Goal: Task Accomplishment & Management: Use online tool/utility

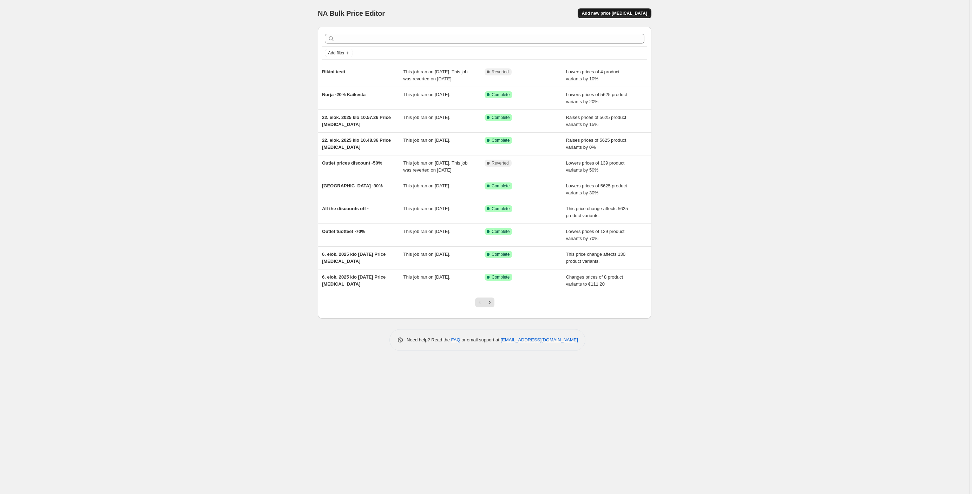
click at [629, 14] on span "Add new price [MEDICAL_DATA]" at bounding box center [614, 14] width 65 height 6
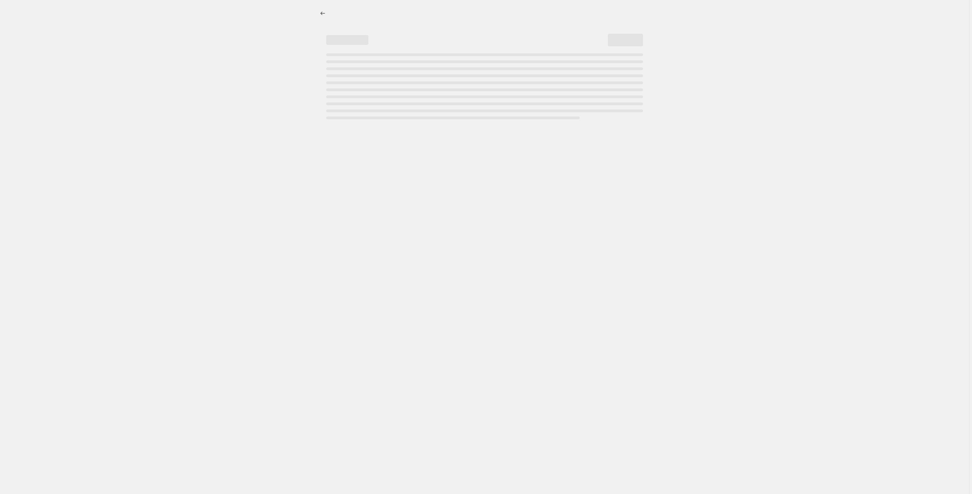
select select "percentage"
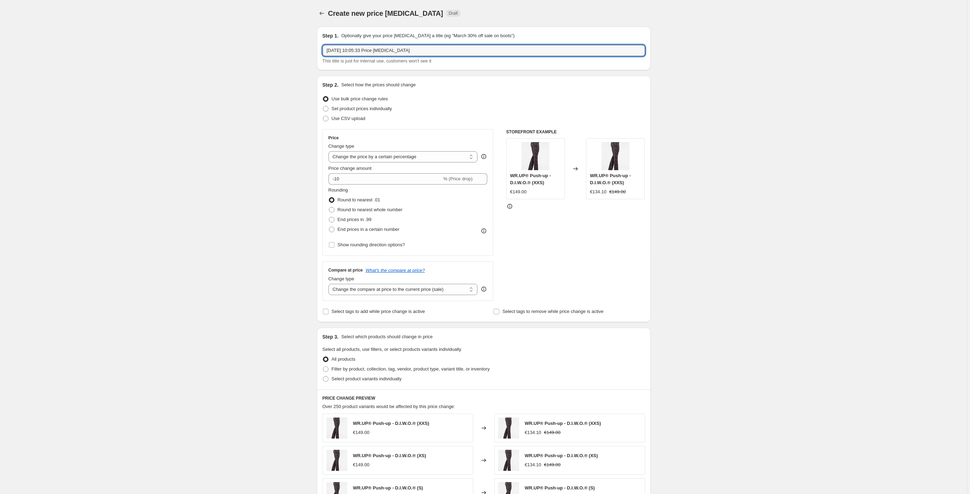
drag, startPoint x: 477, startPoint y: 52, endPoint x: 301, endPoint y: 49, distance: 176.0
click at [301, 49] on div "Create new price change job. This page is ready Create new price change job Dra…" at bounding box center [483, 370] width 967 height 741
type input "F"
type input "FW25 - FW -20"
drag, startPoint x: 384, startPoint y: 159, endPoint x: 234, endPoint y: 162, distance: 150.3
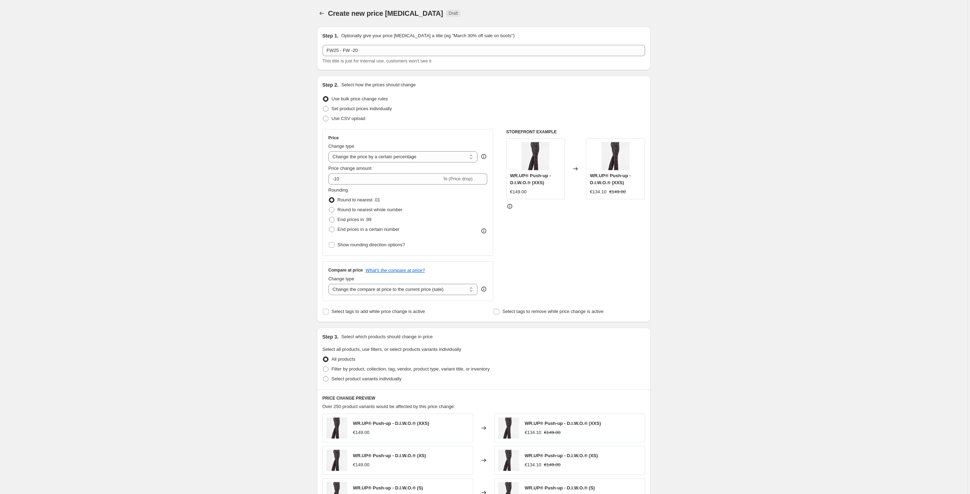
click at [234, 162] on div "Create new price change job. This page is ready Create new price change job Dra…" at bounding box center [483, 370] width 967 height 741
drag, startPoint x: 337, startPoint y: 177, endPoint x: 392, endPoint y: 183, distance: 54.7
click at [337, 177] on input "-10" at bounding box center [384, 178] width 113 height 11
type input "-20"
click at [497, 312] on input "Select tags to remove while price change is active" at bounding box center [496, 312] width 6 height 6
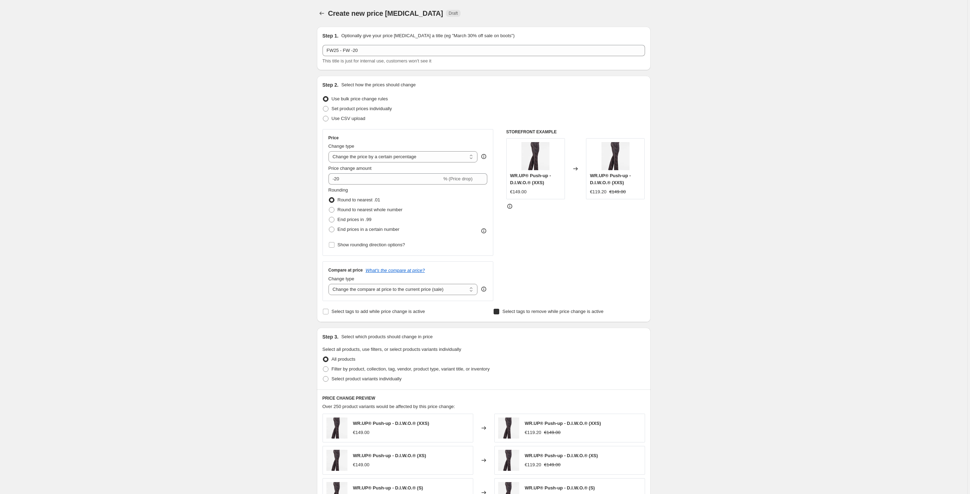
checkbox input "true"
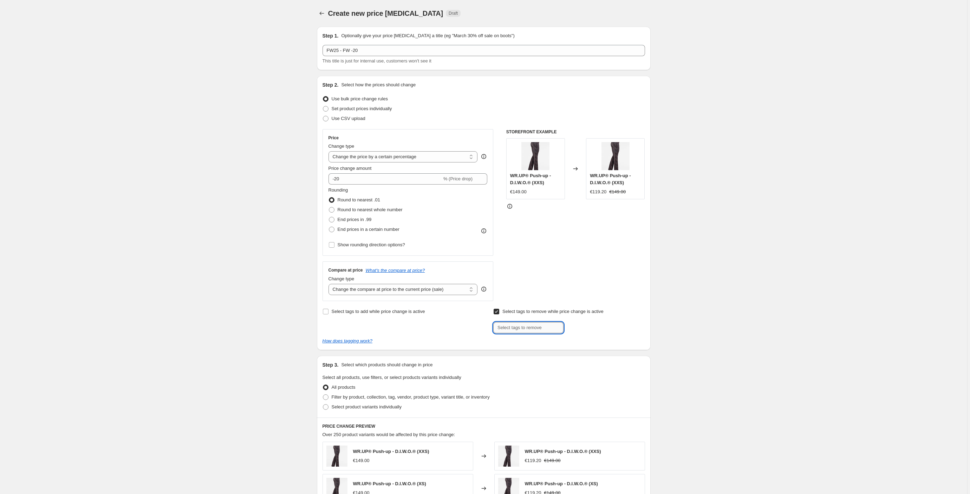
click at [521, 332] on input "text" at bounding box center [528, 327] width 70 height 11
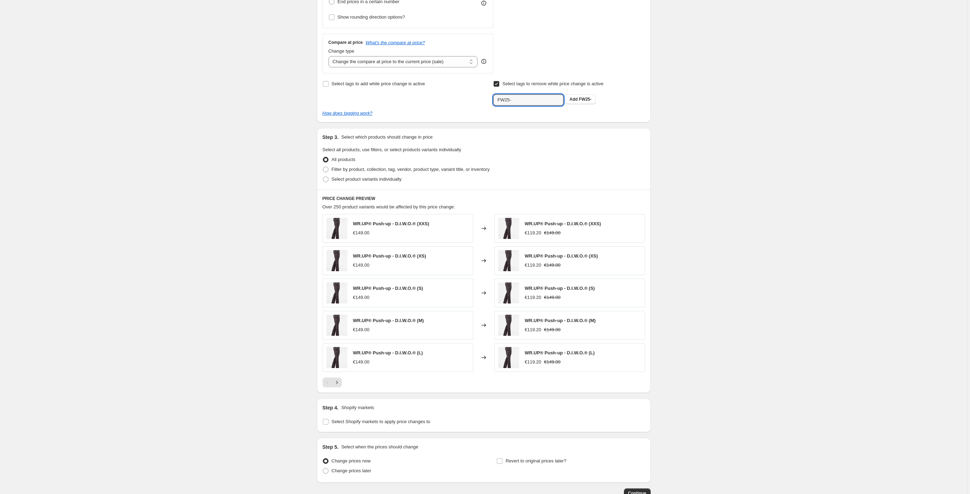
scroll to position [256, 0]
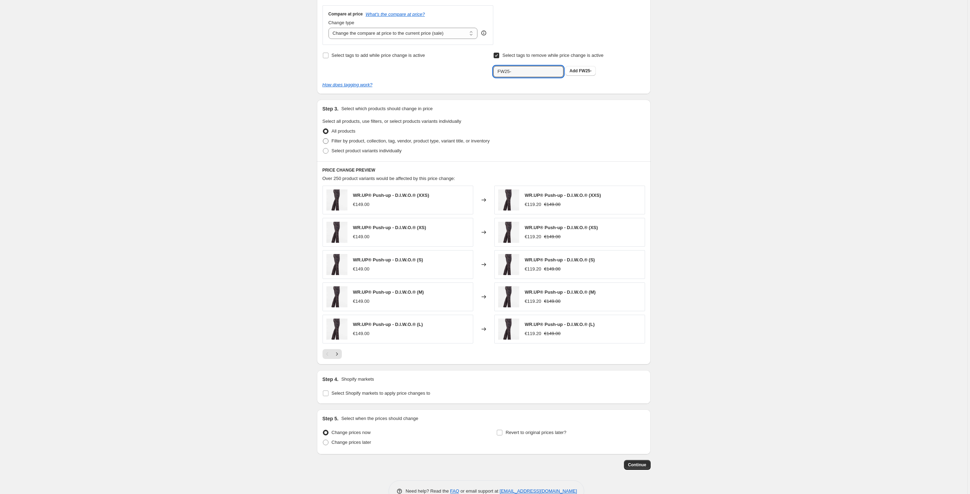
type input "FW25-"
click at [328, 141] on span at bounding box center [326, 141] width 6 height 6
click at [323, 139] on input "Filter by product, collection, tag, vendor, product type, variant title, or inv…" at bounding box center [323, 138] width 0 height 0
radio input "true"
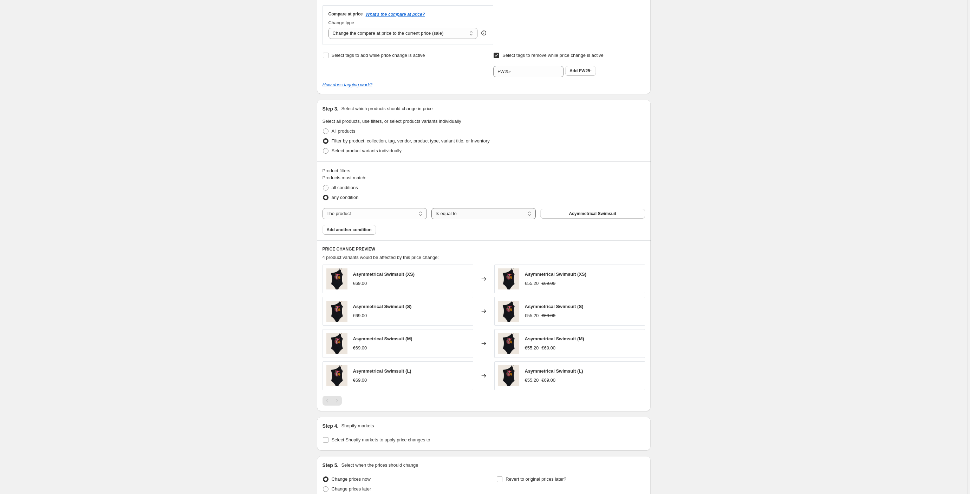
scroll to position [257, 0]
select select "tag"
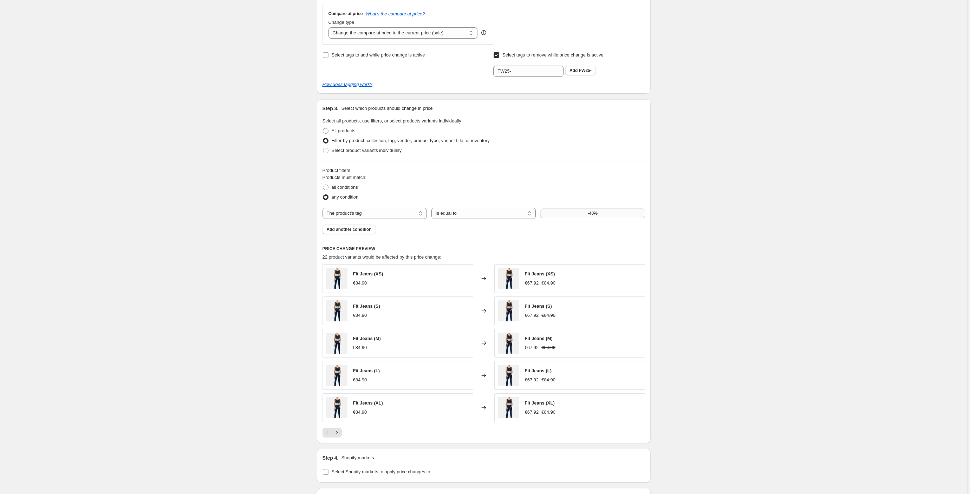
click at [597, 216] on span "-40%" at bounding box center [593, 214] width 10 height 6
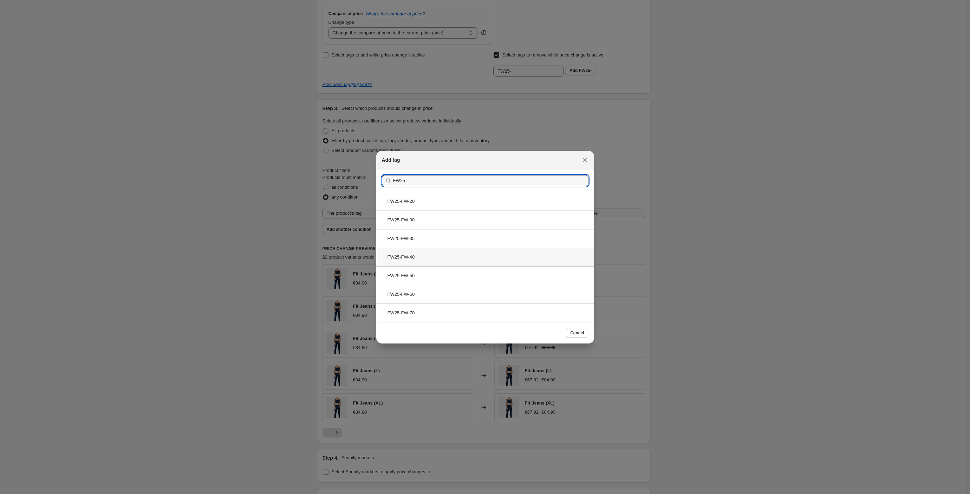
type input "FW25"
click at [410, 258] on div "FW25-FW-40" at bounding box center [485, 257] width 218 height 19
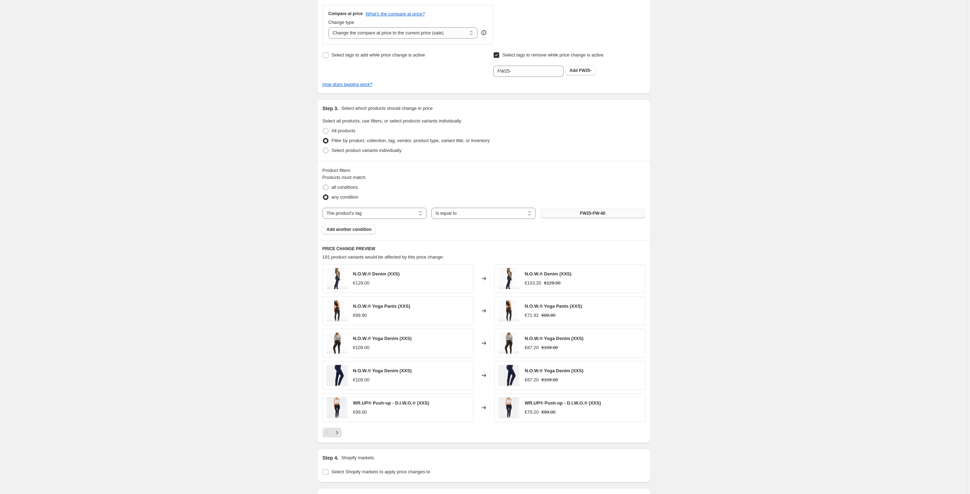
click at [615, 212] on button "FW25-FW-40" at bounding box center [592, 214] width 104 height 10
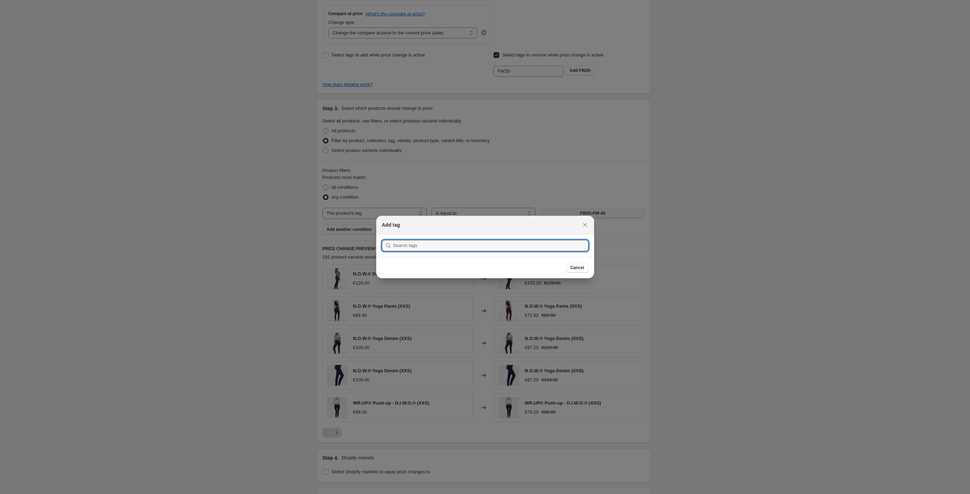
scroll to position [0, 0]
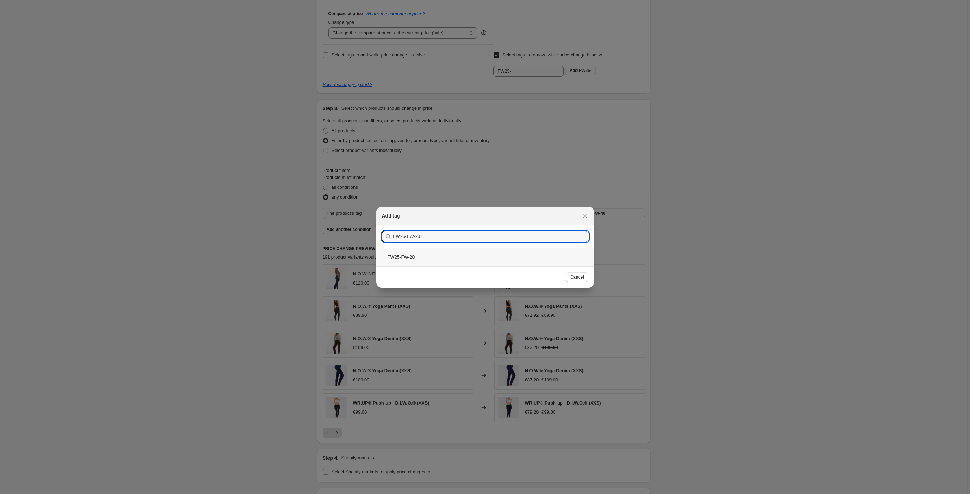
type input "FW25-FW-20"
click at [411, 259] on div "FW25-FW-20" at bounding box center [485, 257] width 218 height 19
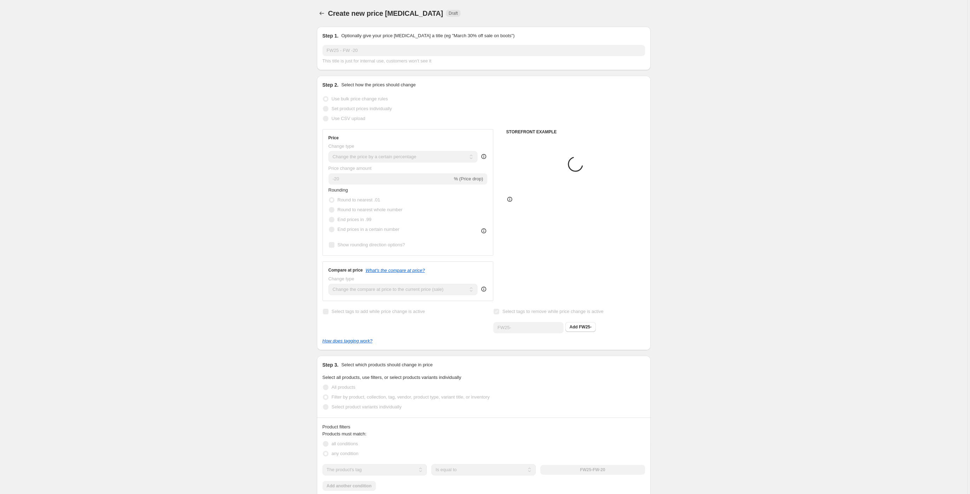
scroll to position [257, 0]
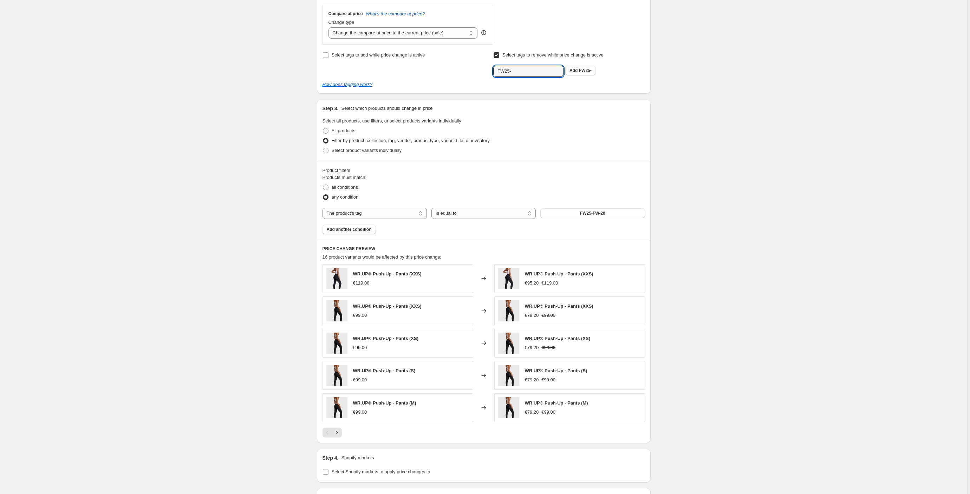
drag, startPoint x: 556, startPoint y: 71, endPoint x: 468, endPoint y: 69, distance: 87.5
click at [468, 69] on div "Select tags to add while price change is active Select tags to remove while pri…" at bounding box center [483, 63] width 322 height 27
paste input "FW-20"
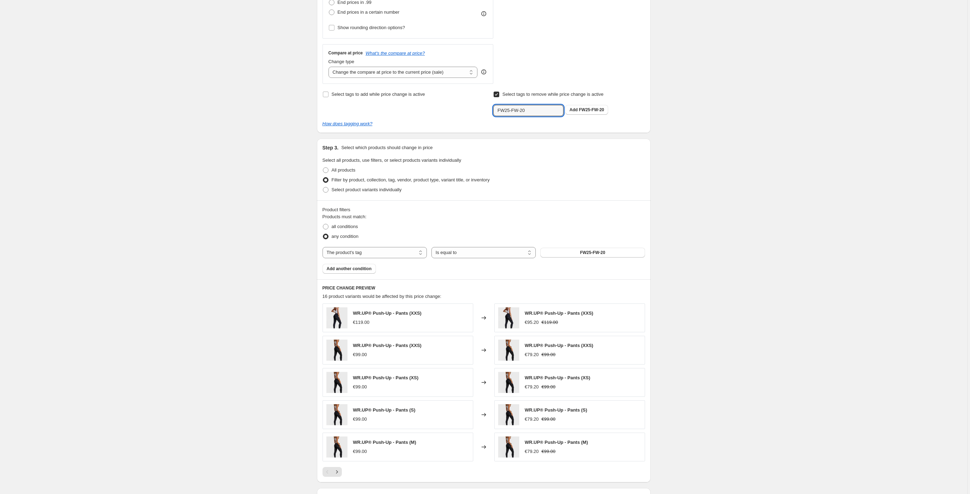
scroll to position [145, 0]
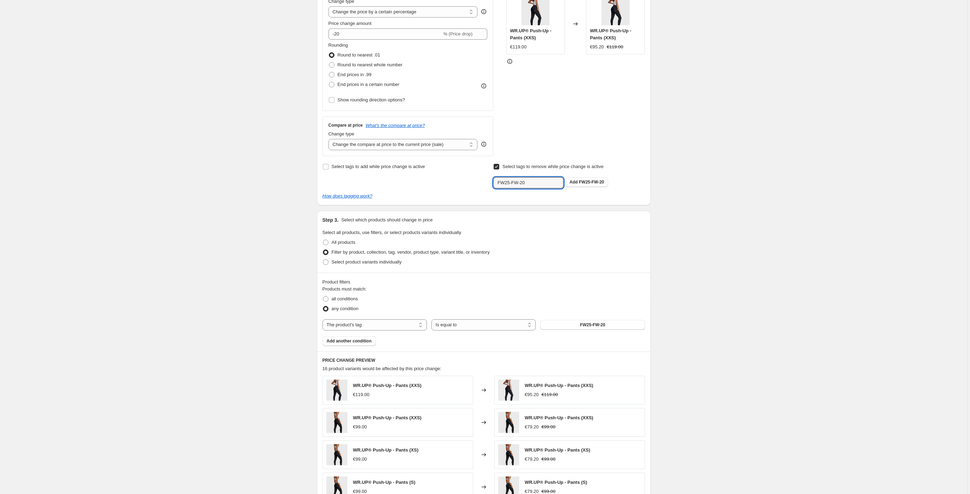
type input "FW25-FW-20"
click at [494, 167] on div "Select tags to add while price change is active Select tags to remove while pri…" at bounding box center [483, 175] width 322 height 27
click at [496, 167] on input "Select tags to remove while price change is active" at bounding box center [496, 167] width 6 height 6
checkbox input "false"
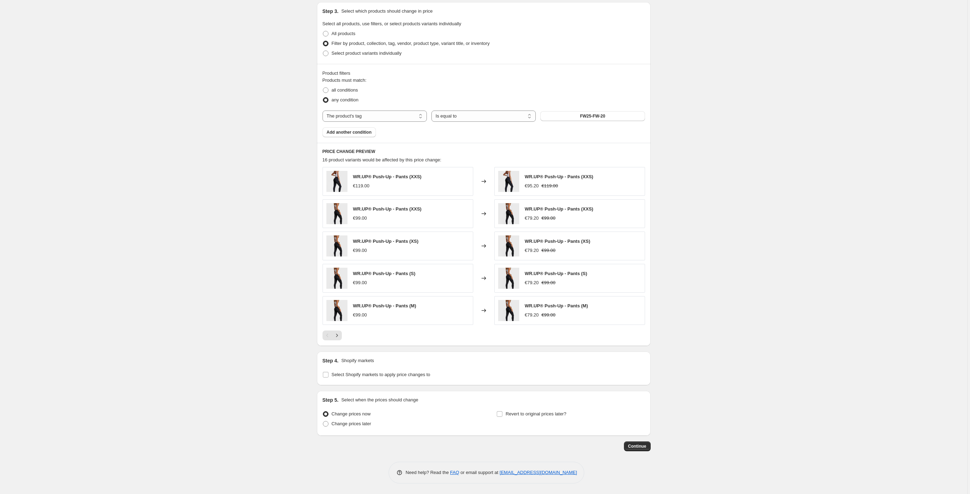
scroll to position [326, 0]
click at [328, 374] on input "Select Shopify markets to apply price changes to" at bounding box center [326, 375] width 6 height 6
checkbox input "true"
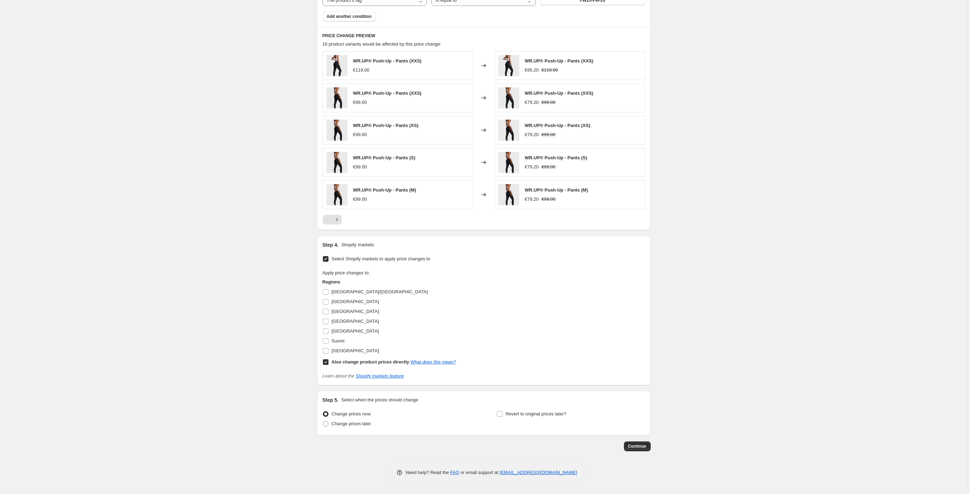
scroll to position [442, 0]
click at [328, 293] on input "[GEOGRAPHIC_DATA]/[GEOGRAPHIC_DATA]" at bounding box center [326, 292] width 6 height 6
checkbox input "true"
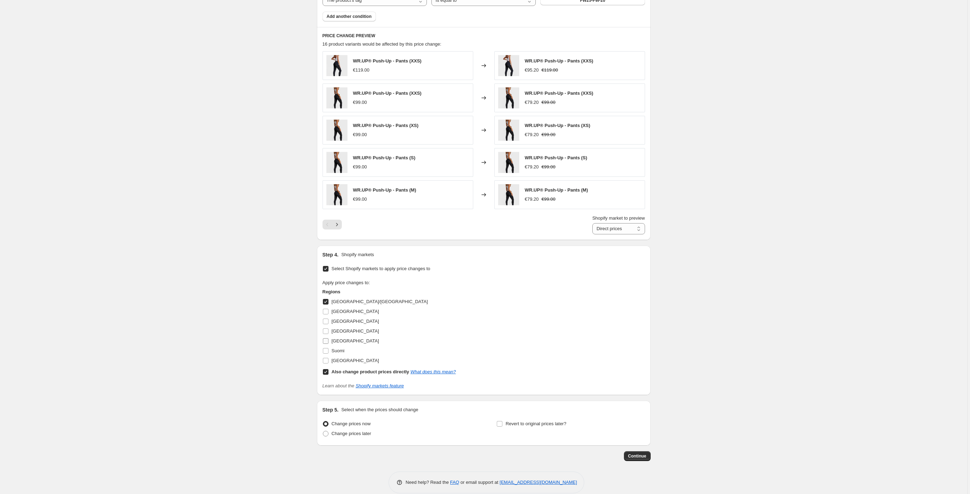
click at [327, 342] on input "[GEOGRAPHIC_DATA]" at bounding box center [326, 342] width 6 height 6
checkbox input "true"
click at [326, 351] on input "Suomi" at bounding box center [326, 351] width 6 height 6
checkbox input "true"
click at [327, 432] on span at bounding box center [326, 434] width 6 height 6
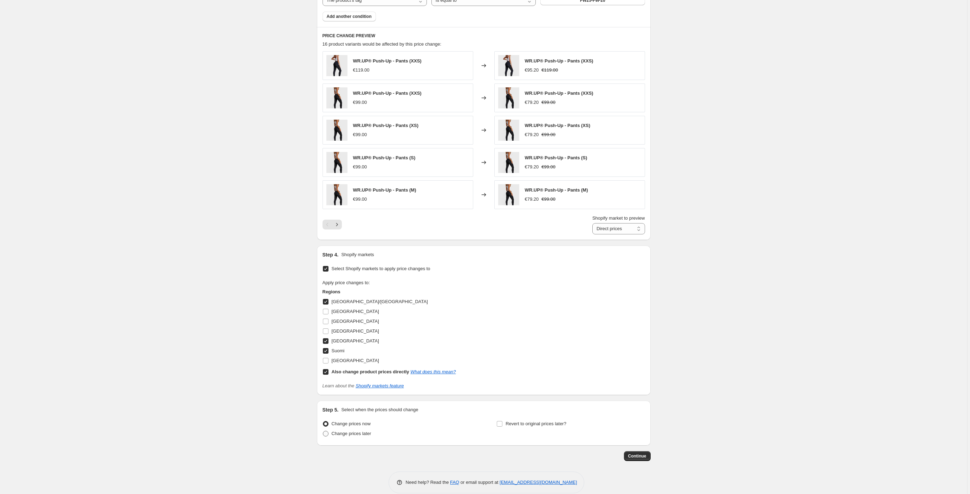
click at [323, 432] on input "Change prices later" at bounding box center [323, 431] width 0 height 0
radio input "true"
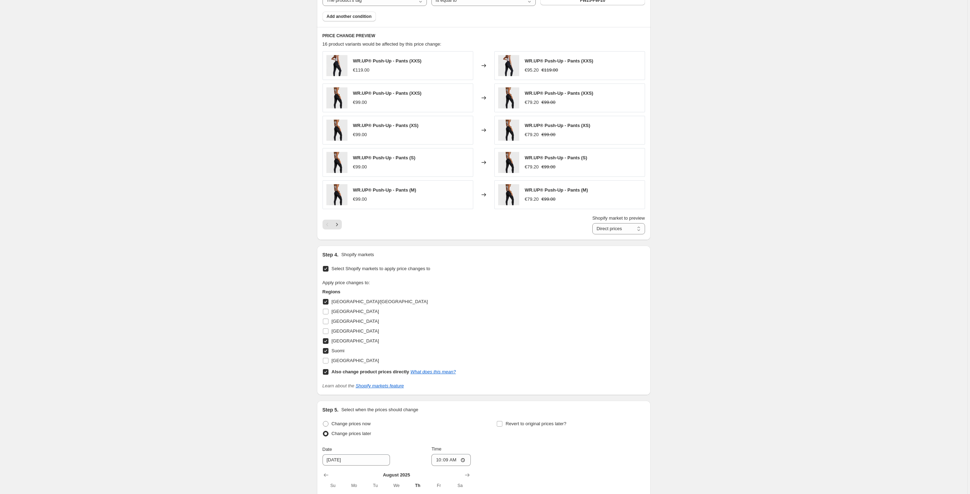
click at [326, 372] on input "Also change product prices directly What does this mean?" at bounding box center [326, 372] width 6 height 6
checkbox input "false"
select select "99453829444"
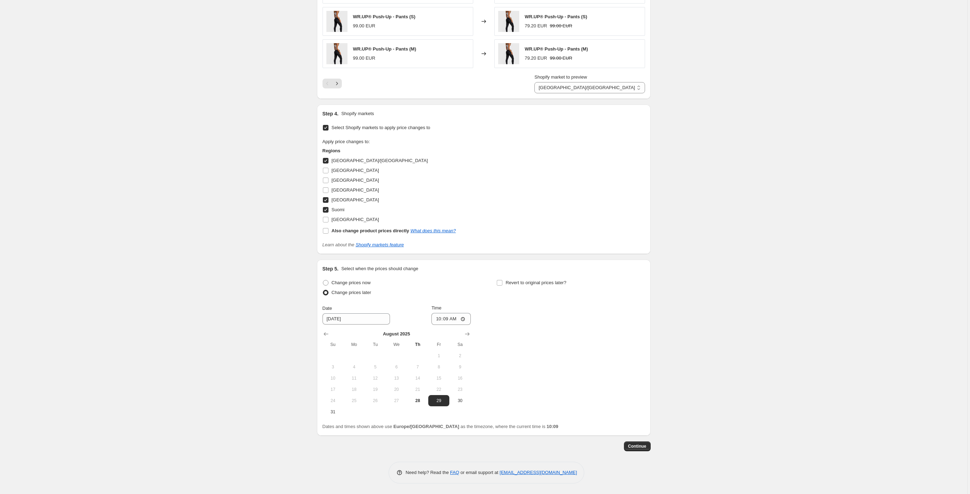
scroll to position [584, 0]
click at [423, 404] on button "28" at bounding box center [417, 400] width 21 height 11
type input "[DATE]"
click at [458, 320] on input "10:09" at bounding box center [450, 319] width 39 height 12
type input "14:00"
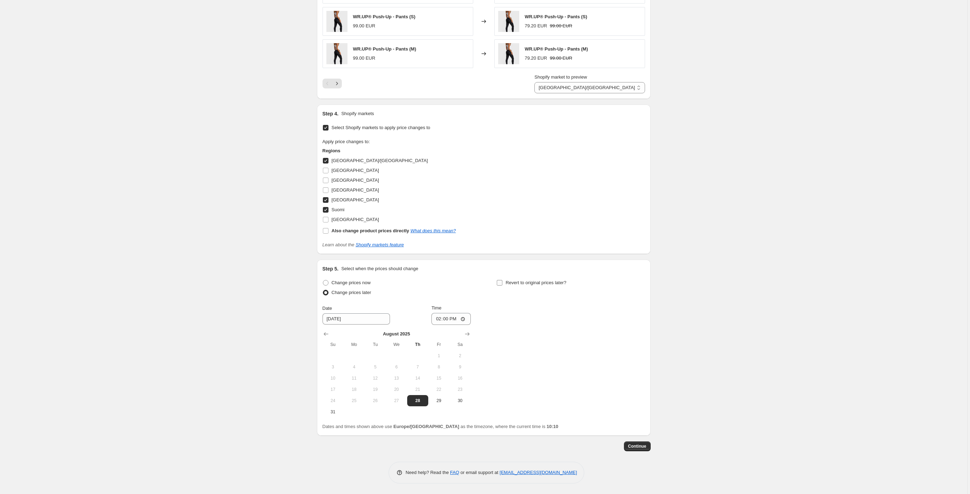
click at [502, 282] on input "Revert to original prices later?" at bounding box center [500, 283] width 6 height 6
checkbox input "true"
click at [534, 370] on span "8" at bounding box center [527, 368] width 15 height 6
type input "9/8/2025"
drag, startPoint x: 628, startPoint y: 319, endPoint x: 632, endPoint y: 319, distance: 4.6
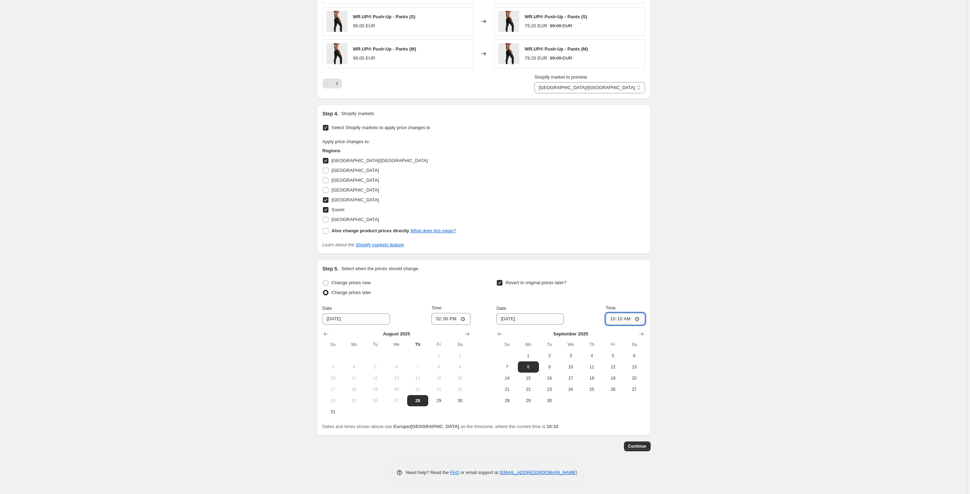
click at [632, 319] on input "10:10" at bounding box center [624, 319] width 39 height 12
type input "23:10"
drag, startPoint x: 548, startPoint y: 366, endPoint x: 551, endPoint y: 365, distance: 3.7
click at [548, 366] on span "9" at bounding box center [549, 368] width 15 height 6
type input "9/9/2025"
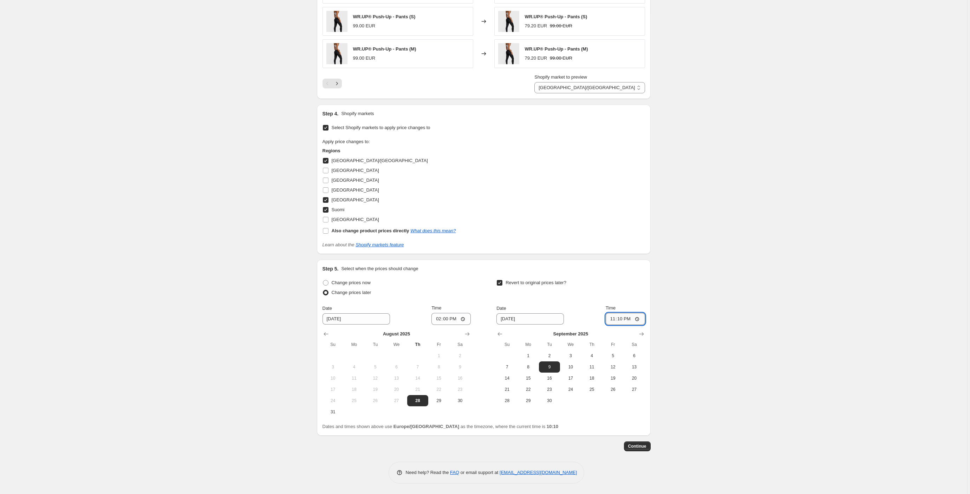
click at [630, 319] on input "23:10" at bounding box center [624, 319] width 39 height 12
click at [629, 319] on input "23:10" at bounding box center [624, 319] width 39 height 12
type input "00:00"
click at [640, 319] on input "00:00" at bounding box center [624, 319] width 39 height 12
type input "00:01"
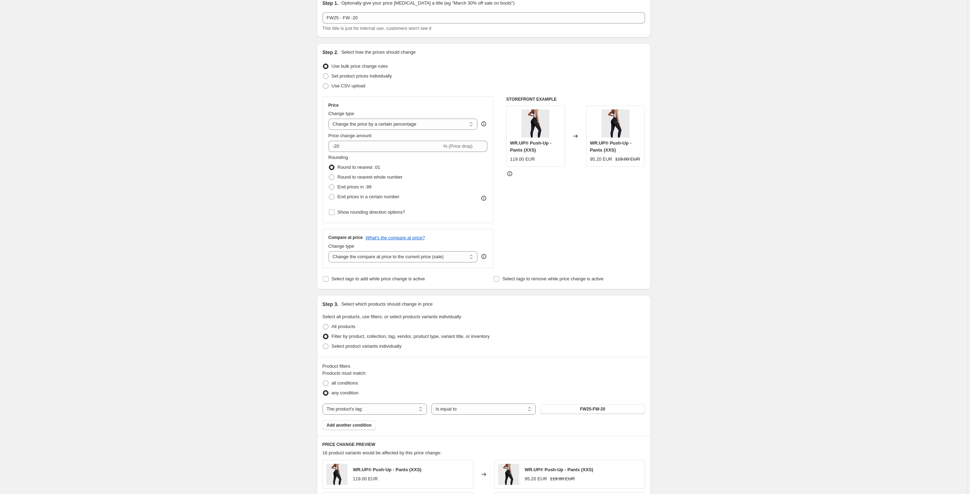
scroll to position [0, 0]
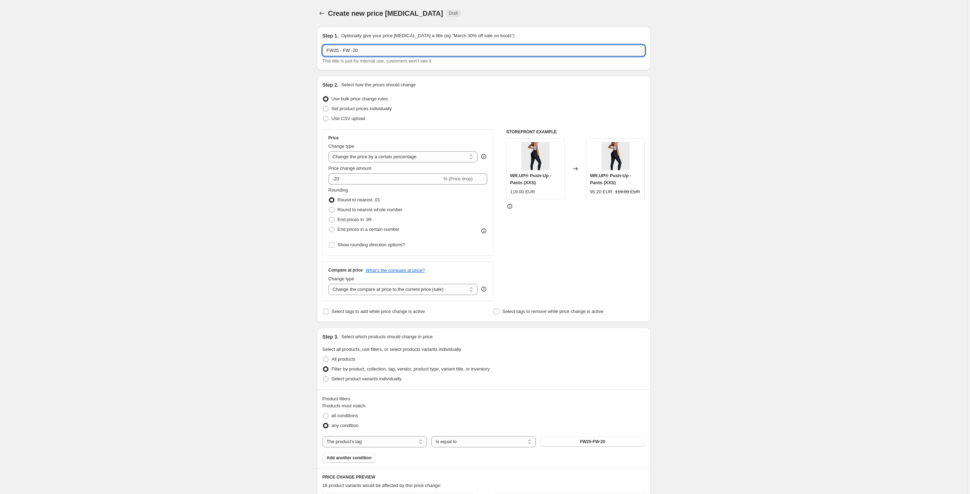
drag, startPoint x: 345, startPoint y: 50, endPoint x: 480, endPoint y: 46, distance: 135.3
click at [345, 50] on input "FW25 - FW -20" at bounding box center [483, 50] width 322 height 11
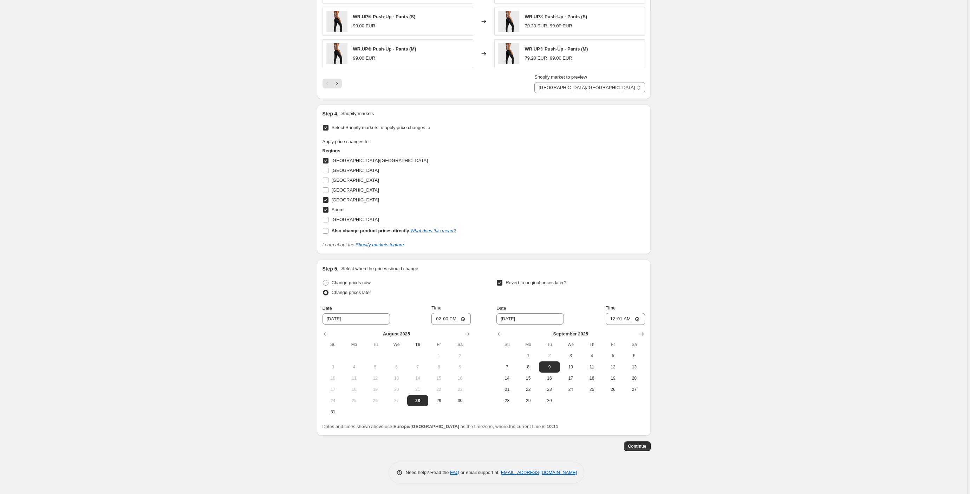
scroll to position [584, 0]
type input "FW25-FW-20"
click at [643, 448] on span "Continue" at bounding box center [637, 447] width 18 height 6
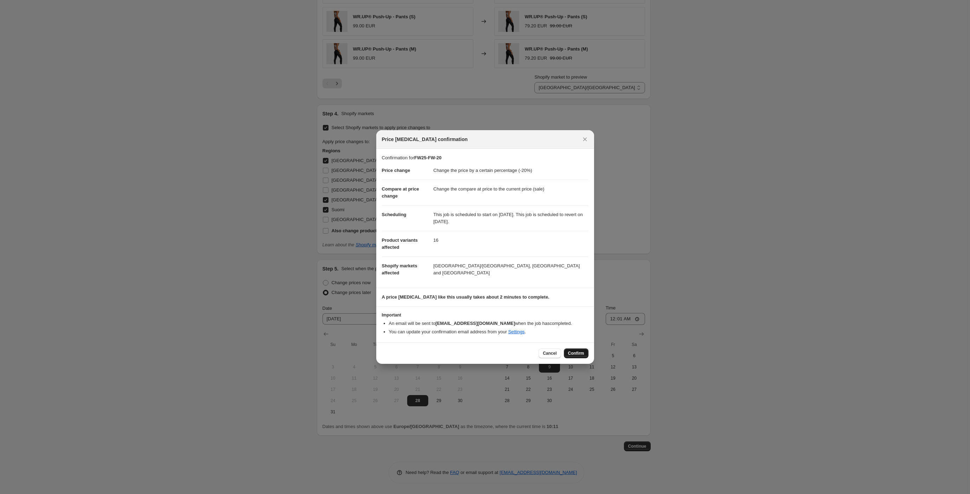
click at [583, 356] on span "Confirm" at bounding box center [576, 354] width 16 height 6
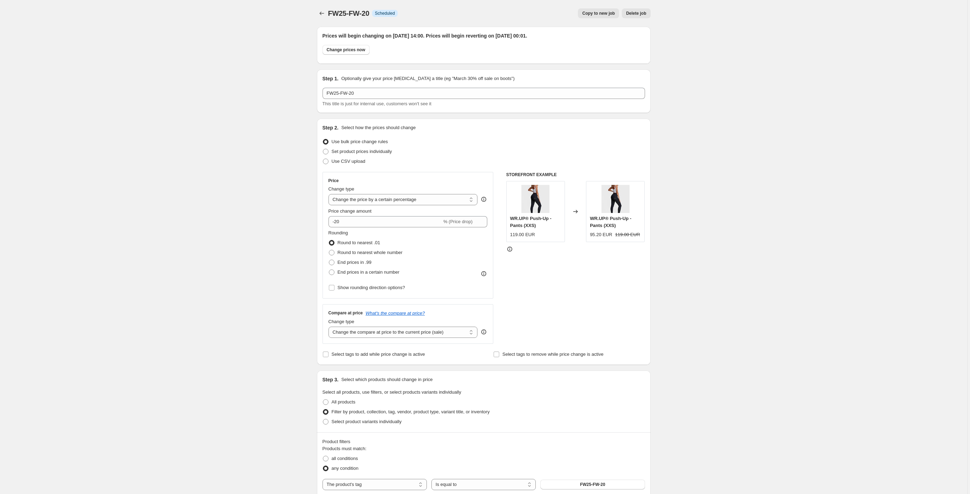
scroll to position [584, 0]
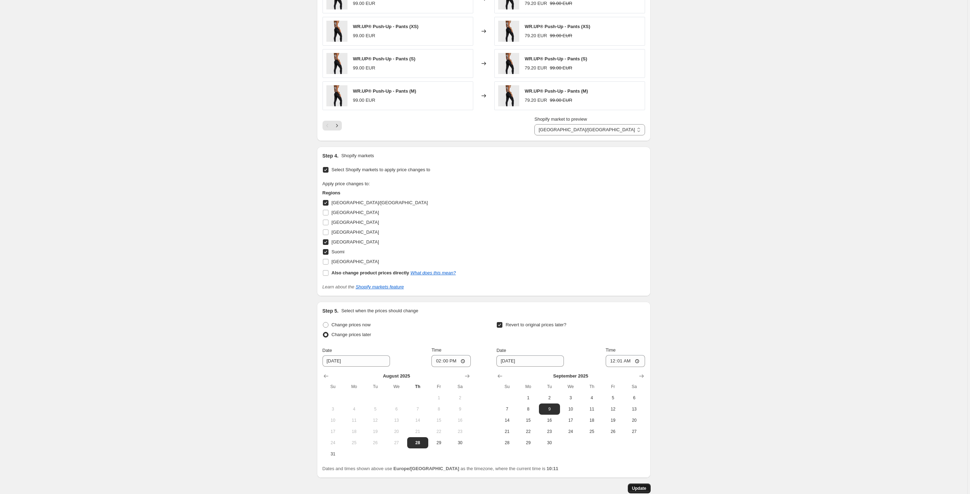
click at [642, 489] on span "Update" at bounding box center [639, 489] width 14 height 6
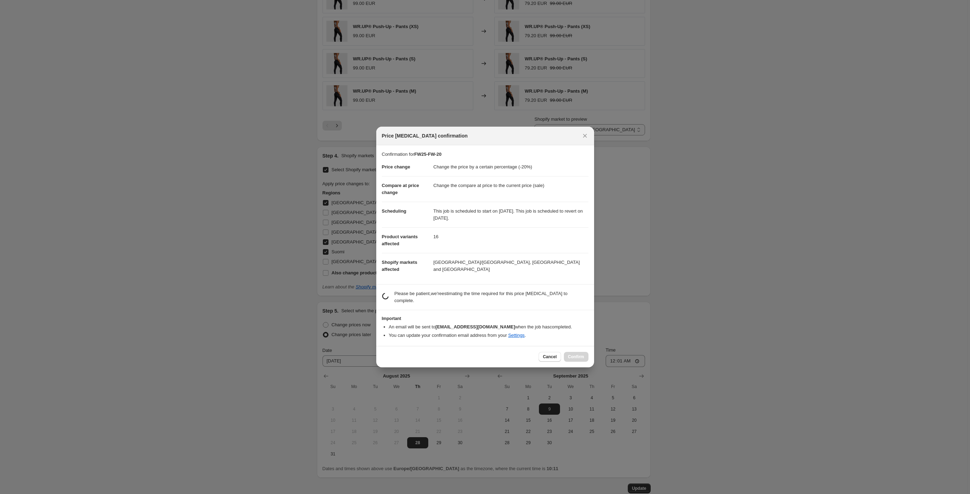
scroll to position [0, 0]
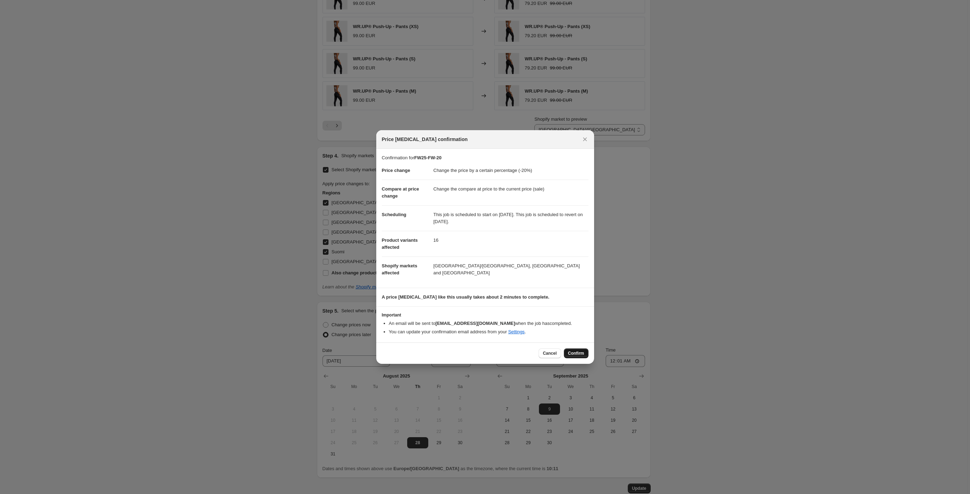
click at [573, 355] on span "Confirm" at bounding box center [576, 354] width 16 height 6
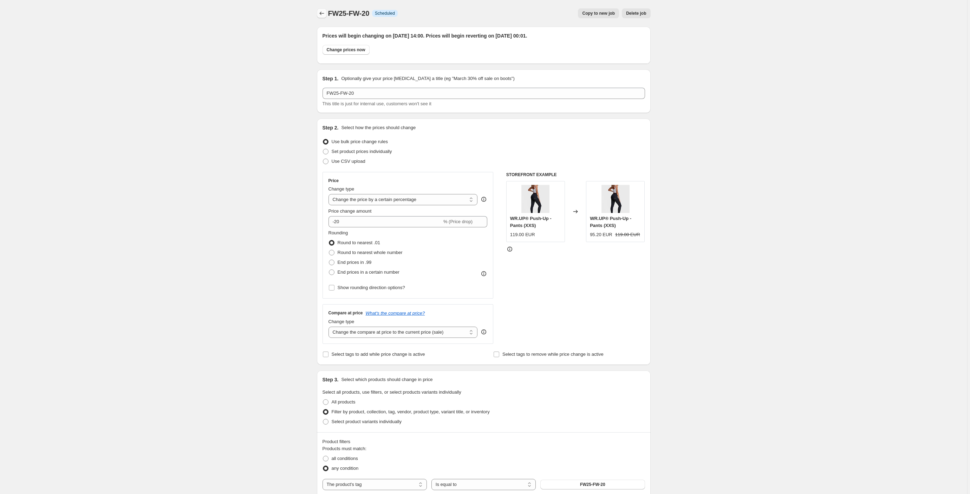
click at [323, 12] on icon "Price change jobs" at bounding box center [321, 13] width 7 height 7
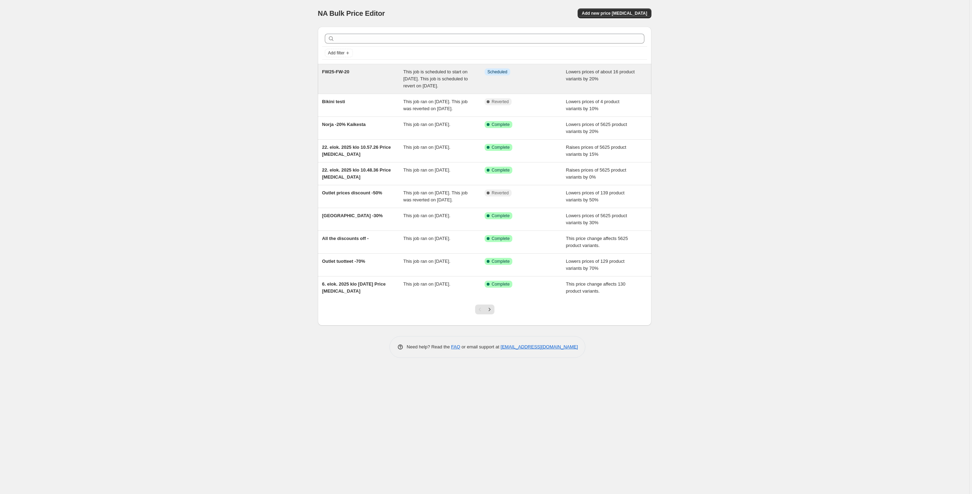
click at [420, 76] on span "This job is scheduled to start on 28 August 2025. This job is scheduled to reve…" at bounding box center [436, 78] width 65 height 19
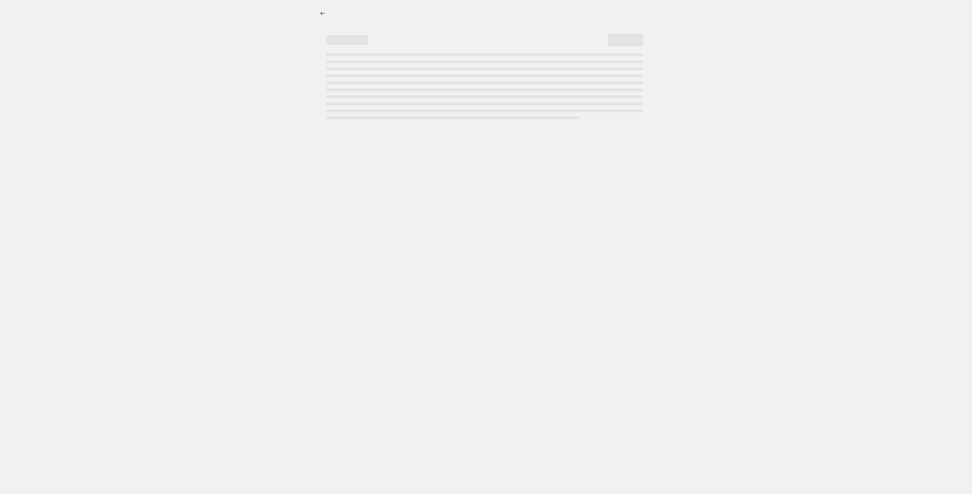
select select "percentage"
select select "tag"
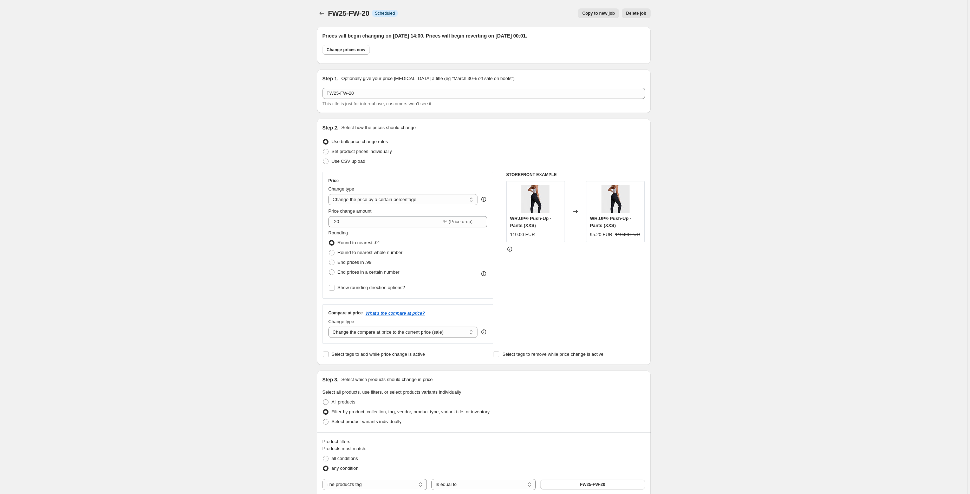
click at [606, 14] on span "Copy to new job" at bounding box center [598, 14] width 33 height 6
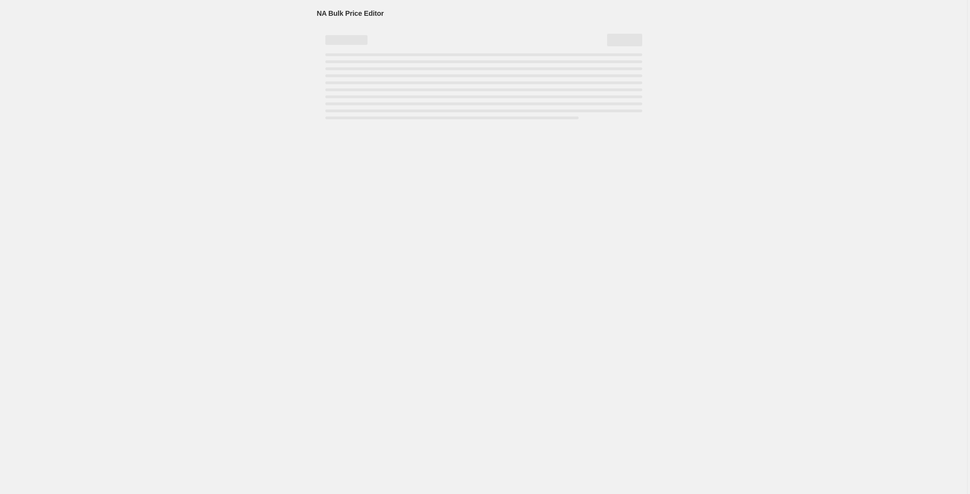
select select "percentage"
select select "tag"
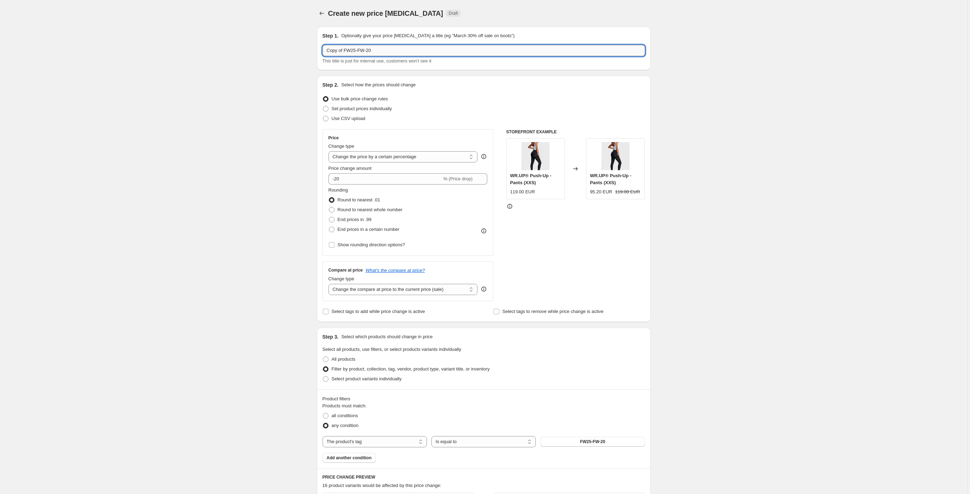
drag, startPoint x: 372, startPoint y: 51, endPoint x: 402, endPoint y: 52, distance: 30.2
click at [372, 51] on input "Copy of FW25-FW-20" at bounding box center [483, 50] width 322 height 11
type input "Copy of FW25-FW-30"
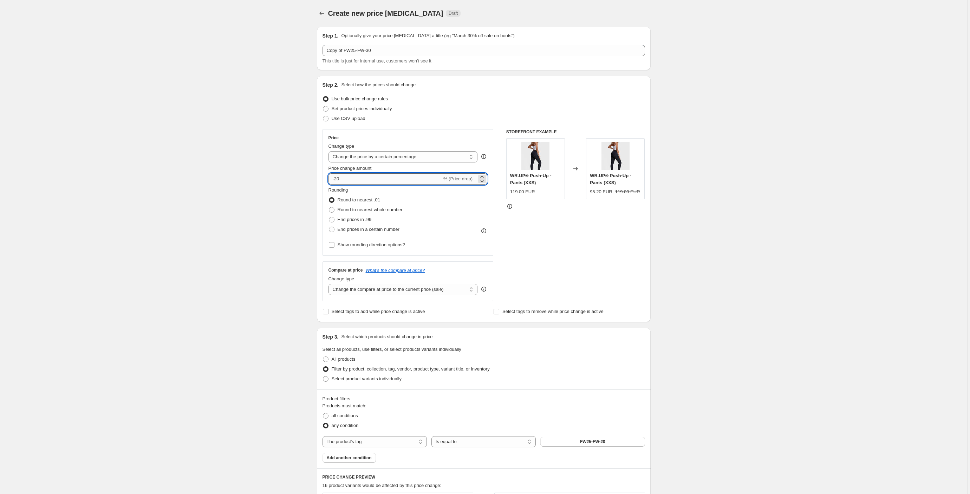
drag, startPoint x: 337, startPoint y: 180, endPoint x: 380, endPoint y: 182, distance: 43.2
click at [338, 179] on input "-20" at bounding box center [384, 178] width 113 height 11
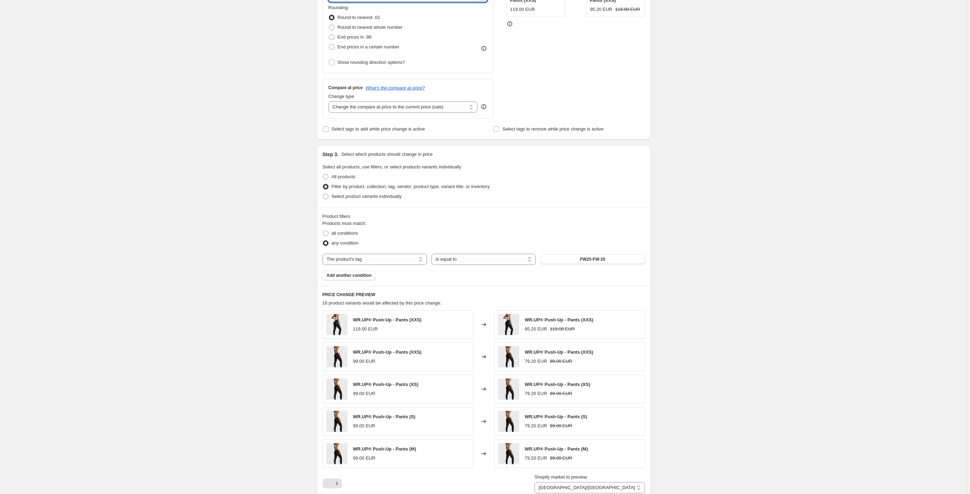
scroll to position [184, 0]
type input "-30"
click at [605, 258] on span "FW25-FW-20" at bounding box center [592, 258] width 25 height 6
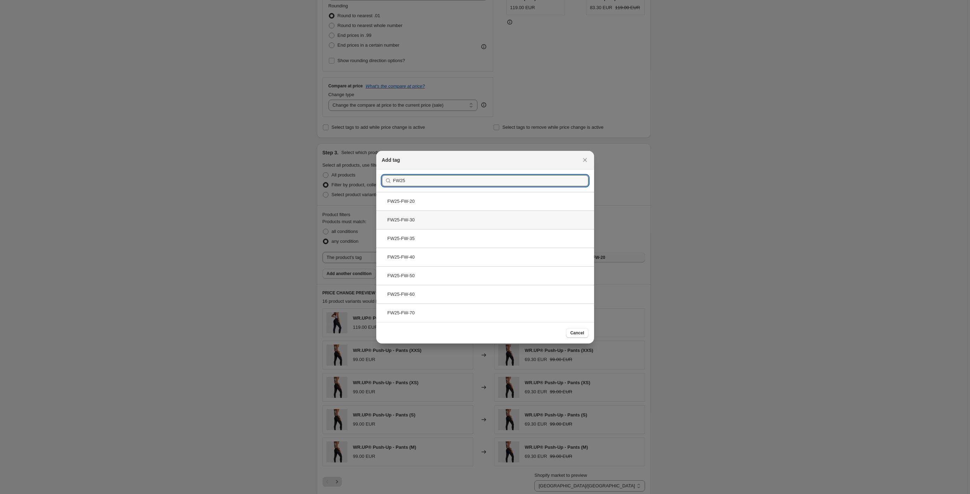
type input "FW25"
click at [433, 221] on div "FW25-FW-30" at bounding box center [485, 220] width 218 height 19
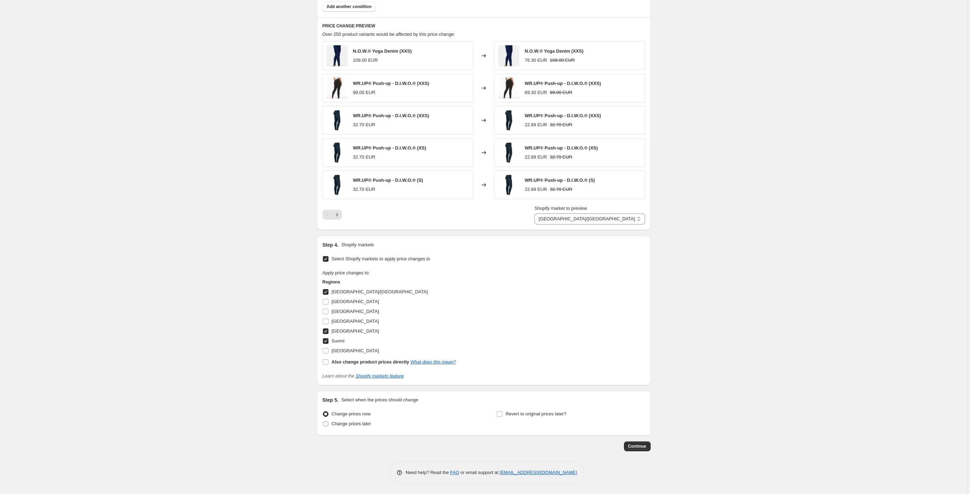
scroll to position [452, 0]
click at [350, 426] on span "Change prices later" at bounding box center [352, 423] width 40 height 5
click at [323, 422] on input "Change prices later" at bounding box center [323, 421] width 0 height 0
radio input "true"
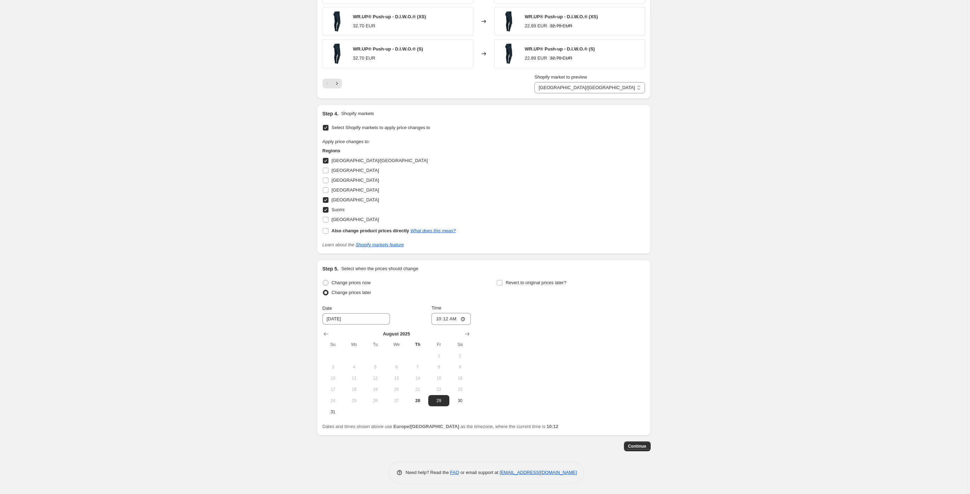
scroll to position [584, 0]
click at [416, 401] on span "28" at bounding box center [417, 401] width 15 height 6
type input "[DATE]"
click at [458, 321] on input "10:12" at bounding box center [450, 319] width 39 height 12
click at [468, 320] on input "14:12" at bounding box center [450, 319] width 39 height 12
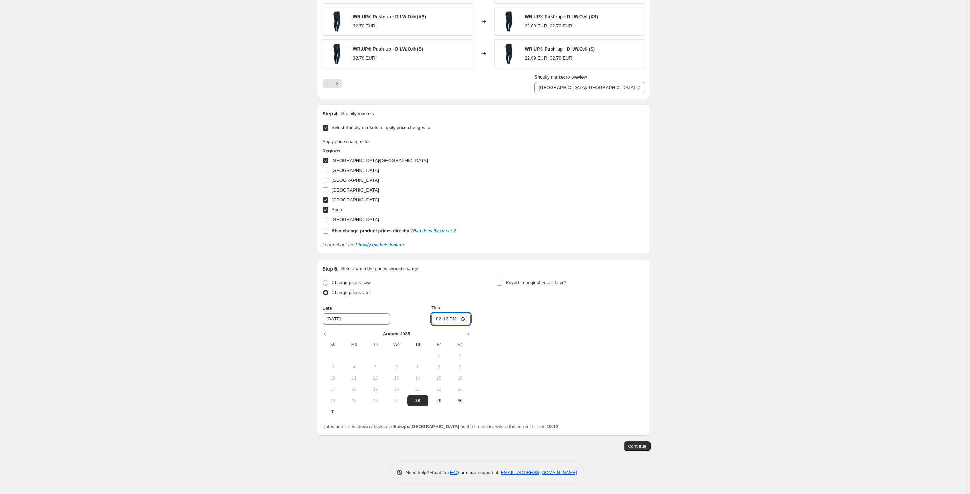
click at [465, 320] on input "14:12" at bounding box center [450, 319] width 39 height 12
type input "14:00"
click at [498, 283] on input "Revert to original prices later?" at bounding box center [500, 283] width 6 height 6
checkbox input "true"
click at [548, 369] on span "9" at bounding box center [549, 368] width 15 height 6
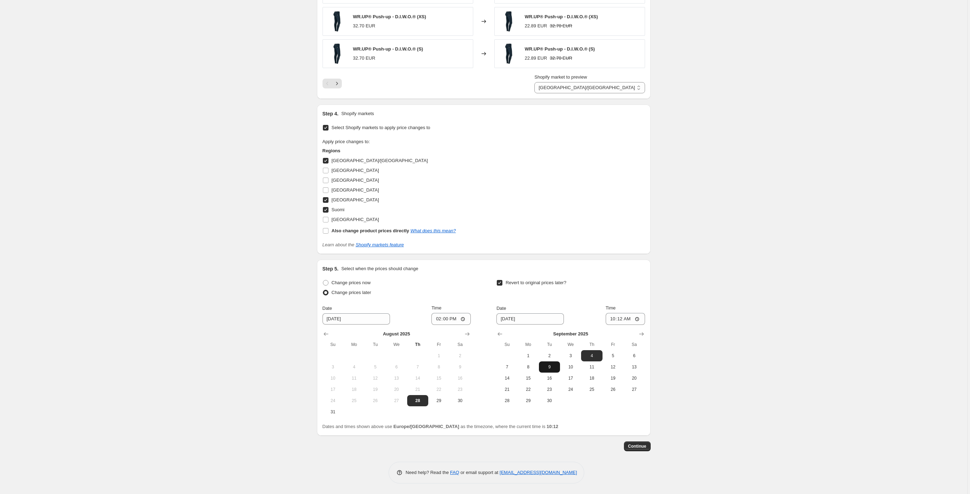
type input "9/9/2025"
drag, startPoint x: 634, startPoint y: 320, endPoint x: 630, endPoint y: 320, distance: 4.2
click at [634, 320] on input "10:12" at bounding box center [624, 319] width 39 height 12
type input "00:01"
click at [554, 356] on span "2" at bounding box center [549, 356] width 15 height 6
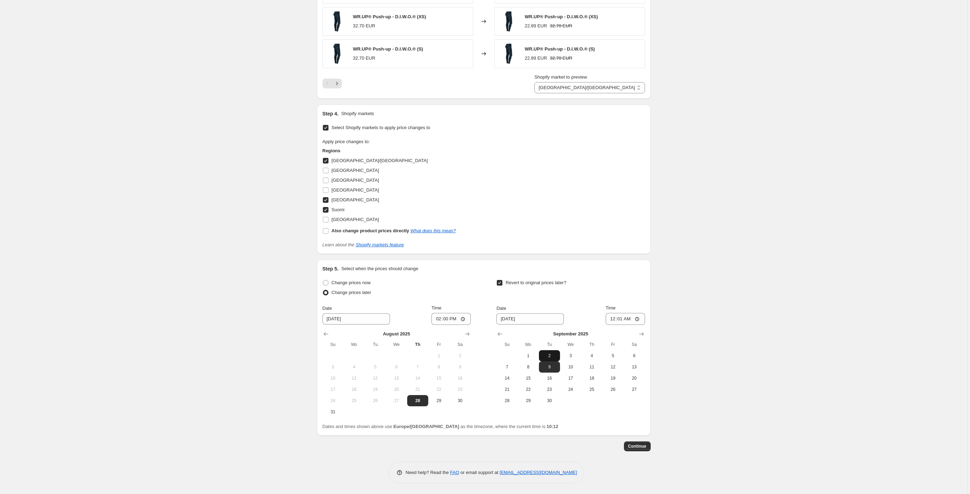
type input "[DATE]"
click at [639, 445] on span "Continue" at bounding box center [637, 447] width 18 height 6
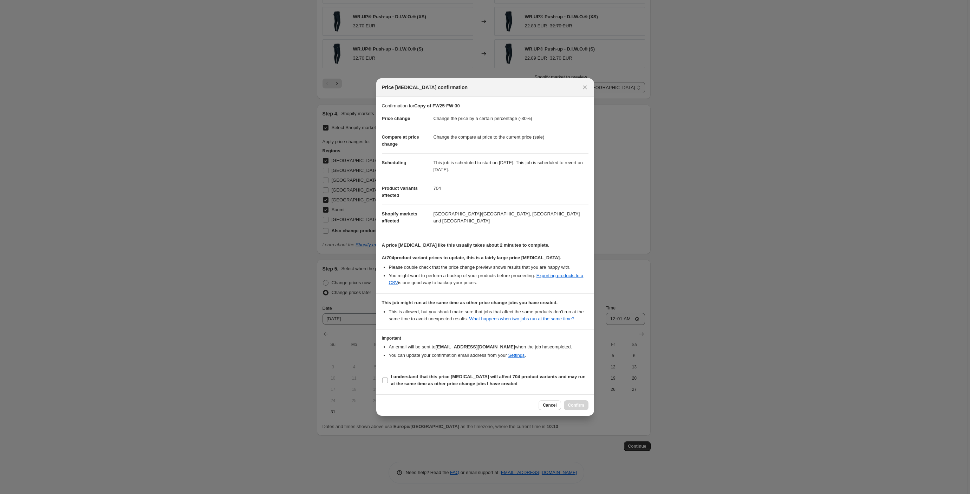
drag, startPoint x: 576, startPoint y: 410, endPoint x: 566, endPoint y: 404, distance: 11.8
click at [574, 408] on div "Cancel Confirm" at bounding box center [563, 406] width 50 height 10
click at [471, 383] on b "I understand that this price change job will affect 704 product variants and ma…" at bounding box center [488, 380] width 195 height 12
click at [388, 383] on input "I understand that this price change job will affect 704 product variants and ma…" at bounding box center [385, 381] width 6 height 6
checkbox input "true"
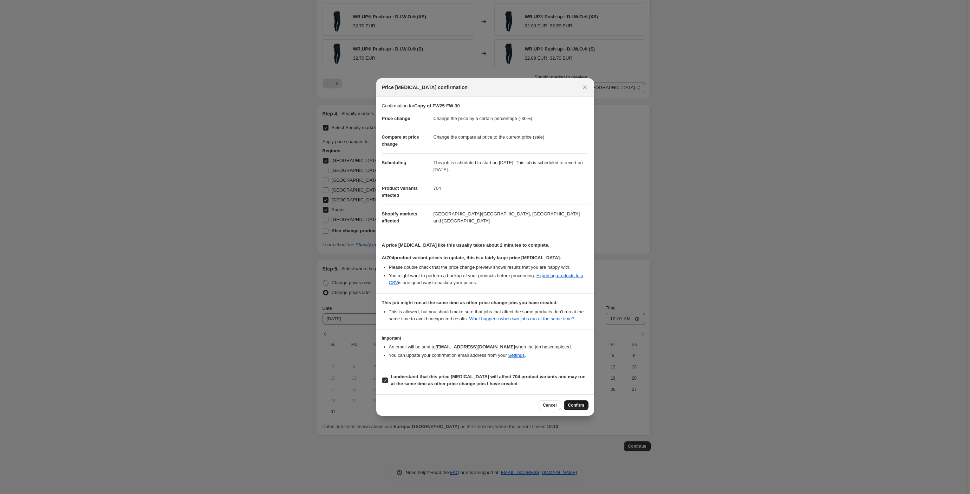
click at [578, 408] on span "Confirm" at bounding box center [576, 406] width 16 height 6
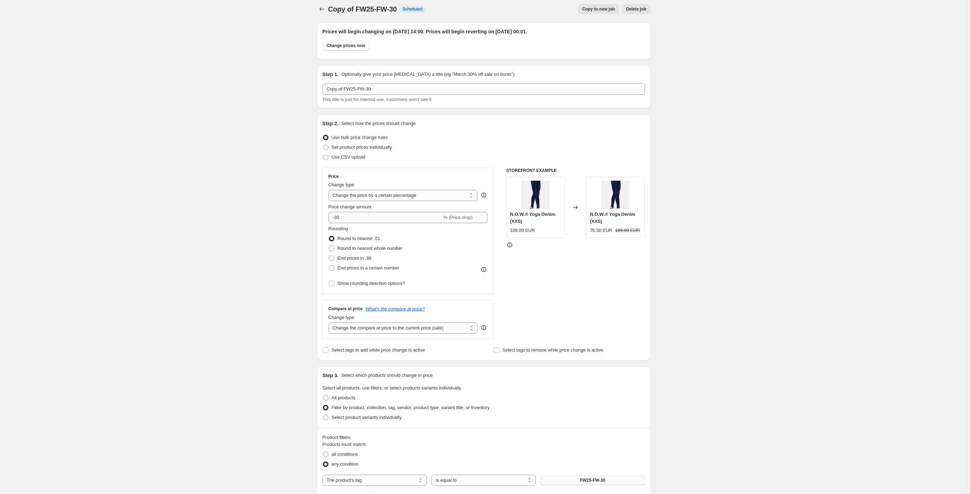
click at [596, 14] on div "Copy of FW25-FW-30. This page is ready Copy of FW25-FW-30 Info Scheduled Copy t…" at bounding box center [484, 9] width 334 height 27
click at [599, 7] on span "Copy to new job" at bounding box center [598, 7] width 33 height 6
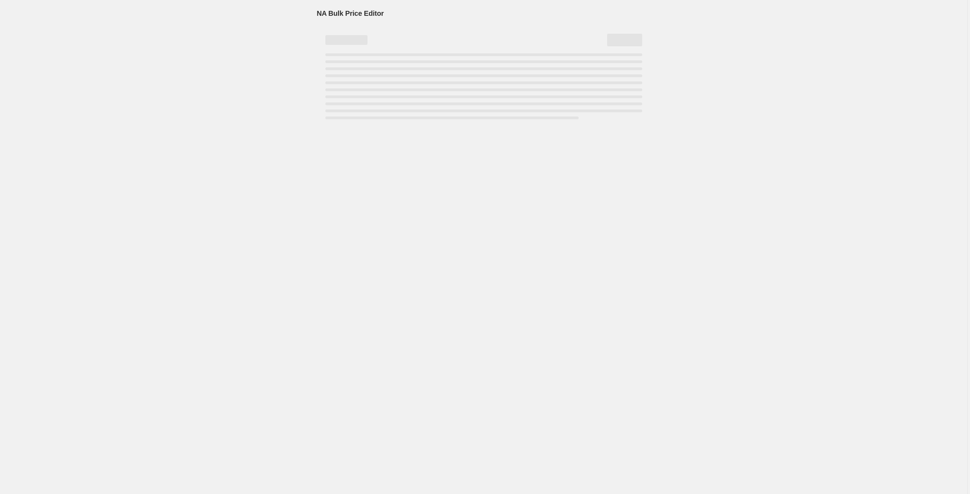
select select "percentage"
select select "tag"
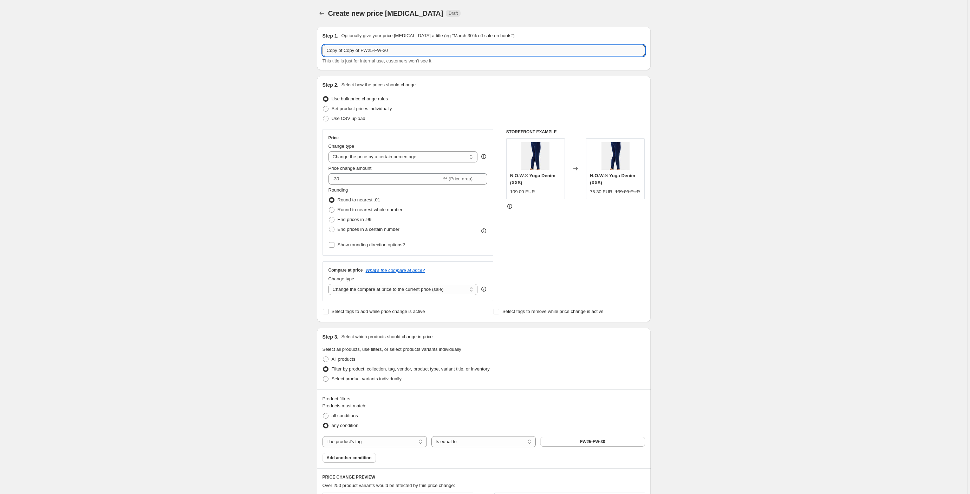
click at [398, 51] on input "Copy of Copy of FW25-FW-30" at bounding box center [483, 50] width 322 height 11
type input "Copy of Copy of FW25-FW-35"
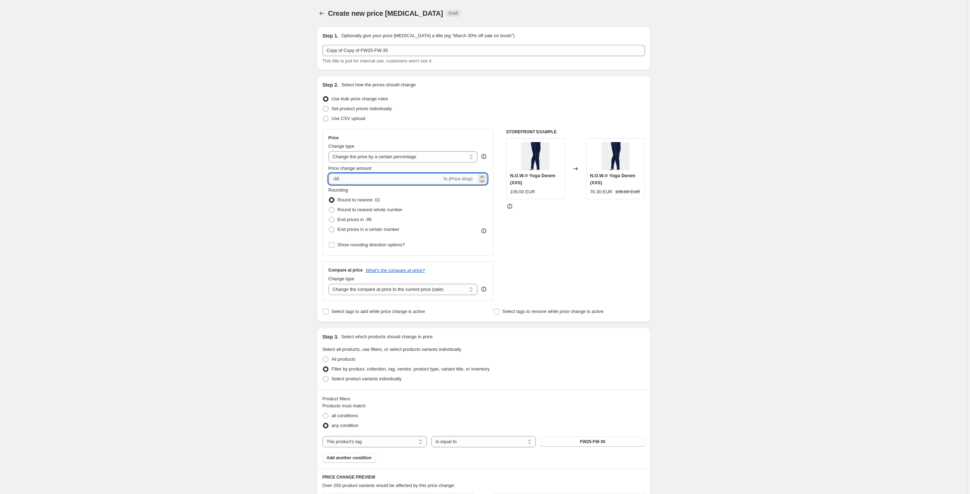
click at [350, 178] on input "-30" at bounding box center [384, 178] width 113 height 11
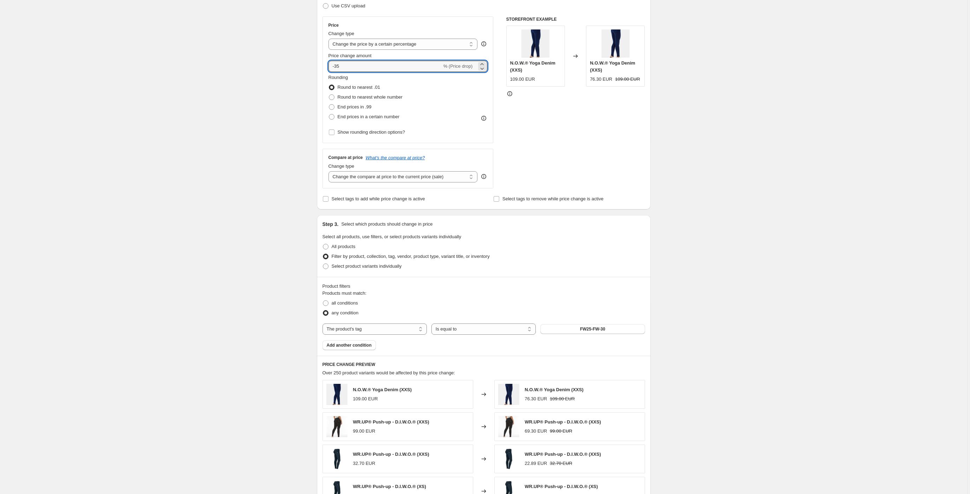
scroll to position [117, 0]
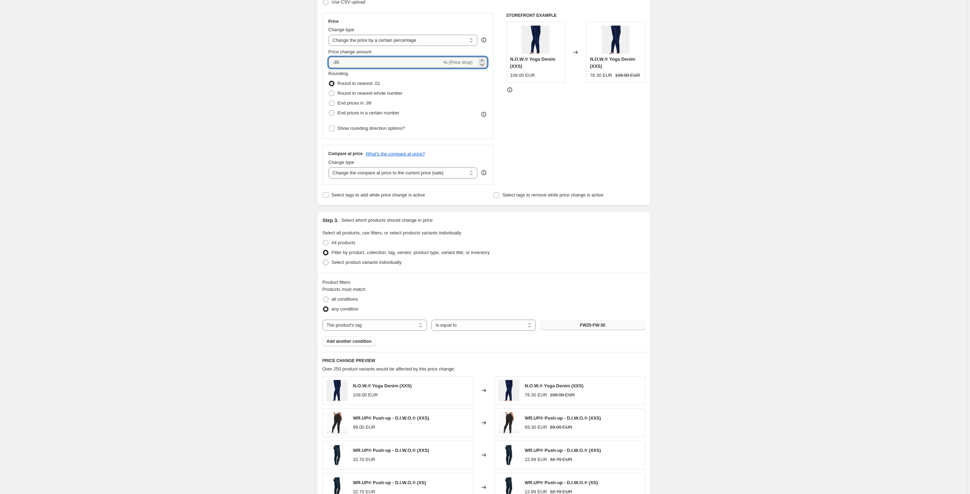
type input "-35"
click at [605, 325] on span "FW25-FW-30" at bounding box center [592, 326] width 25 height 6
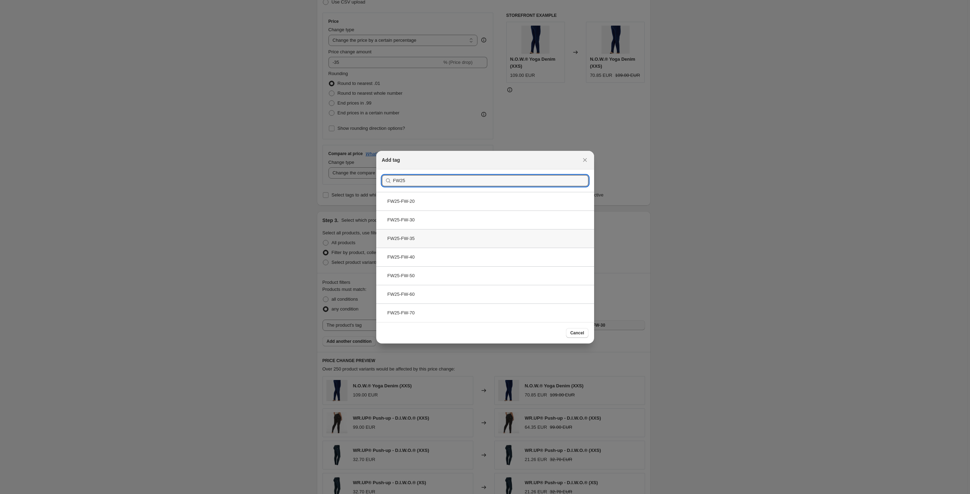
type input "FW25"
click at [415, 238] on div "FW25-FW-35" at bounding box center [485, 238] width 218 height 19
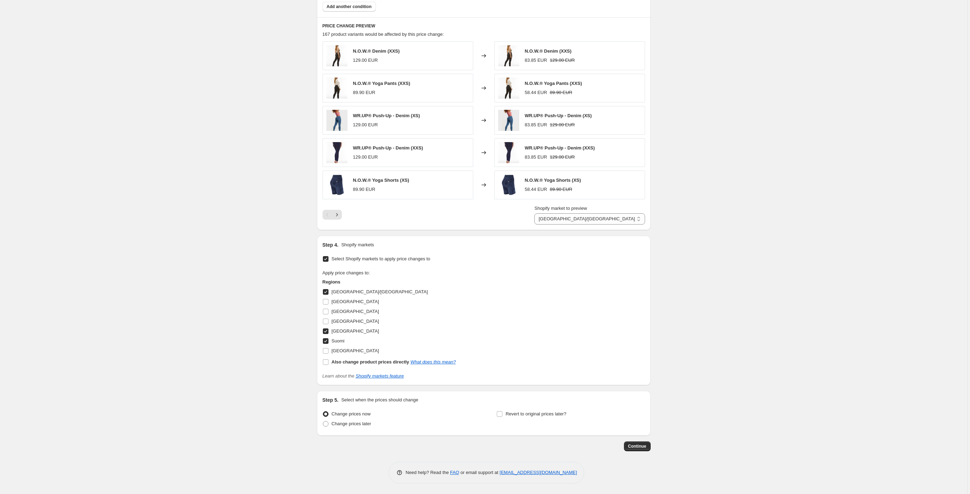
scroll to position [452, 0]
click at [328, 425] on span at bounding box center [326, 424] width 6 height 6
click at [323, 422] on input "Change prices later" at bounding box center [323, 421] width 0 height 0
radio input "true"
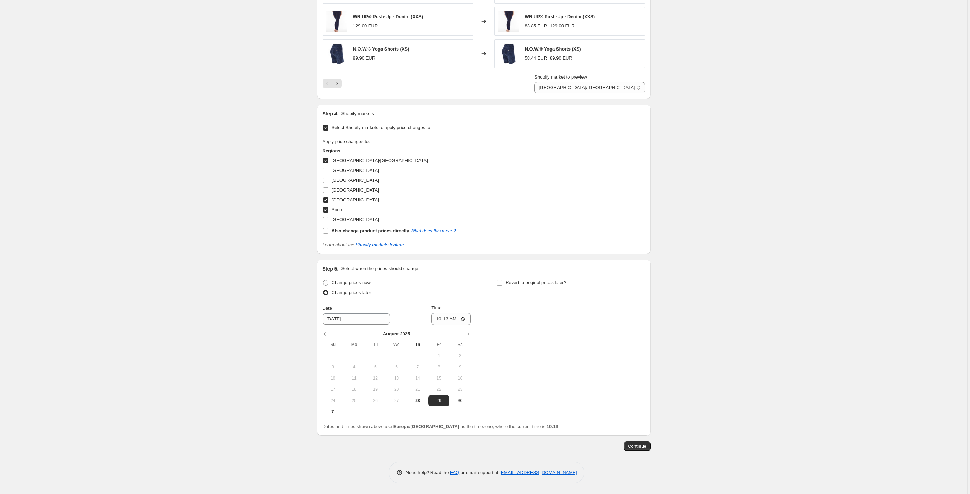
scroll to position [584, 0]
click at [420, 401] on span "28" at bounding box center [417, 401] width 15 height 6
type input "[DATE]"
click at [454, 320] on input "10:13" at bounding box center [450, 319] width 39 height 12
type input "14:00"
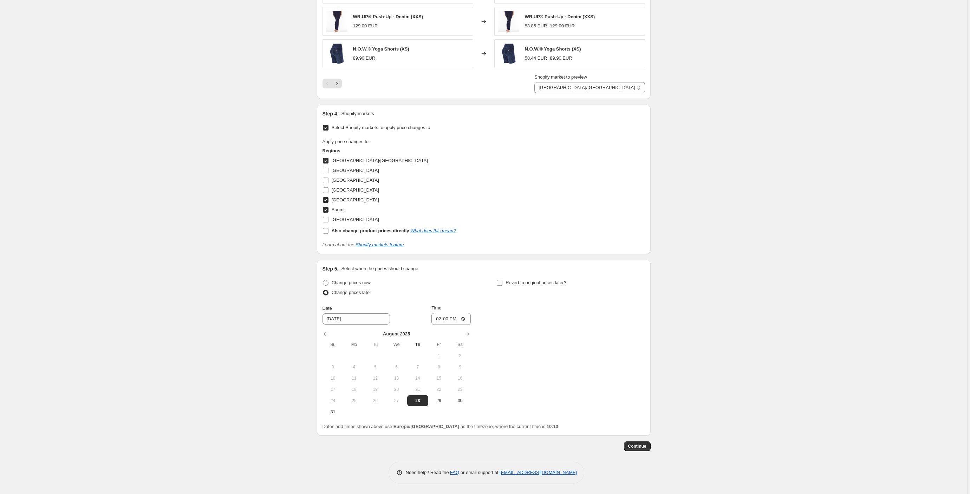
click at [500, 281] on input "Revert to original prices later?" at bounding box center [500, 283] width 6 height 6
checkbox input "true"
click at [549, 355] on span "2" at bounding box center [549, 356] width 15 height 6
type input "[DATE]"
click at [625, 319] on input "10:13" at bounding box center [624, 319] width 39 height 12
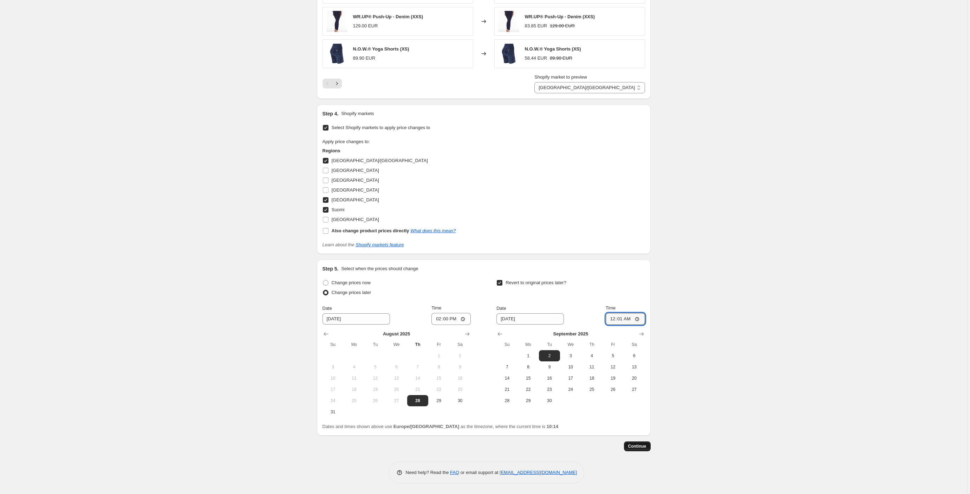
type input "00:01"
click at [644, 447] on span "Continue" at bounding box center [637, 447] width 18 height 6
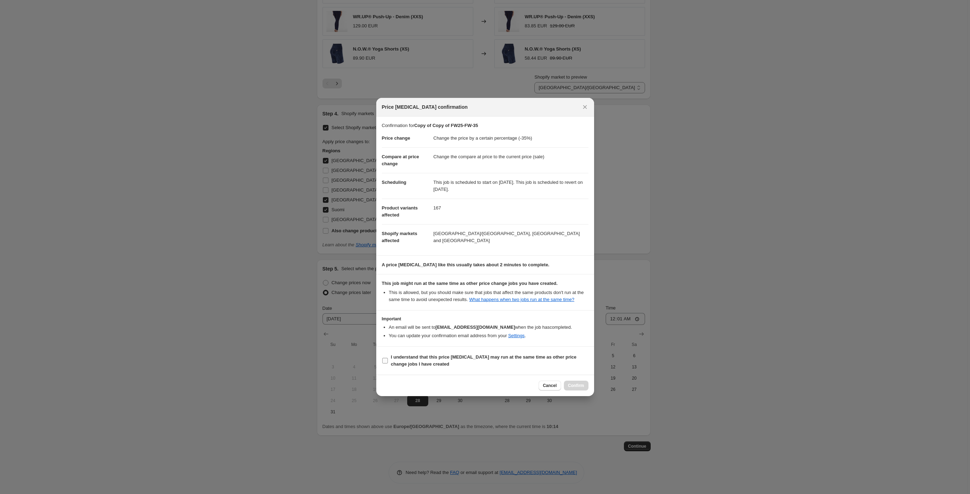
drag, startPoint x: 491, startPoint y: 358, endPoint x: 518, endPoint y: 367, distance: 28.1
click at [492, 359] on b "I understand that this price change job may run at the same time as other price…" at bounding box center [483, 361] width 185 height 12
click at [388, 359] on input "I understand that this price change job may run at the same time as other price…" at bounding box center [385, 361] width 6 height 6
checkbox input "true"
click at [577, 388] on span "Confirm" at bounding box center [576, 386] width 16 height 6
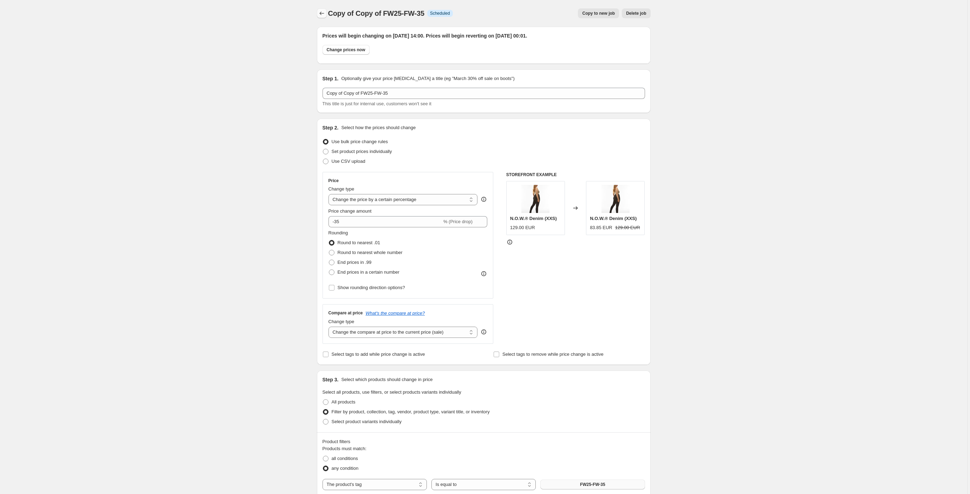
click at [320, 15] on icon "Price change jobs" at bounding box center [321, 13] width 7 height 7
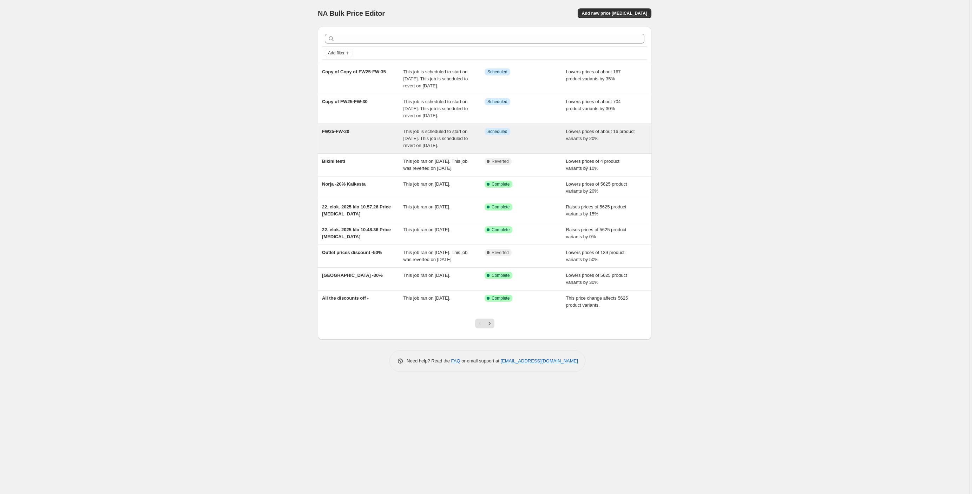
click at [441, 149] on div "This job is scheduled to start on 28 August 2025. This job is scheduled to reve…" at bounding box center [444, 138] width 81 height 21
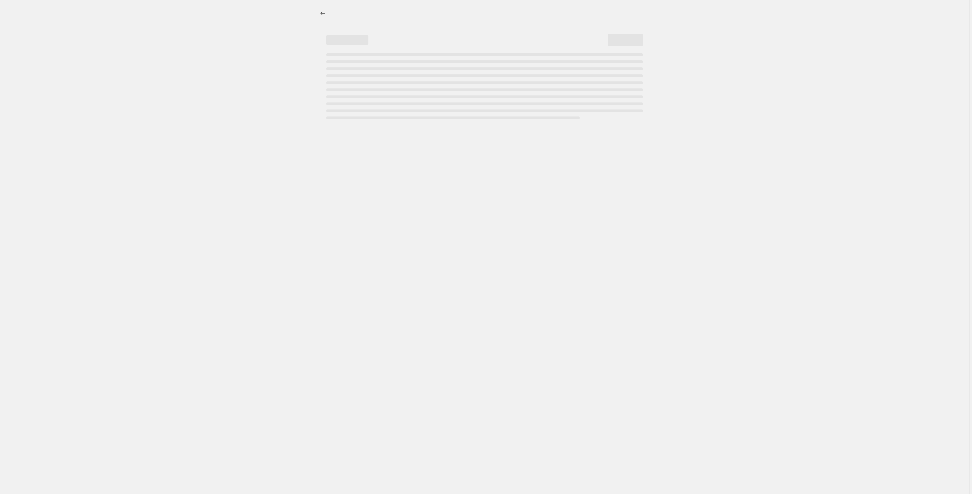
select select "percentage"
select select "tag"
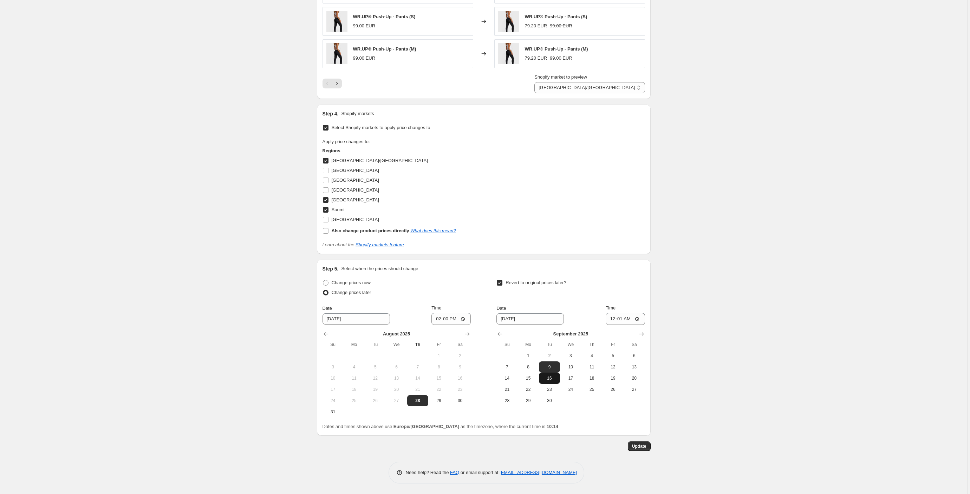
scroll to position [627, 0]
click at [551, 359] on span "2" at bounding box center [549, 356] width 15 height 6
type input "[DATE]"
click at [644, 449] on span "Update" at bounding box center [639, 447] width 14 height 6
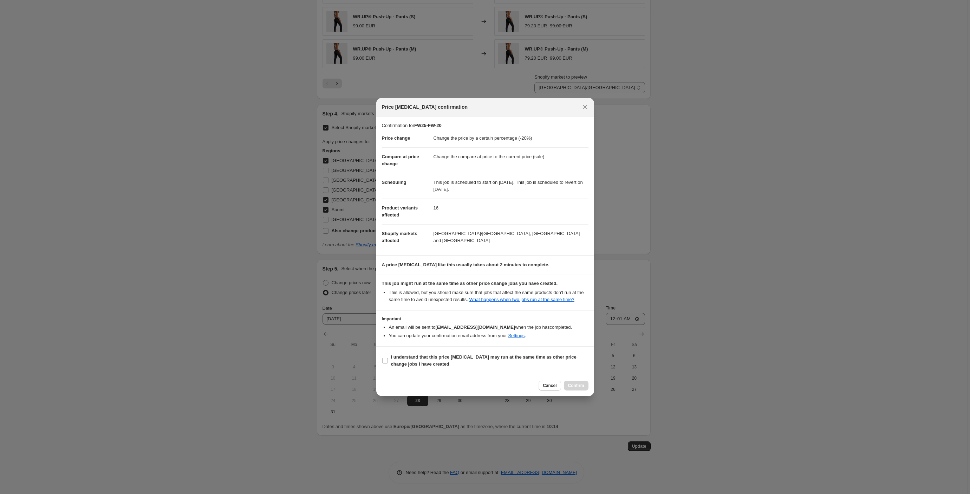
drag, startPoint x: 494, startPoint y: 364, endPoint x: 532, endPoint y: 376, distance: 39.3
click at [494, 364] on span "I understand that this price change job may run at the same time as other price…" at bounding box center [489, 361] width 197 height 14
click at [388, 364] on input "I understand that this price change job may run at the same time as other price…" at bounding box center [385, 361] width 6 height 6
checkbox input "true"
click at [577, 389] on span "Confirm" at bounding box center [576, 386] width 16 height 6
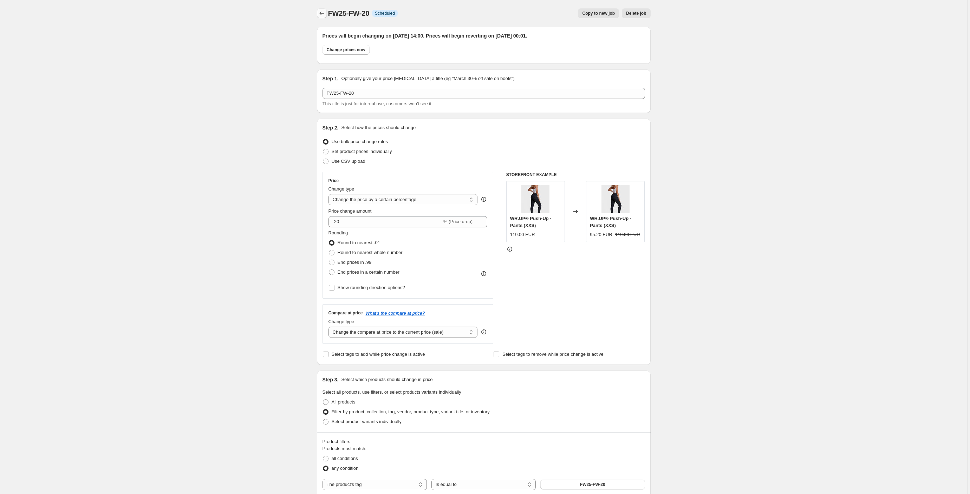
scroll to position [0, 0]
click at [321, 13] on icon "Price change jobs" at bounding box center [321, 13] width 7 height 7
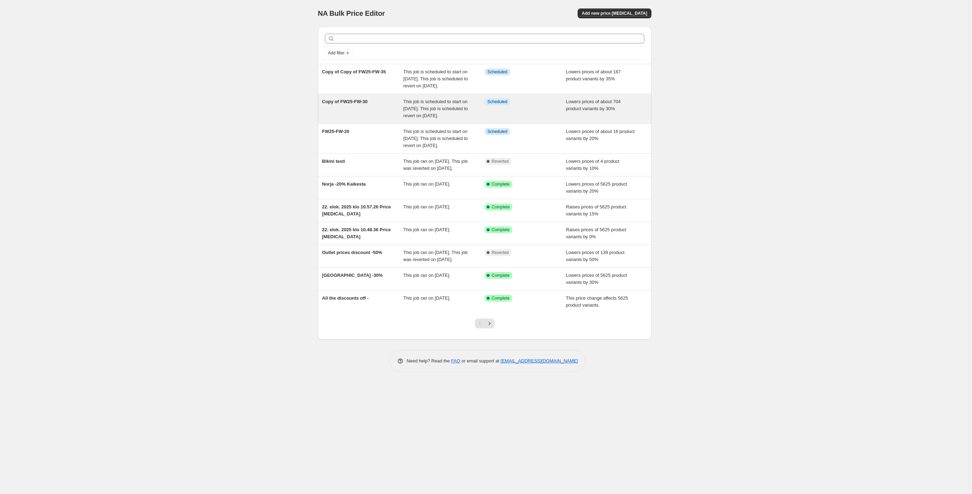
click at [356, 112] on div "Copy of FW25-FW-30" at bounding box center [362, 108] width 81 height 21
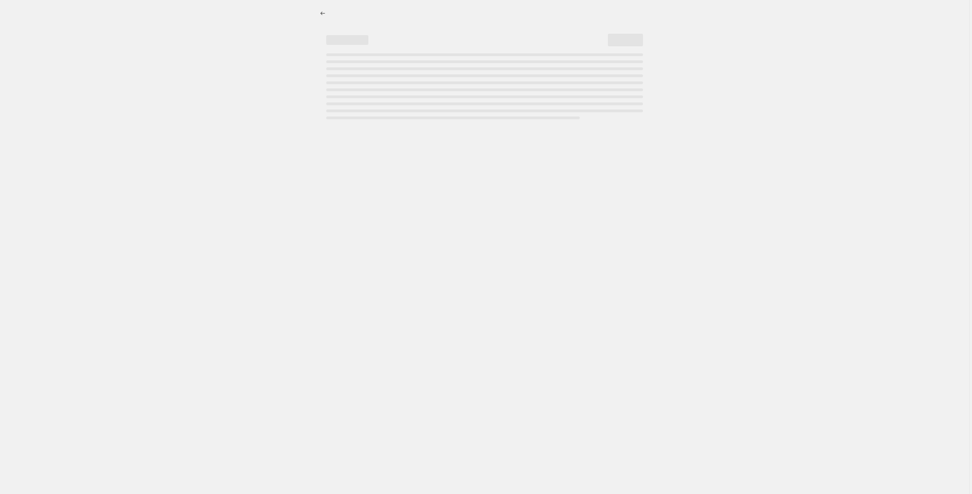
select select "percentage"
select select "tag"
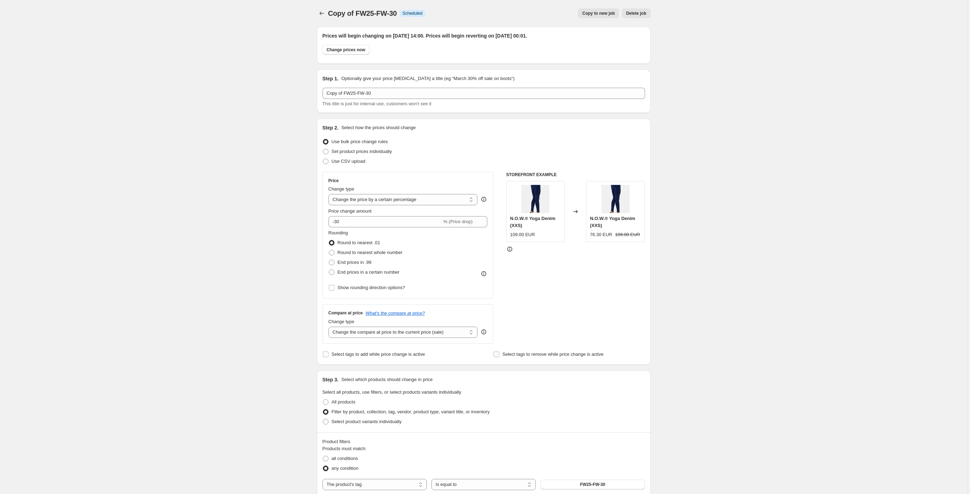
click at [354, 12] on span "Copy of FW25-FW-30" at bounding box center [362, 13] width 69 height 8
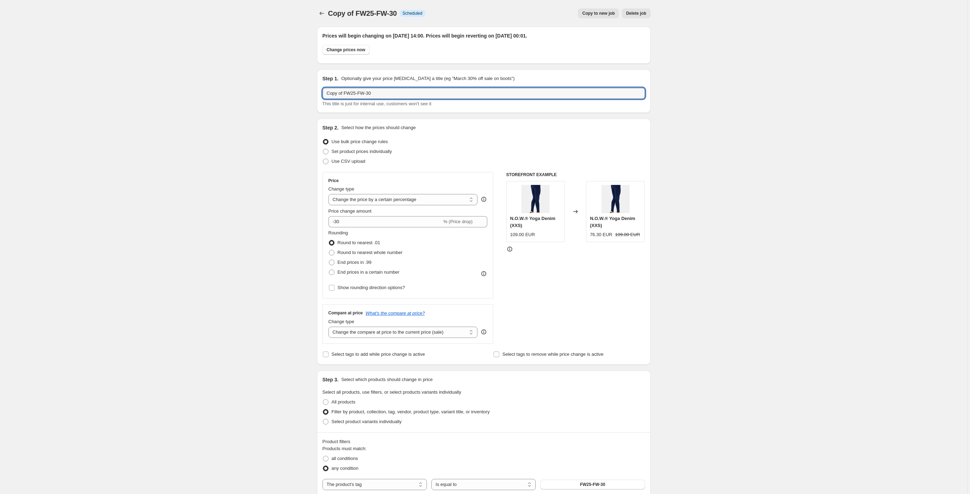
drag, startPoint x: 346, startPoint y: 94, endPoint x: 319, endPoint y: 90, distance: 27.5
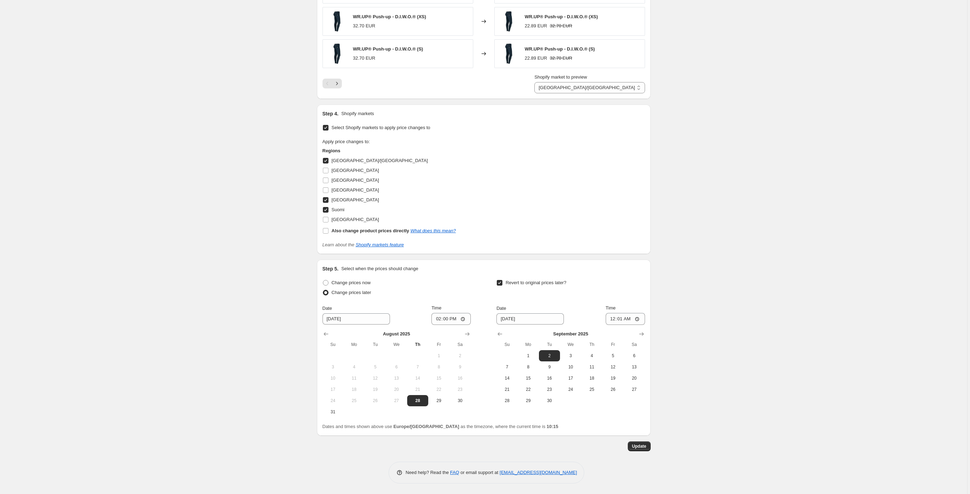
scroll to position [627, 0]
type input "FW25-FW-30"
click at [646, 447] on span "Update" at bounding box center [639, 447] width 14 height 6
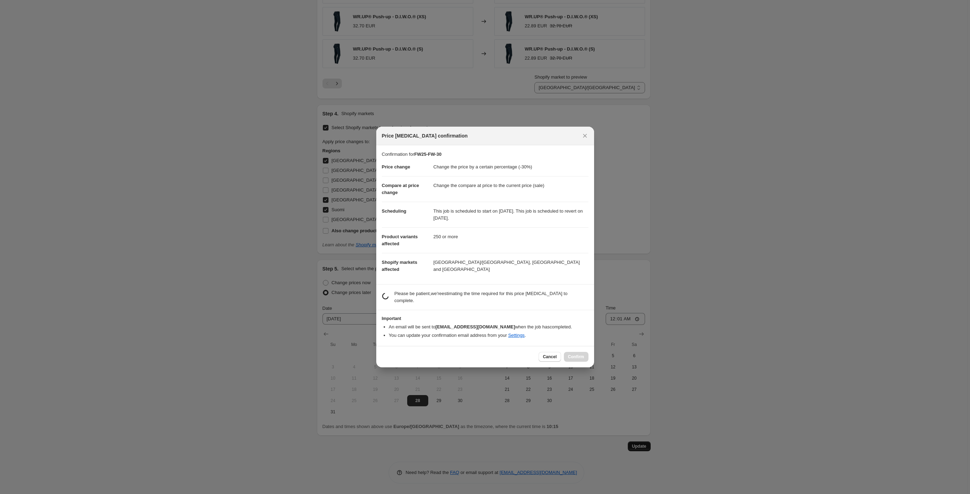
scroll to position [0, 0]
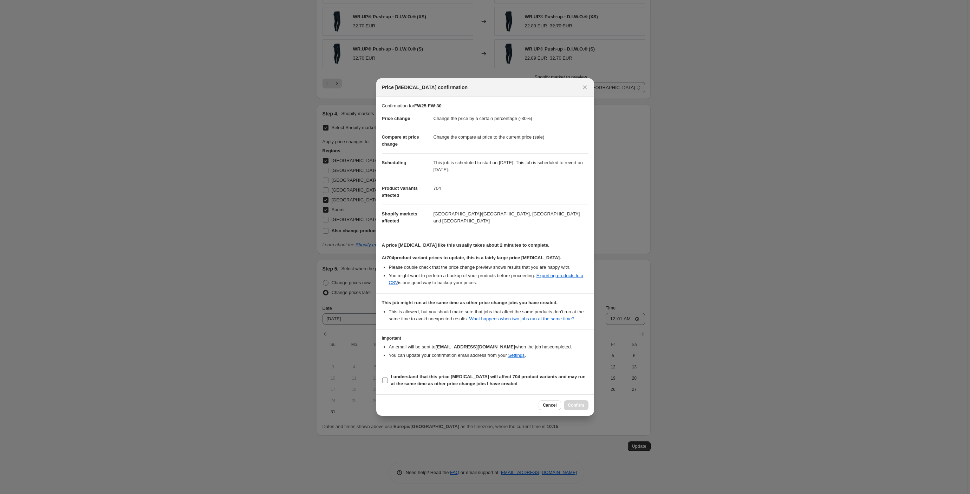
drag, startPoint x: 385, startPoint y: 384, endPoint x: 396, endPoint y: 391, distance: 13.3
click at [385, 384] on input "I understand that this price change job will affect 704 product variants and ma…" at bounding box center [385, 381] width 6 height 6
checkbox input "true"
click at [574, 408] on span "Confirm" at bounding box center [576, 406] width 16 height 6
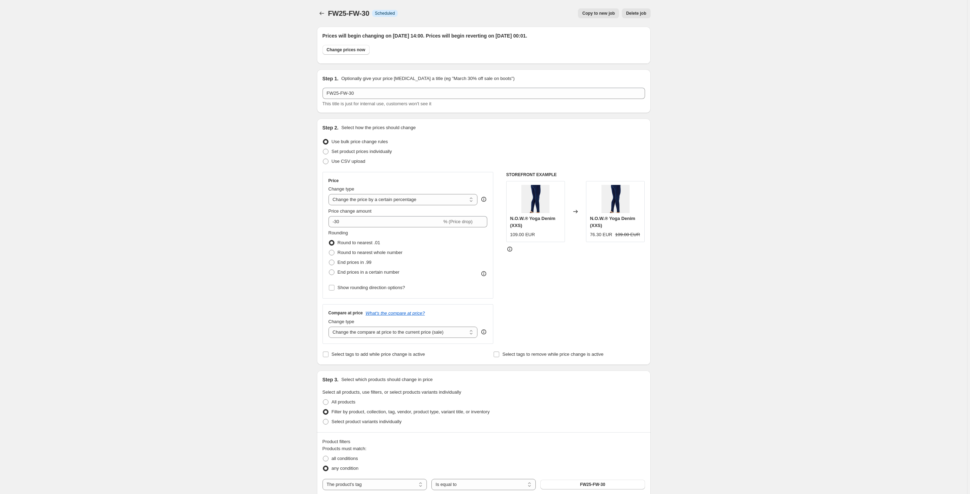
scroll to position [627, 0]
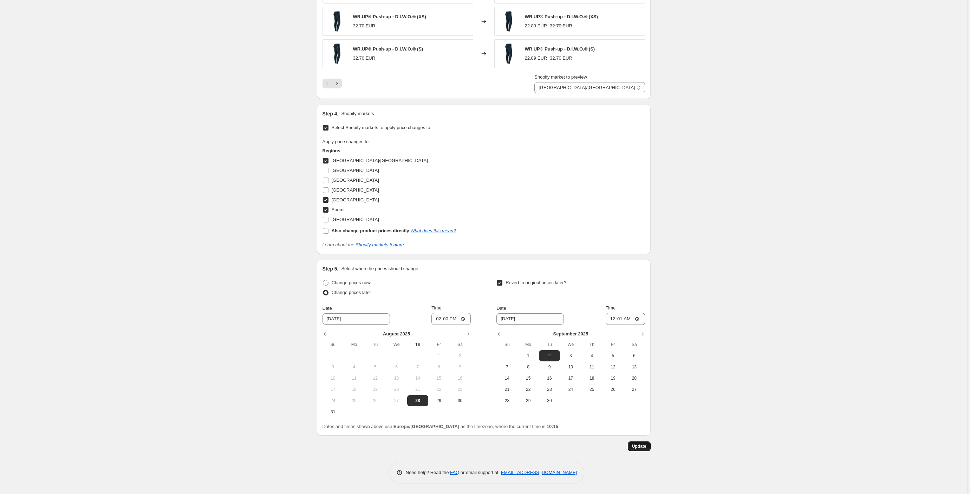
click at [646, 449] on span "Update" at bounding box center [639, 447] width 14 height 6
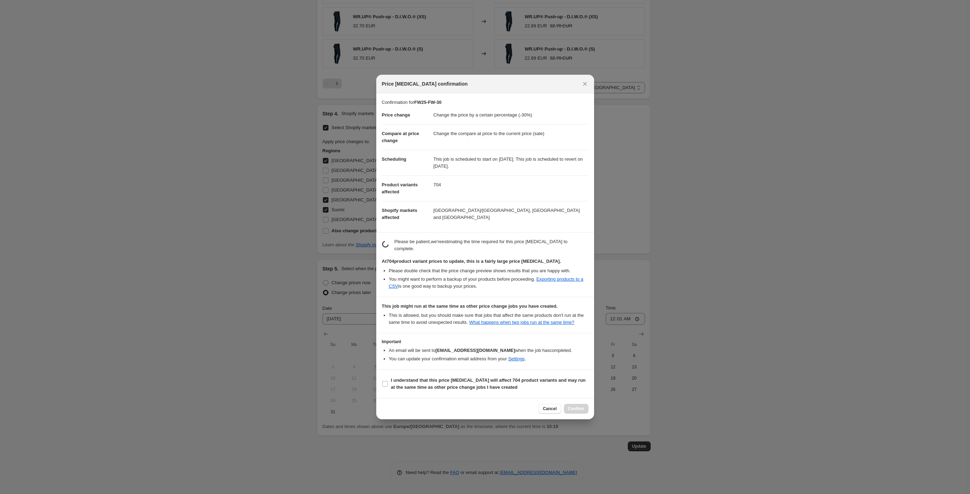
scroll to position [0, 0]
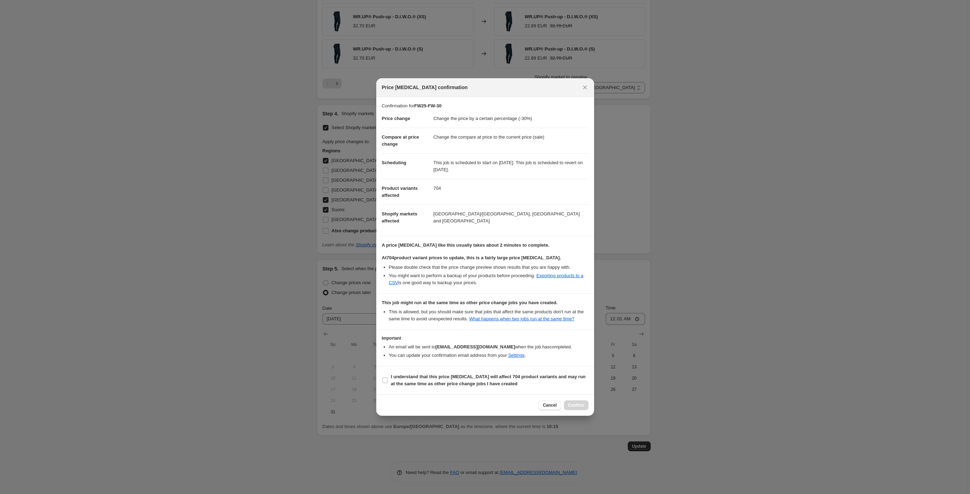
drag, startPoint x: 384, startPoint y: 385, endPoint x: 502, endPoint y: 405, distance: 120.1
click at [384, 384] on input "I understand that this price change job will affect 704 product variants and ma…" at bounding box center [385, 381] width 6 height 6
checkbox input "true"
click at [581, 408] on span "Confirm" at bounding box center [576, 406] width 16 height 6
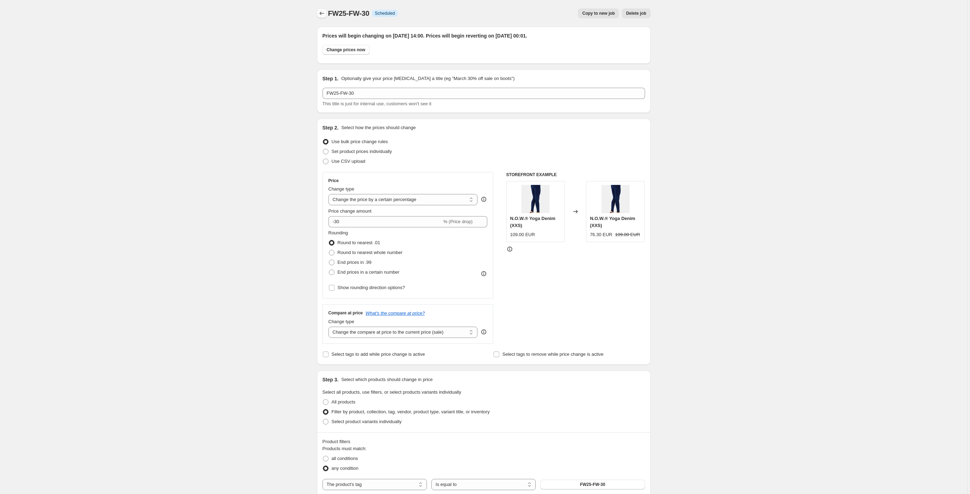
click at [322, 14] on icon "Price change jobs" at bounding box center [321, 13] width 7 height 7
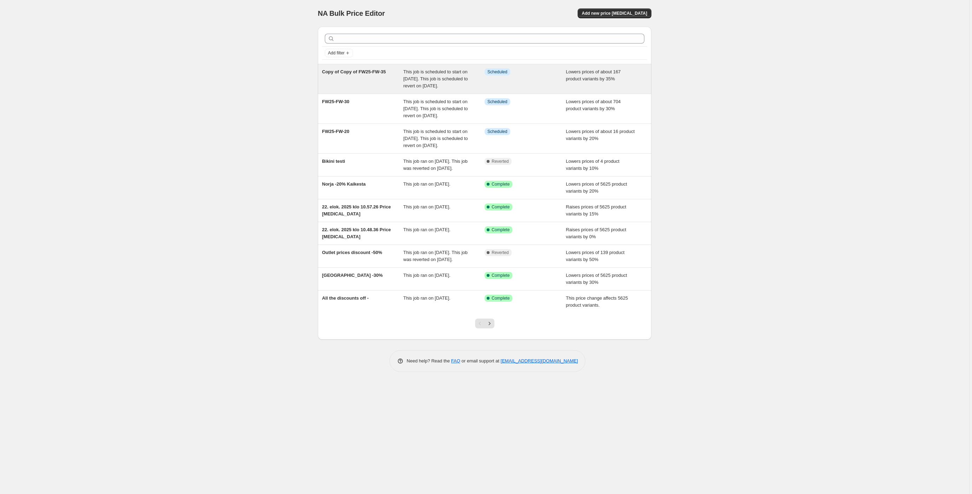
click at [370, 79] on div "Copy of Copy of FW25-FW-35" at bounding box center [362, 78] width 81 height 21
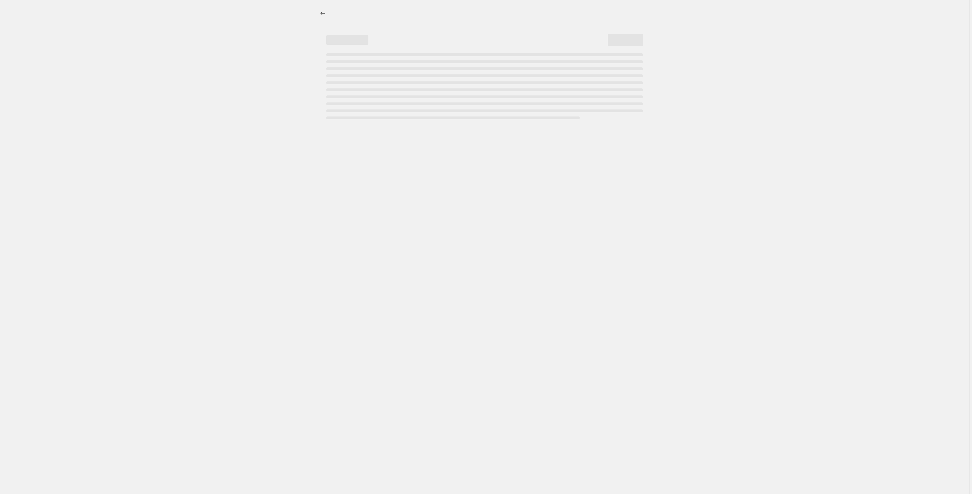
select select "percentage"
select select "tag"
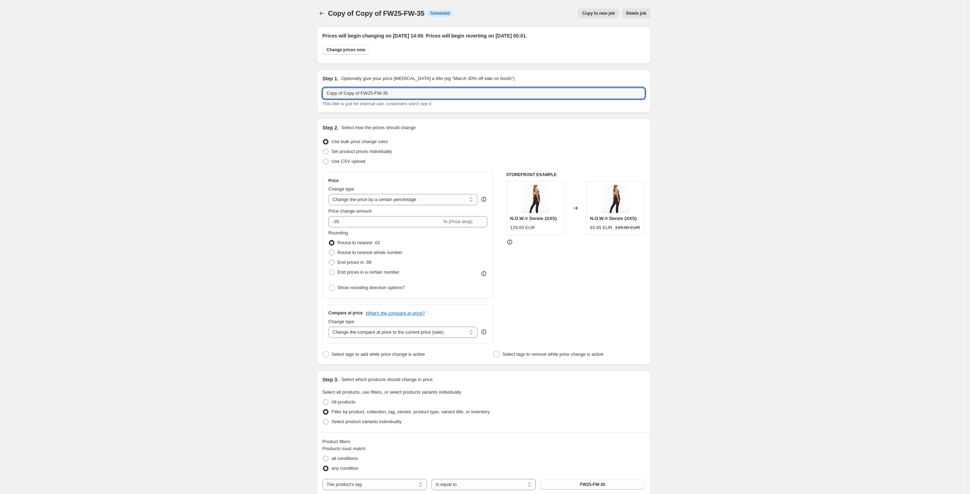
drag, startPoint x: 365, startPoint y: 94, endPoint x: 307, endPoint y: 86, distance: 58.2
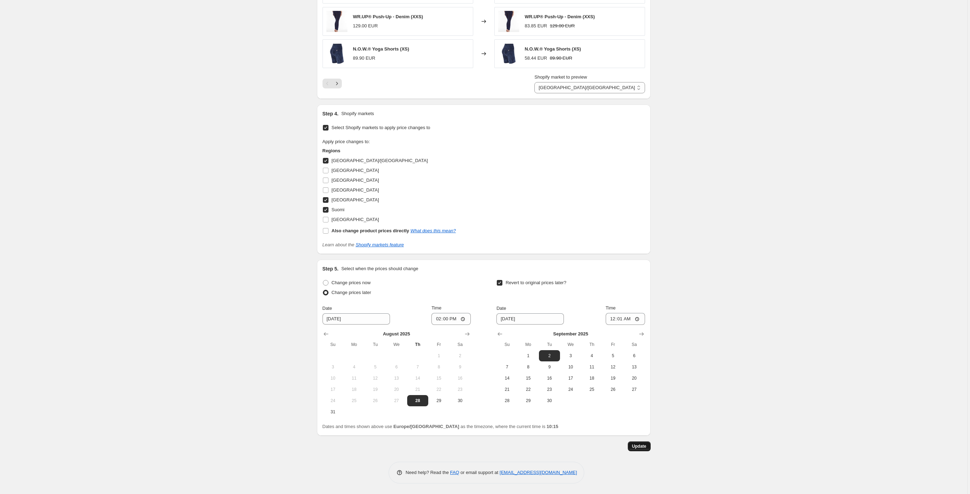
scroll to position [627, 0]
type input "FW25-FW-35"
click at [646, 448] on span "Update" at bounding box center [639, 447] width 14 height 6
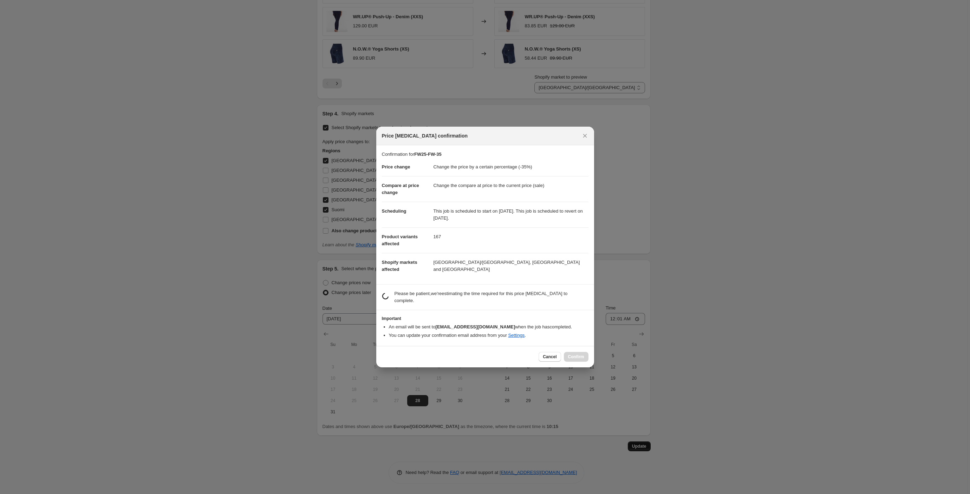
scroll to position [0, 0]
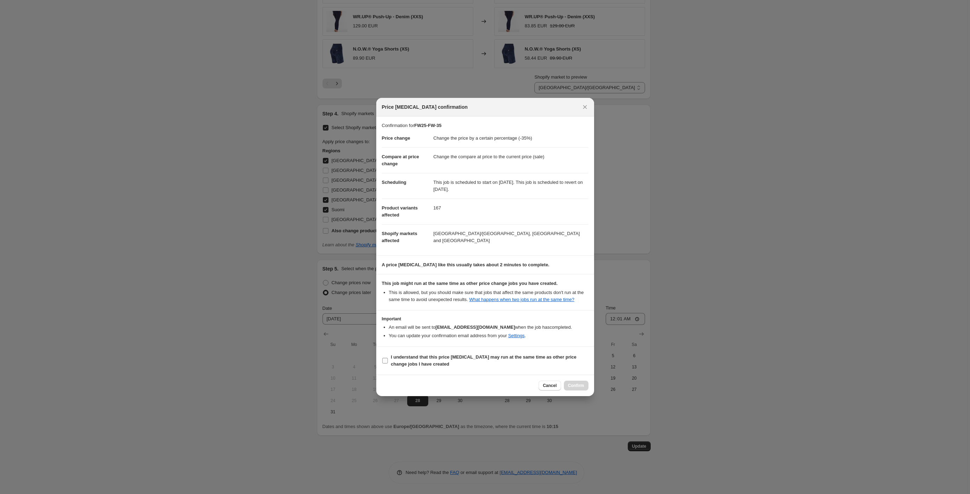
click at [386, 364] on input "I understand that this price change job may run at the same time as other price…" at bounding box center [385, 361] width 6 height 6
checkbox input "true"
click at [583, 386] on button "Confirm" at bounding box center [576, 386] width 25 height 10
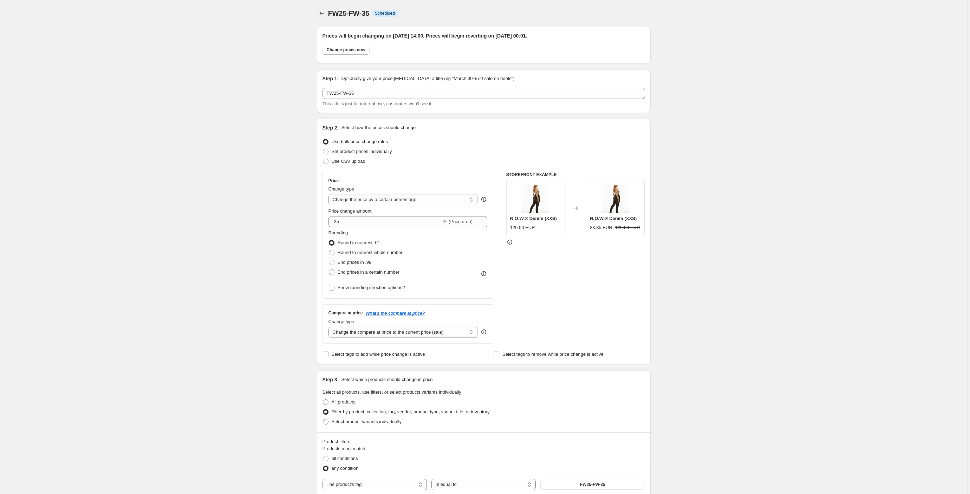
scroll to position [627, 0]
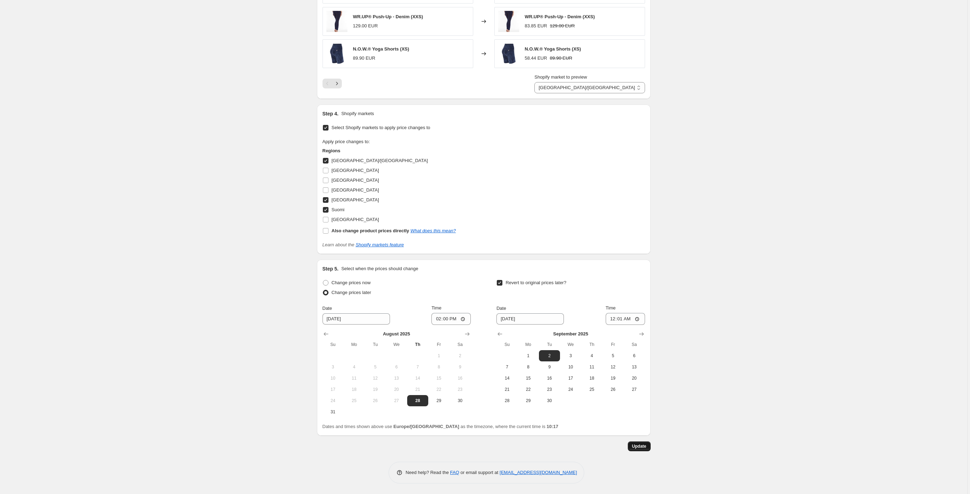
click at [643, 448] on span "Update" at bounding box center [639, 447] width 14 height 6
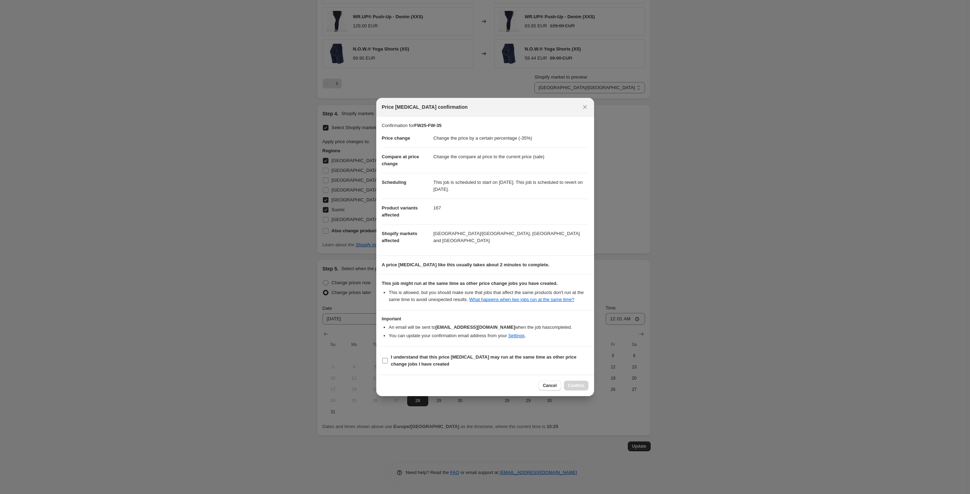
click at [386, 364] on input "I understand that this price change job may run at the same time as other price…" at bounding box center [385, 361] width 6 height 6
checkbox input "true"
click at [573, 389] on span "Confirm" at bounding box center [576, 386] width 16 height 6
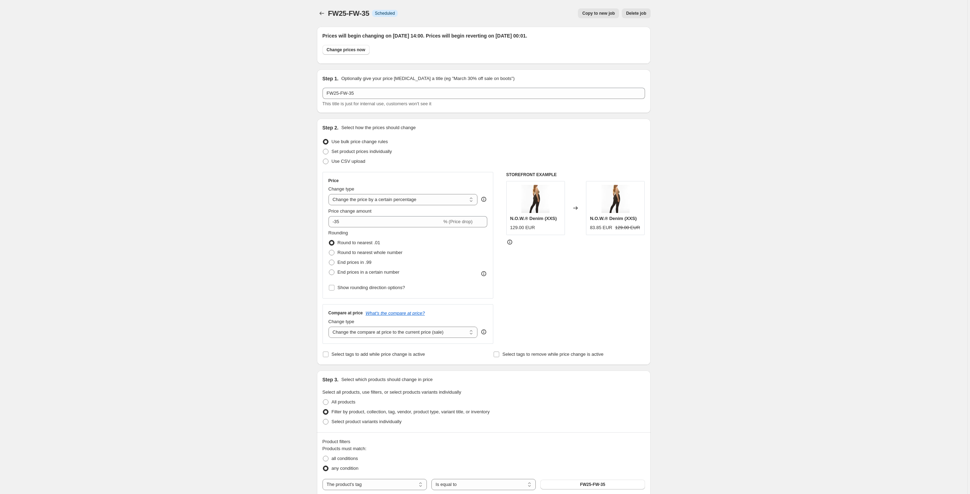
drag, startPoint x: 320, startPoint y: 13, endPoint x: 267, endPoint y: 17, distance: 53.1
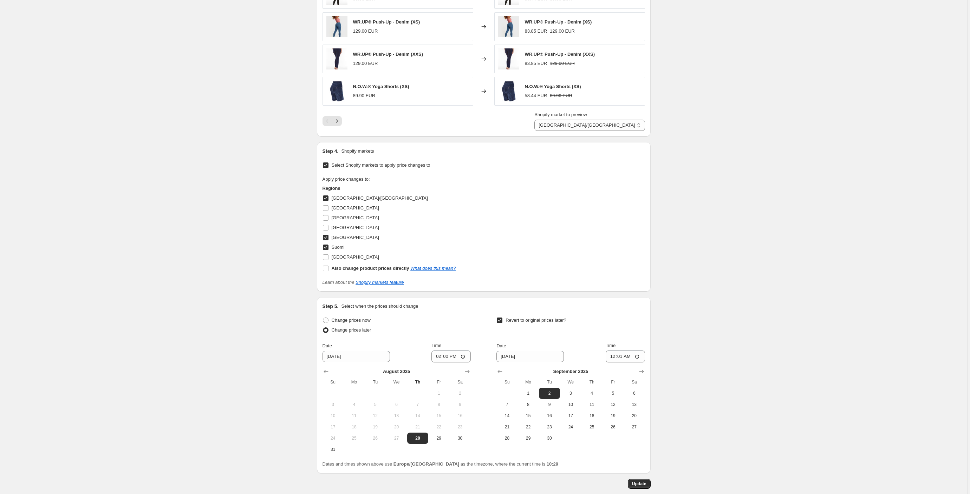
scroll to position [626, 0]
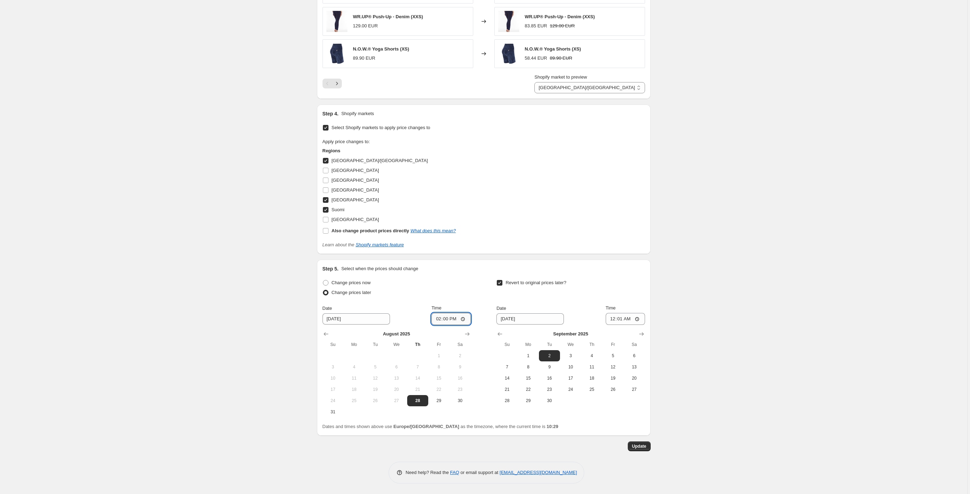
click at [456, 319] on input "14:00" at bounding box center [450, 319] width 39 height 12
type input "15:00"
click at [646, 448] on span "Update" at bounding box center [639, 447] width 14 height 6
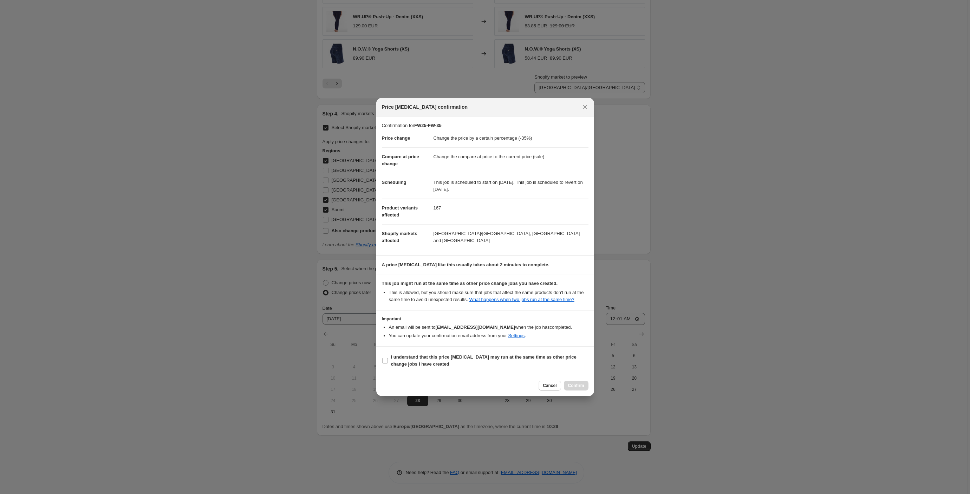
drag, startPoint x: 385, startPoint y: 364, endPoint x: 420, endPoint y: 375, distance: 36.9
click at [385, 364] on input "I understand that this price change job may run at the same time as other price…" at bounding box center [385, 361] width 6 height 6
checkbox input "true"
click at [574, 389] on span "Confirm" at bounding box center [576, 386] width 16 height 6
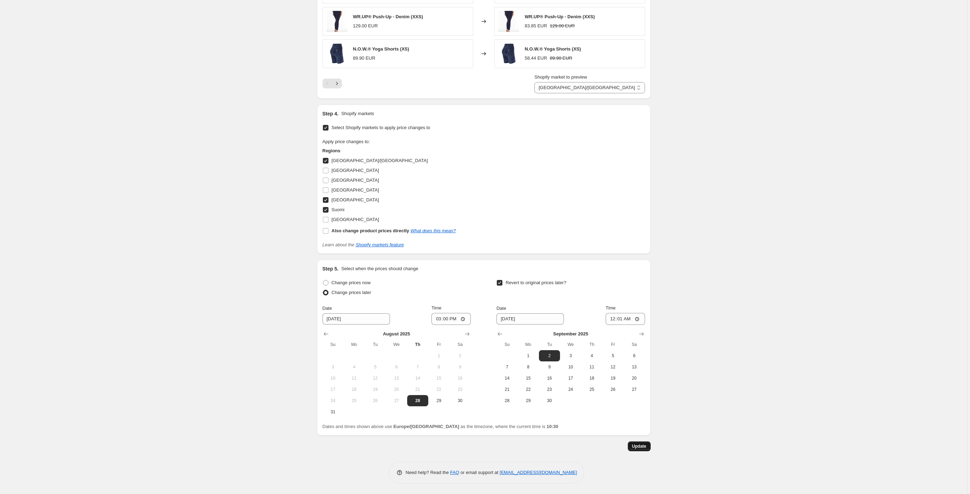
click at [645, 448] on span "Update" at bounding box center [639, 447] width 14 height 6
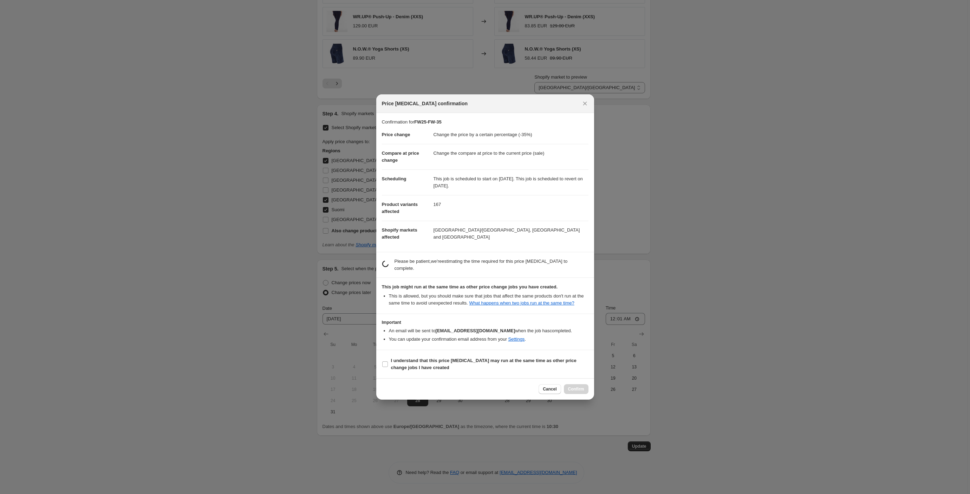
scroll to position [0, 0]
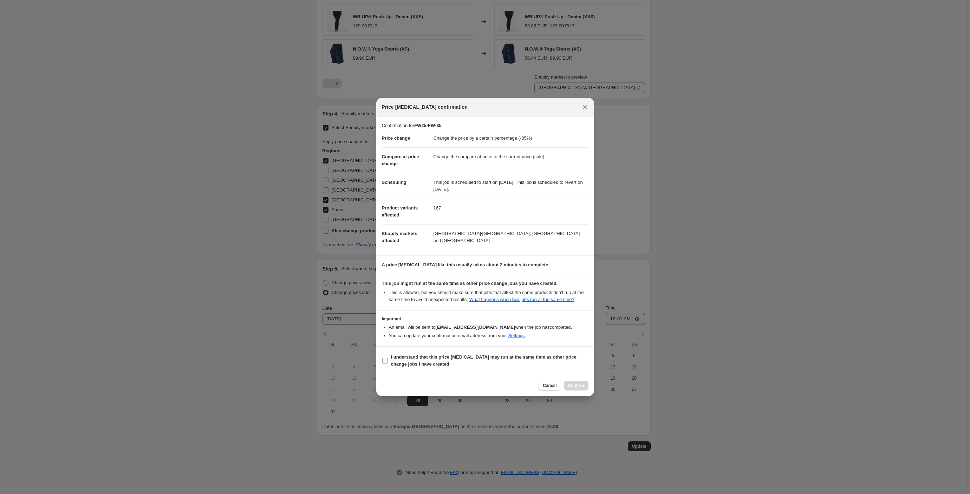
click at [384, 364] on input "I understand that this price change job may run at the same time as other price…" at bounding box center [385, 361] width 6 height 6
checkbox input "true"
click at [584, 389] on span "Confirm" at bounding box center [576, 386] width 16 height 6
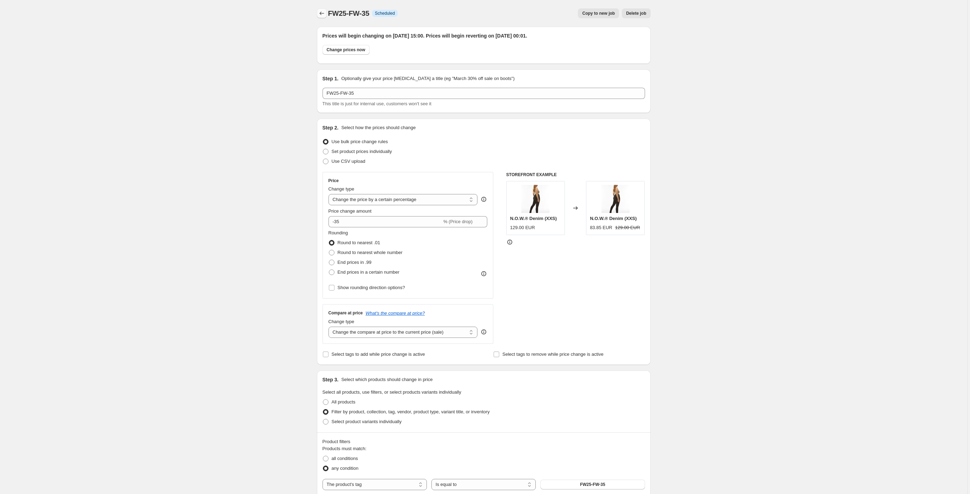
click at [323, 13] on icon "Price change jobs" at bounding box center [321, 13] width 7 height 7
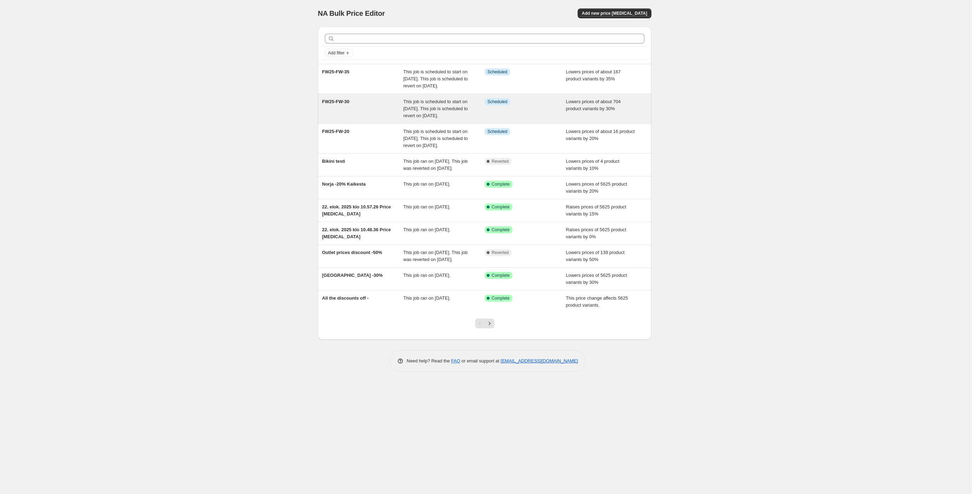
click at [330, 112] on div "FW25-FW-30" at bounding box center [362, 108] width 81 height 21
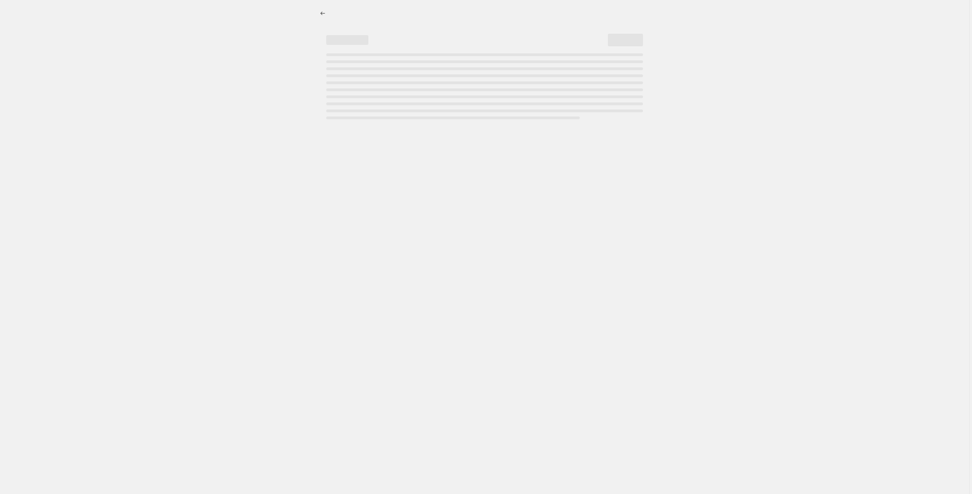
select select "percentage"
select select "tag"
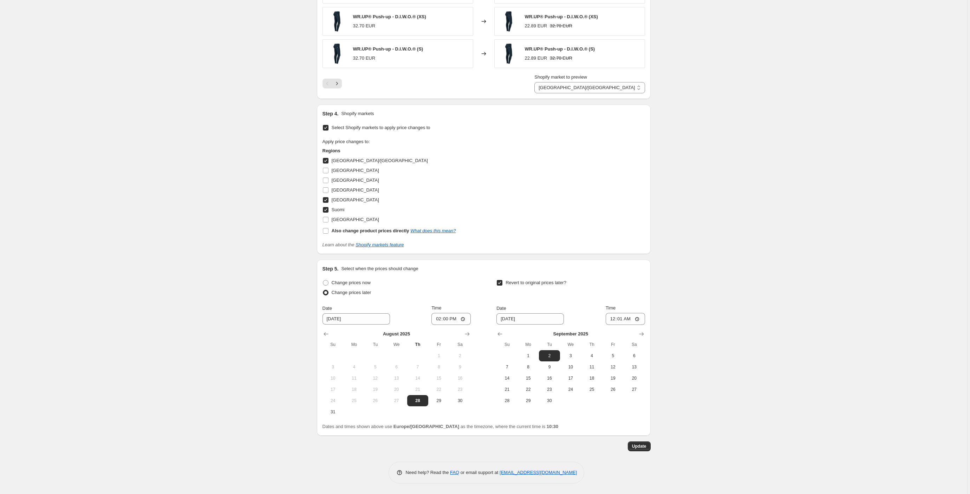
scroll to position [627, 0]
click at [455, 318] on input "14:00" at bounding box center [450, 319] width 39 height 12
type input "15:00"
click at [649, 446] on button "Update" at bounding box center [639, 447] width 23 height 10
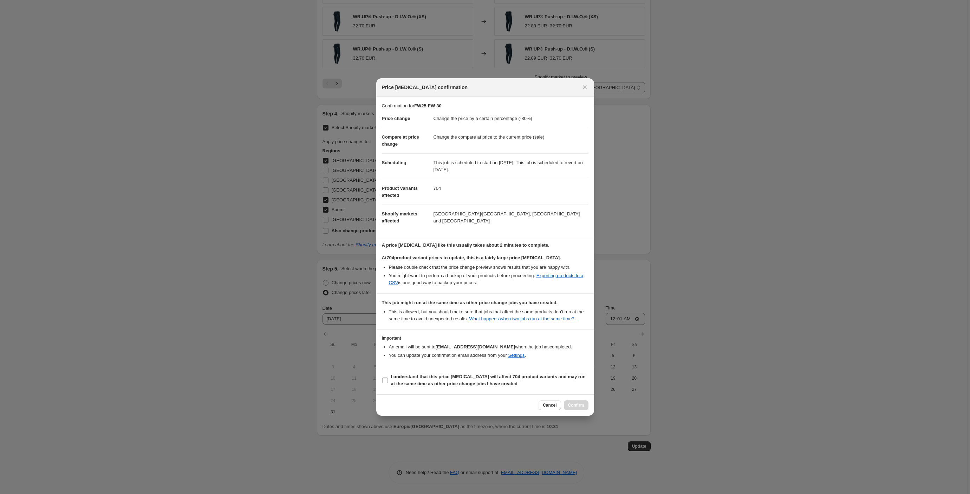
click at [373, 389] on div at bounding box center [485, 247] width 970 height 494
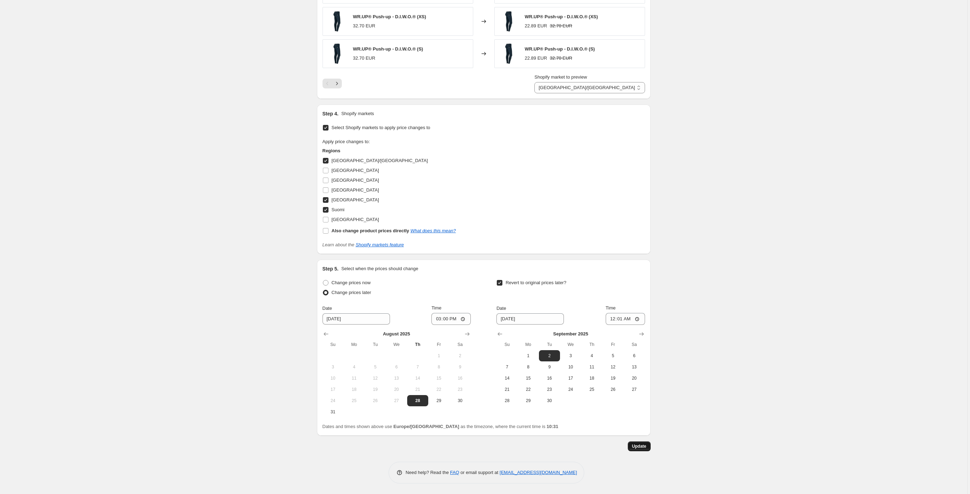
click at [643, 446] on span "Update" at bounding box center [639, 447] width 14 height 6
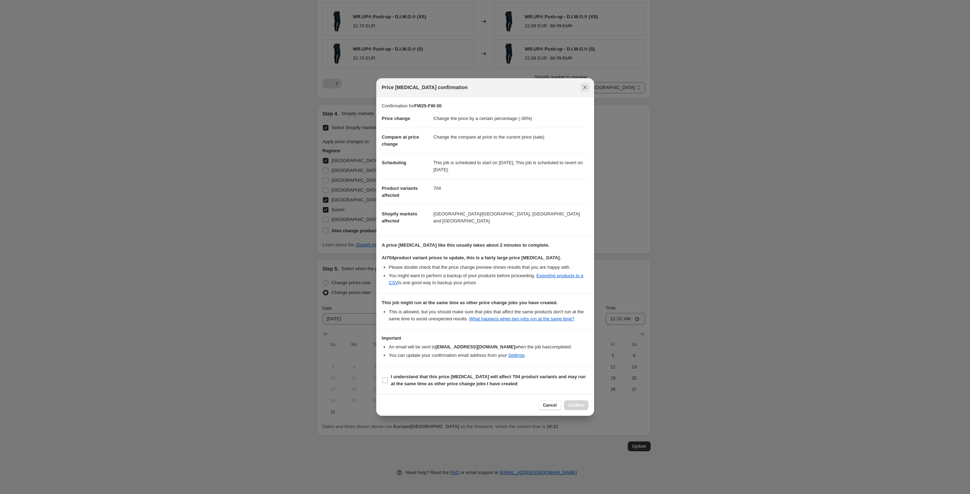
click at [585, 85] on icon "Close" at bounding box center [584, 87] width 7 height 7
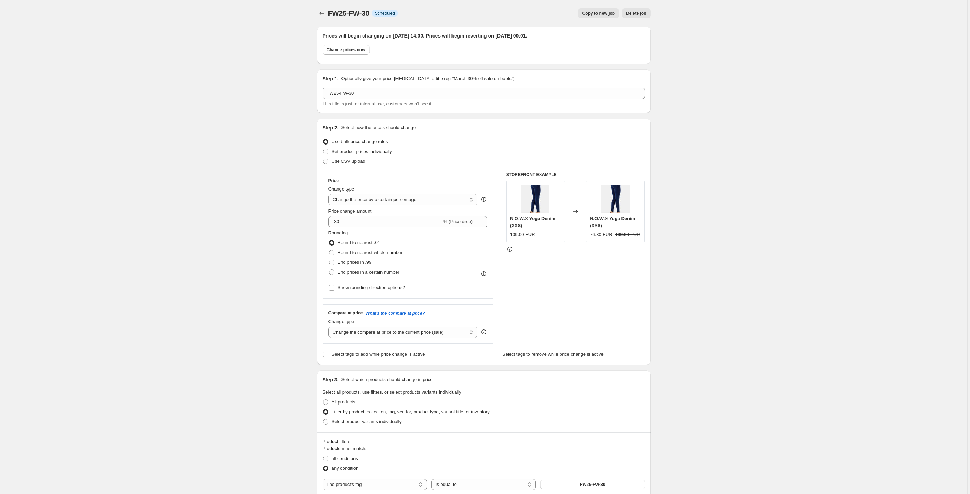
scroll to position [627, 0]
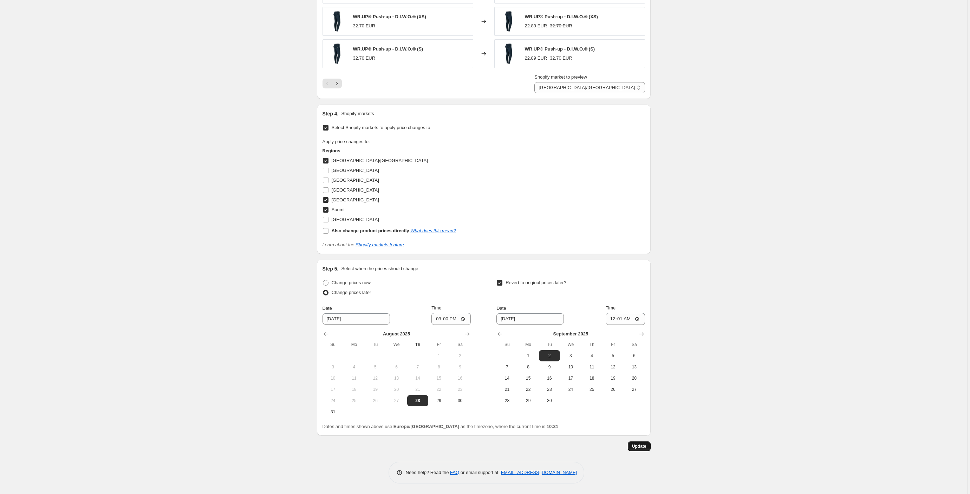
click at [643, 448] on span "Update" at bounding box center [639, 447] width 14 height 6
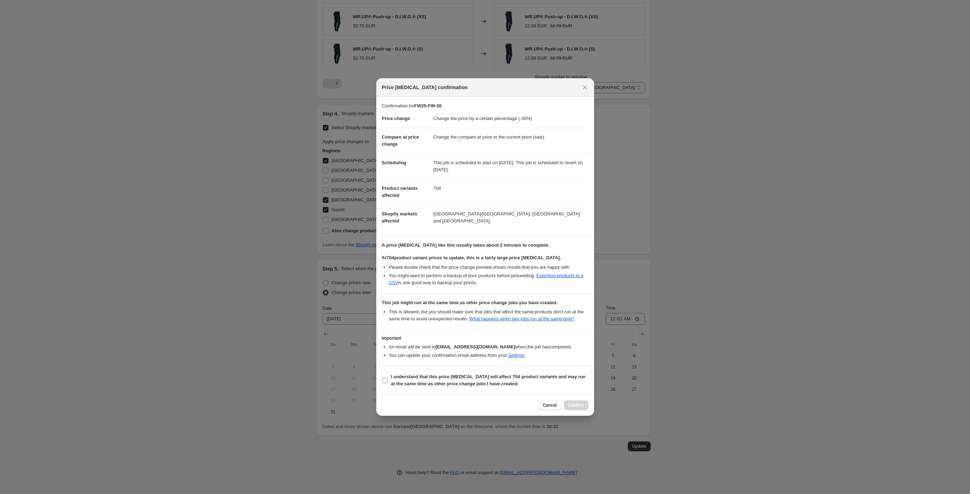
click at [386, 384] on input "I understand that this price change job will affect 704 product variants and ma…" at bounding box center [385, 381] width 6 height 6
checkbox input "true"
click at [582, 407] on span "Confirm" at bounding box center [576, 406] width 16 height 6
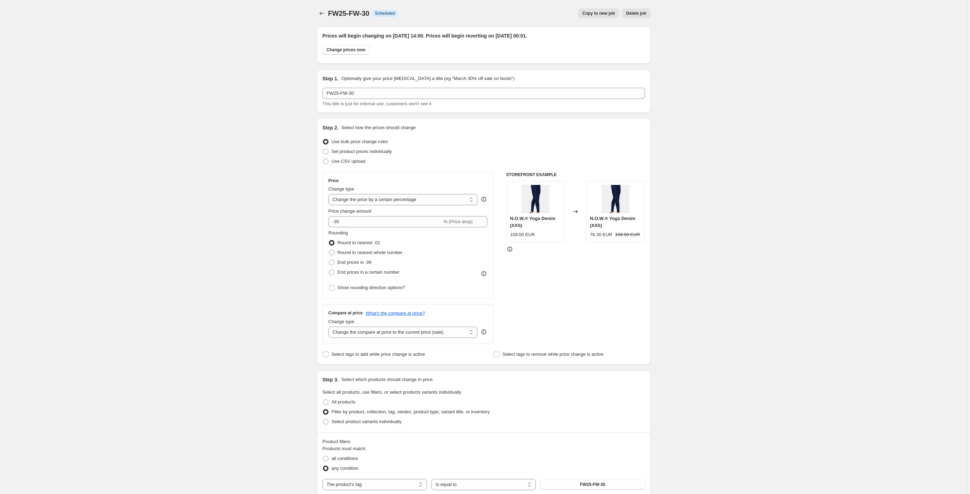
scroll to position [627, 0]
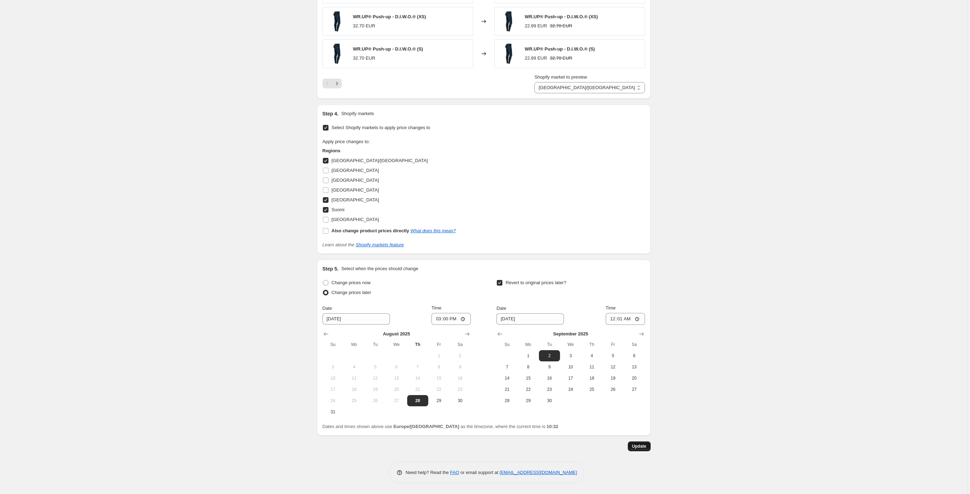
click at [646, 445] on span "Update" at bounding box center [639, 447] width 14 height 6
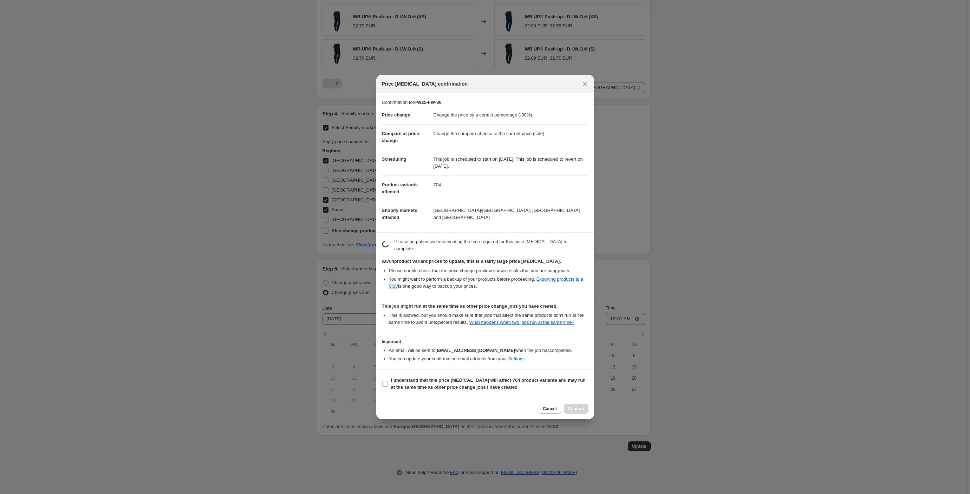
scroll to position [0, 0]
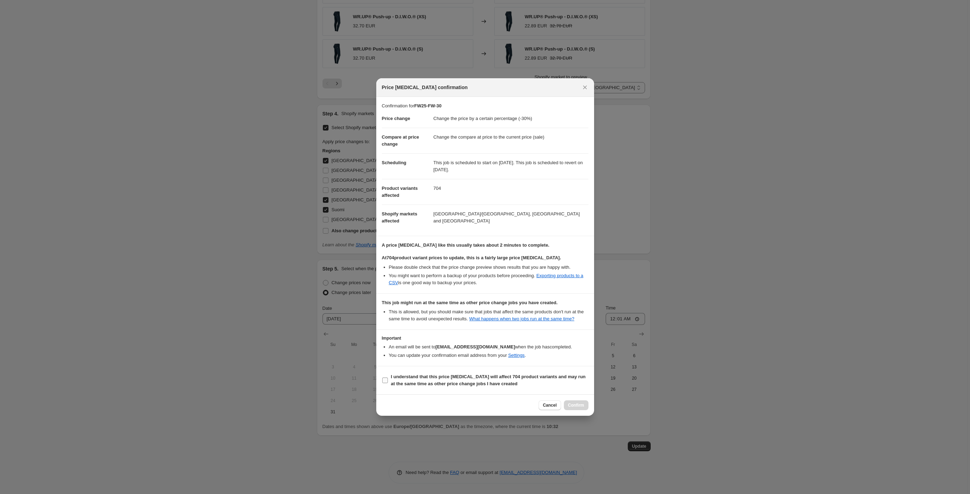
click at [428, 380] on b "I understand that this price change job will affect 704 product variants and ma…" at bounding box center [488, 380] width 195 height 12
click at [388, 380] on input "I understand that this price change job will affect 704 product variants and ma…" at bounding box center [385, 381] width 6 height 6
checkbox input "true"
click at [574, 408] on span "Confirm" at bounding box center [576, 406] width 16 height 6
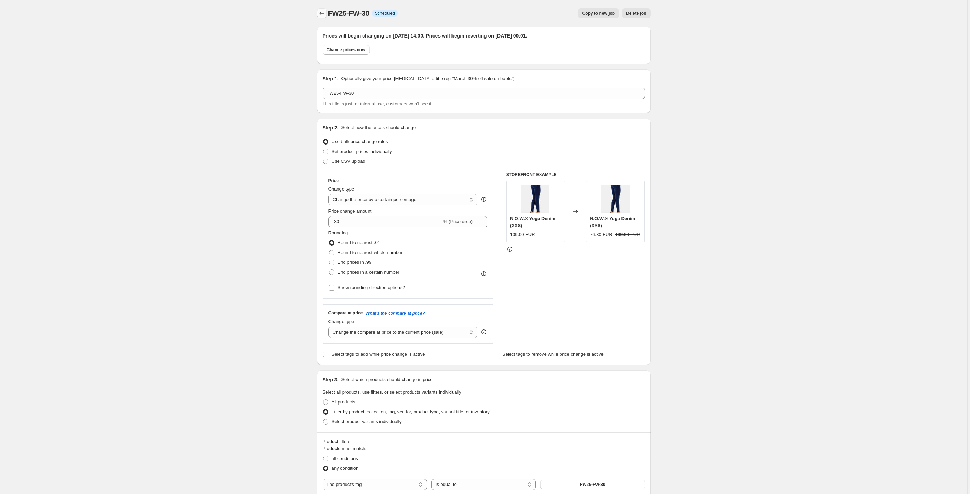
click at [324, 13] on icon "Price change jobs" at bounding box center [321, 13] width 7 height 7
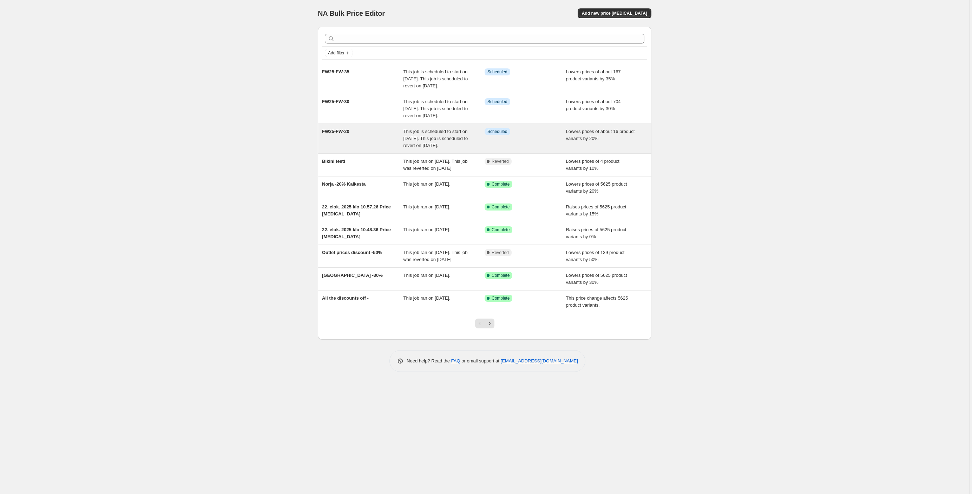
click at [345, 149] on div "FW25-FW-20" at bounding box center [362, 138] width 81 height 21
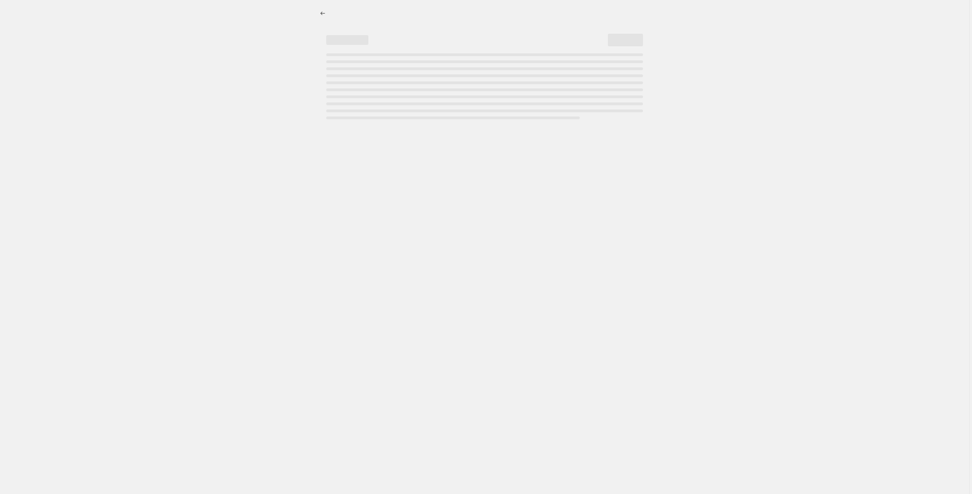
select select "percentage"
select select "tag"
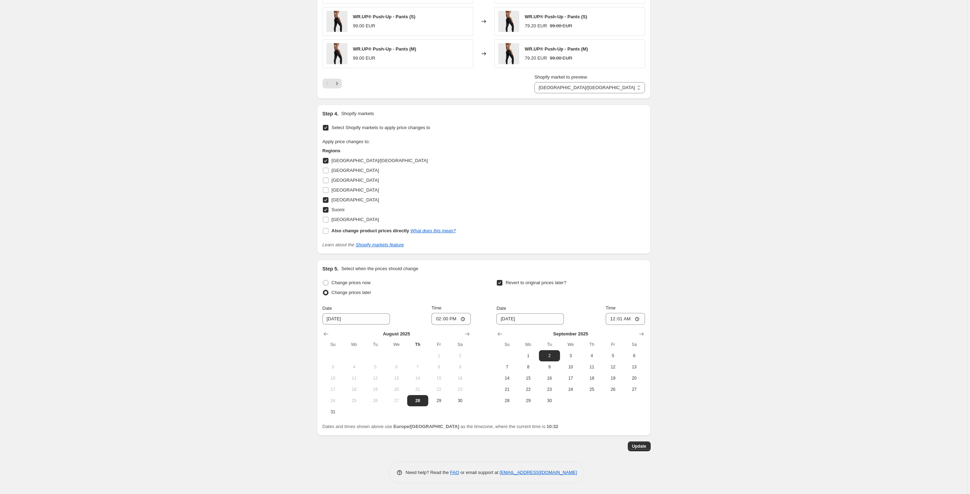
scroll to position [627, 0]
click at [457, 320] on input "14:00" at bounding box center [450, 319] width 39 height 12
type input "15:00"
click at [644, 447] on span "Update" at bounding box center [639, 447] width 14 height 6
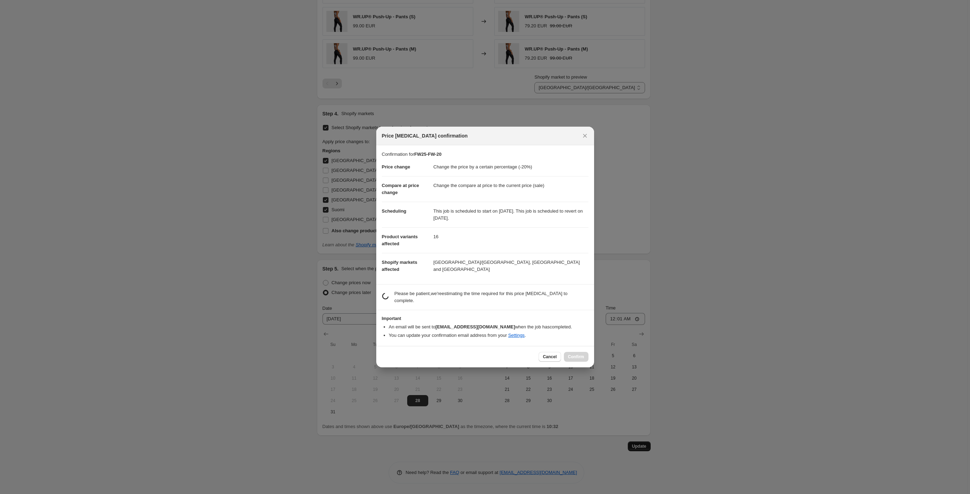
scroll to position [0, 0]
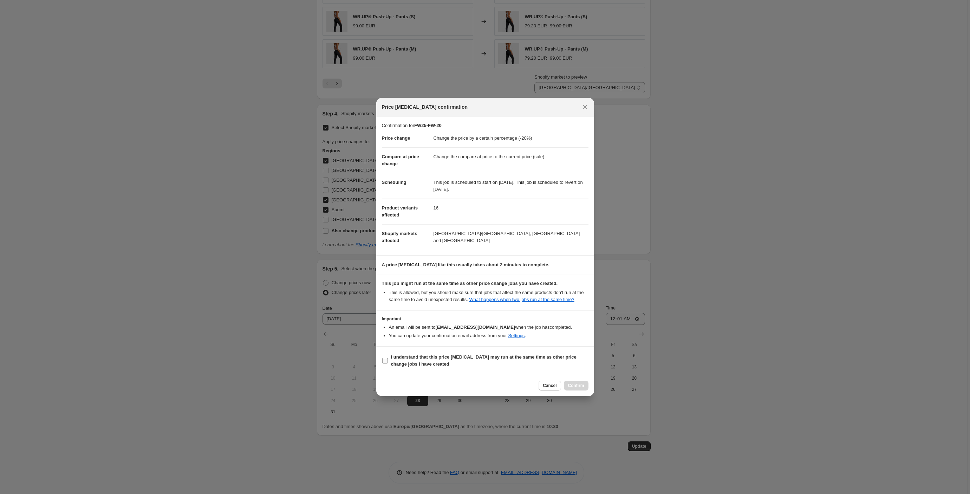
click at [386, 364] on input "I understand that this price change job may run at the same time as other price…" at bounding box center [385, 361] width 6 height 6
checkbox input "true"
click at [572, 388] on span "Confirm" at bounding box center [576, 386] width 16 height 6
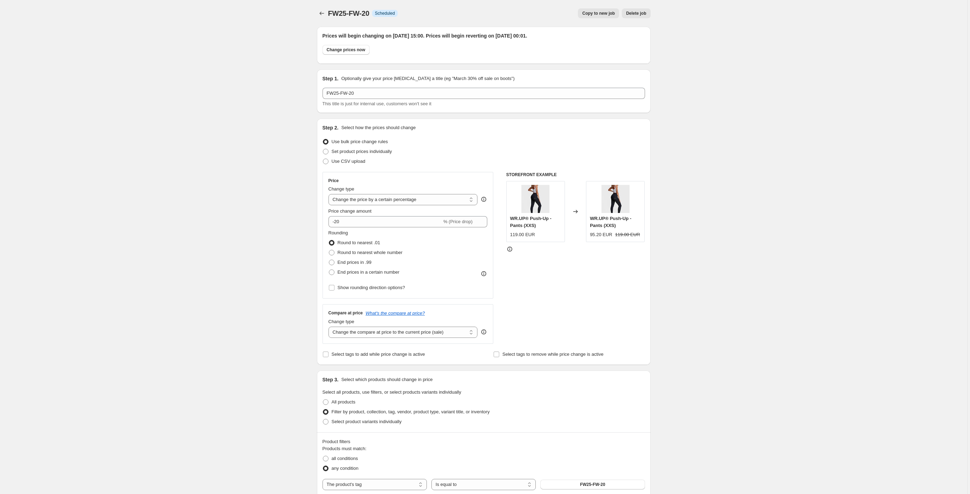
click at [610, 12] on span "Copy to new job" at bounding box center [598, 14] width 33 height 6
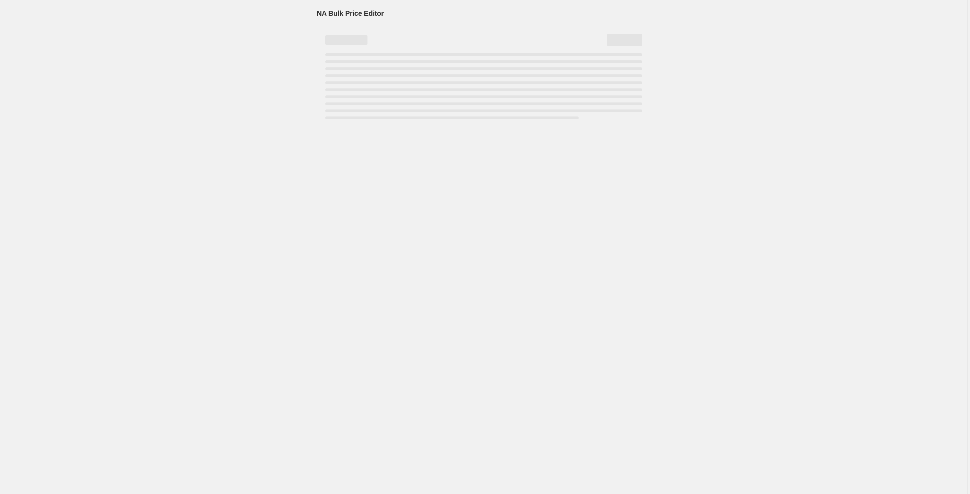
select select "percentage"
select select "tag"
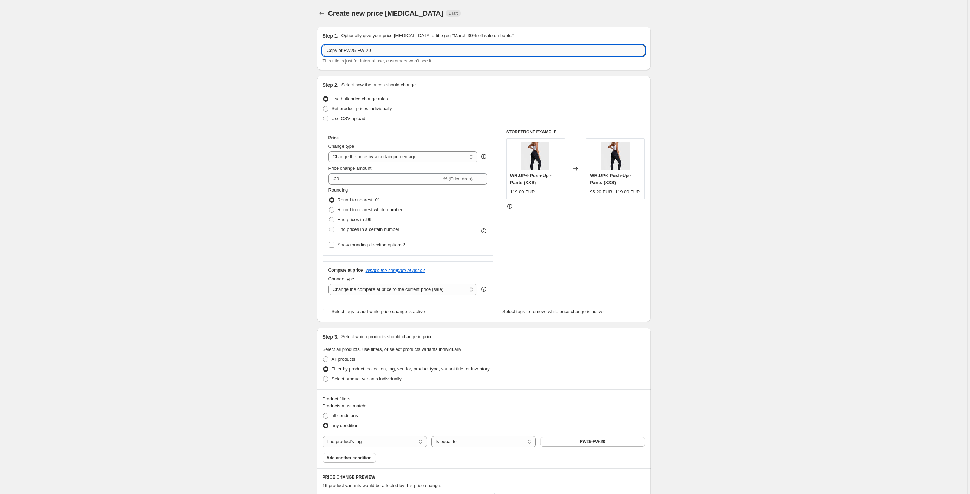
click at [347, 52] on input "Copy of FW25-FW-20" at bounding box center [483, 50] width 322 height 11
drag, startPoint x: 346, startPoint y: 51, endPoint x: 360, endPoint y: 51, distance: 14.1
click at [295, 46] on div "Create new price change job. This page is ready Create new price change job Dra…" at bounding box center [483, 473] width 967 height 946
click at [348, 51] on input "Copy of FW25-FW-20" at bounding box center [483, 50] width 322 height 11
drag, startPoint x: 345, startPoint y: 51, endPoint x: 314, endPoint y: 48, distance: 31.1
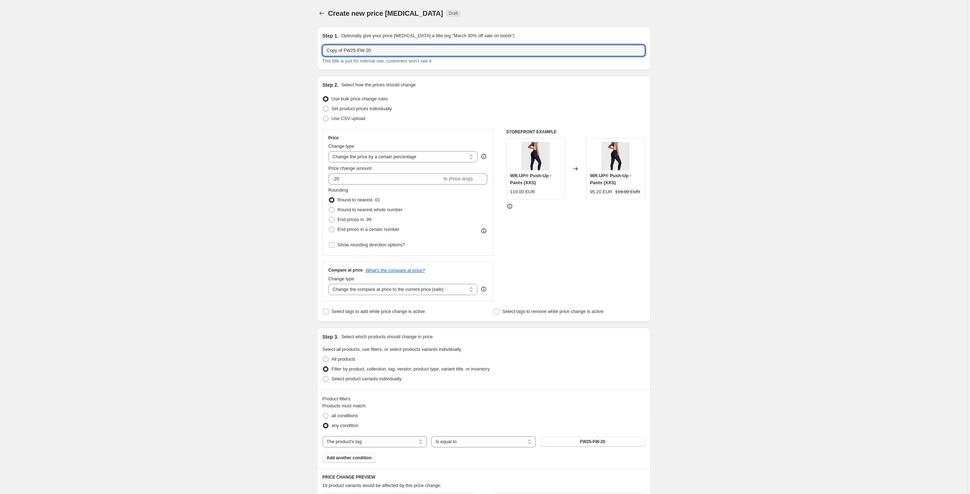
click at [314, 48] on div "Step 1. Optionally give your price change job a title (eg "March 30% off sale o…" at bounding box center [480, 462] width 339 height 882
click at [354, 49] on input "FW25-FW-20" at bounding box center [483, 50] width 322 height 11
drag, startPoint x: 369, startPoint y: 50, endPoint x: 296, endPoint y: 47, distance: 72.8
click at [296, 47] on div "Create new price change job. This page is ready Create new price change job Dra…" at bounding box center [483, 473] width 967 height 946
type input "FW25-FW-40"
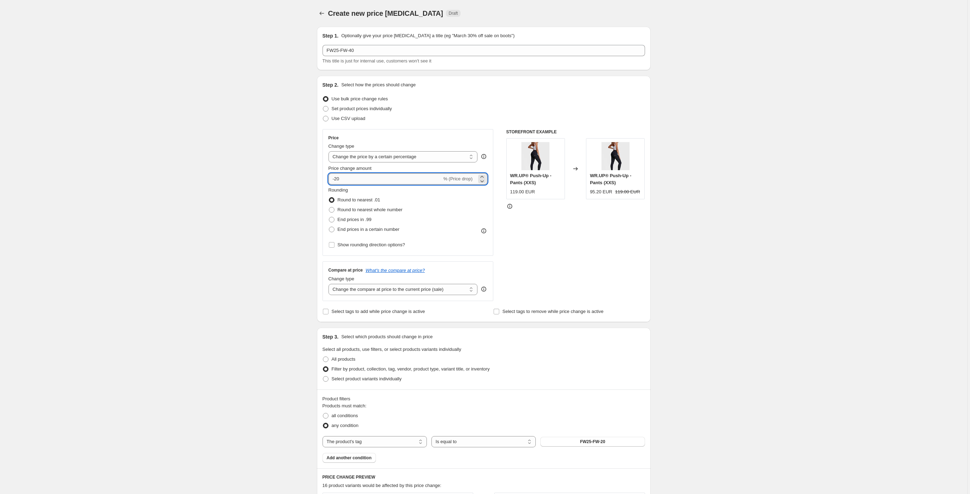
click at [338, 180] on input "-20" at bounding box center [384, 178] width 113 height 11
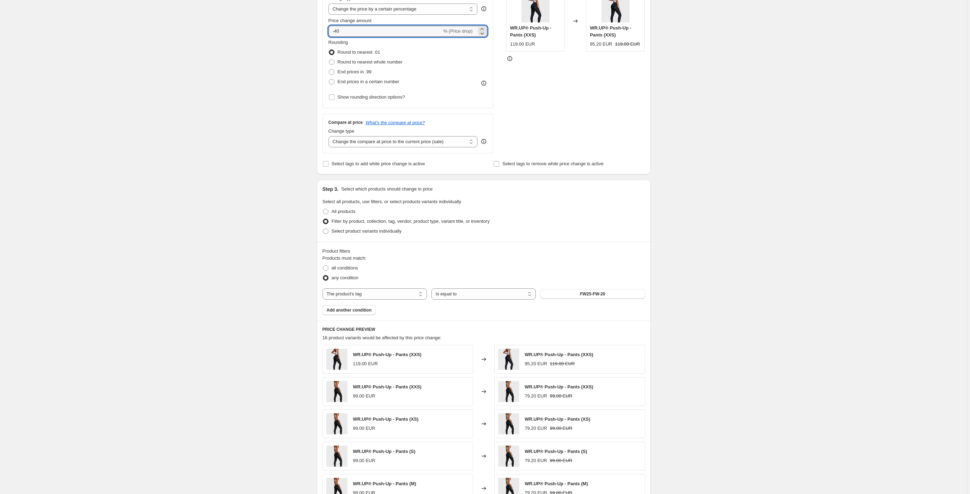
scroll to position [153, 0]
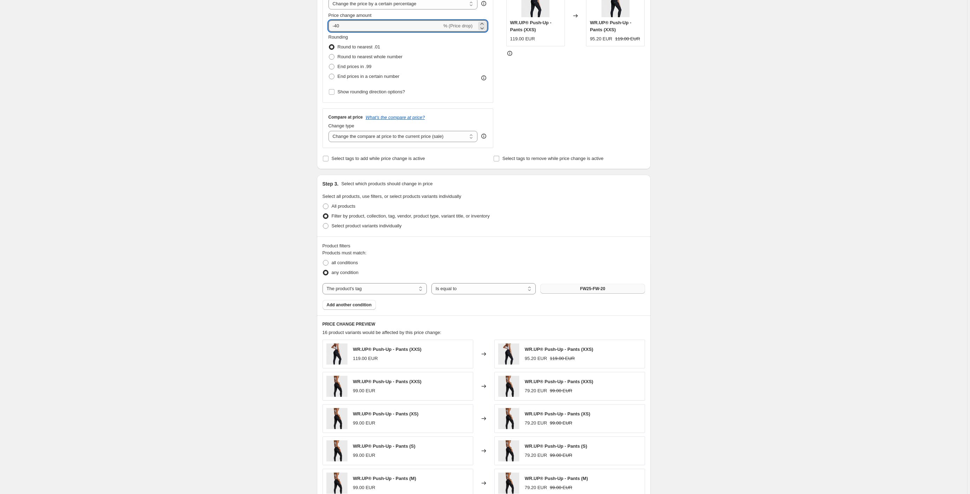
type input "-40"
click at [615, 289] on button "FW25-FW-20" at bounding box center [592, 289] width 104 height 10
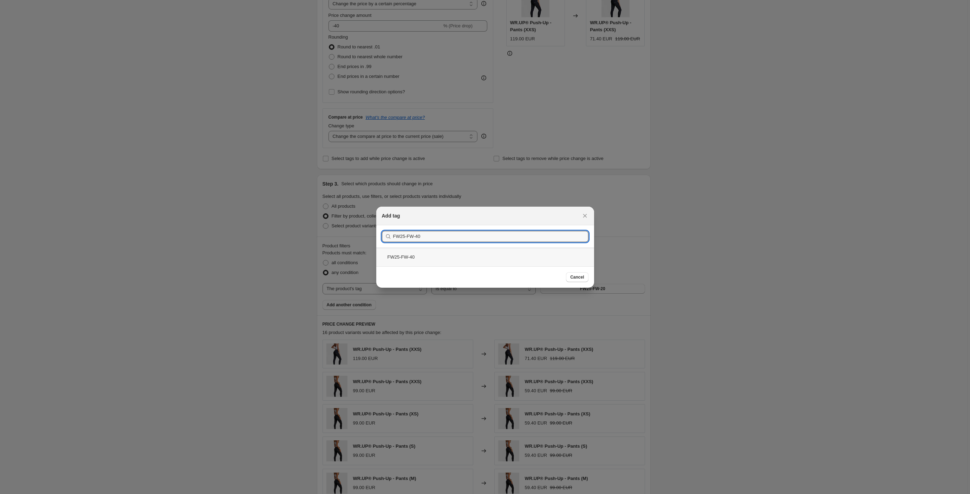
type input "FW25-FW-40"
click at [405, 257] on div "FW25-FW-40" at bounding box center [485, 257] width 218 height 19
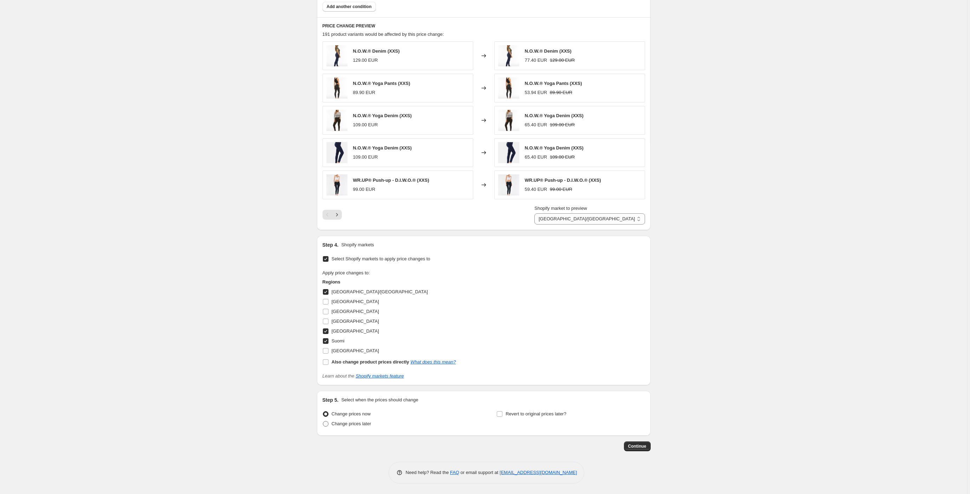
scroll to position [452, 0]
click at [347, 424] on span "Change prices later" at bounding box center [352, 423] width 40 height 5
click at [323, 422] on input "Change prices later" at bounding box center [323, 421] width 0 height 0
radio input "true"
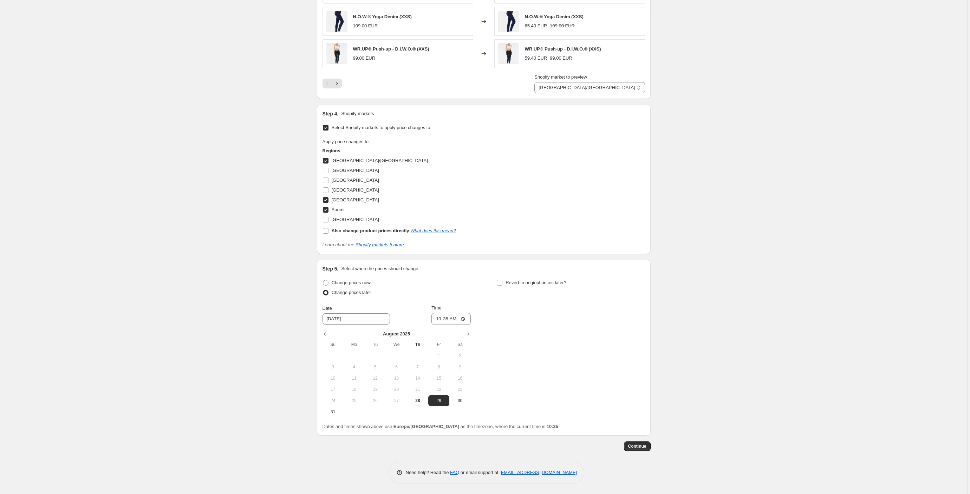
scroll to position [584, 0]
click at [419, 402] on span "28" at bounding box center [417, 401] width 15 height 6
type input "[DATE]"
click at [457, 318] on input "10:35" at bounding box center [450, 319] width 39 height 12
type input "15:00"
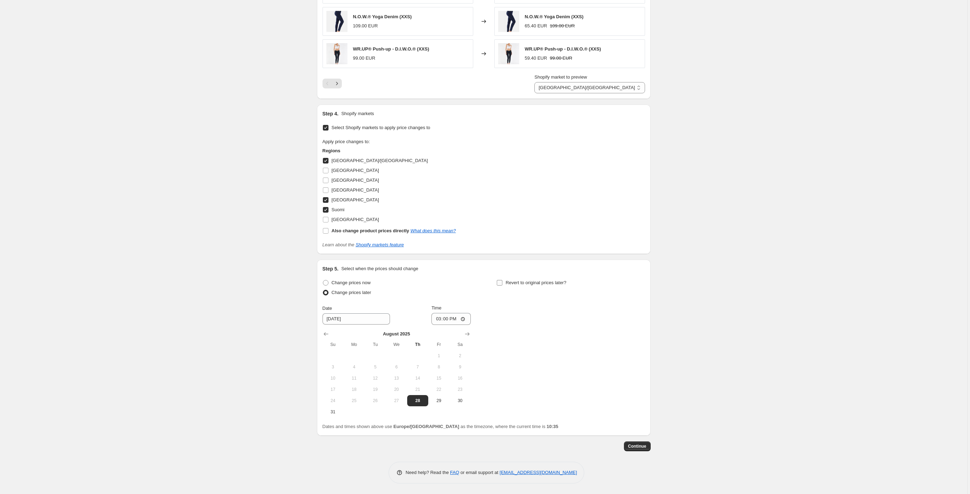
click at [501, 282] on input "Revert to original prices later?" at bounding box center [500, 283] width 6 height 6
checkbox input "true"
drag, startPoint x: 549, startPoint y: 357, endPoint x: 566, endPoint y: 353, distance: 18.1
click at [549, 357] on span "2" at bounding box center [549, 356] width 15 height 6
type input "[DATE]"
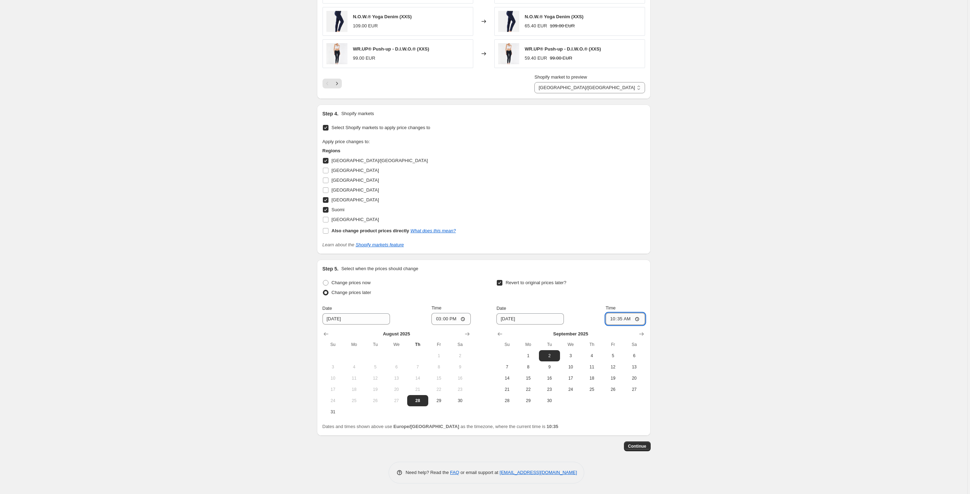
click at [628, 321] on input "10:35" at bounding box center [624, 319] width 39 height 12
type input "00:01"
click at [635, 447] on span "Continue" at bounding box center [637, 447] width 18 height 6
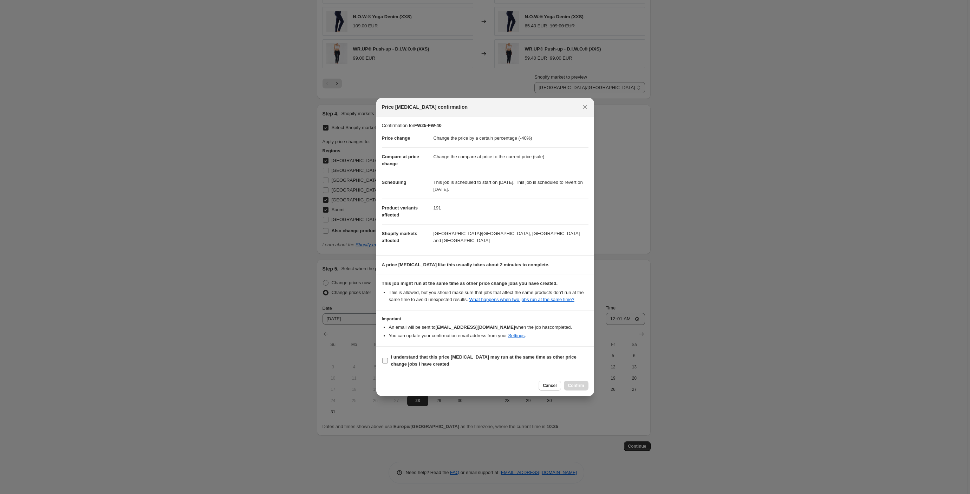
click at [387, 364] on input "I understand that this price change job may run at the same time as other price…" at bounding box center [385, 361] width 6 height 6
checkbox input "true"
click at [577, 389] on span "Confirm" at bounding box center [576, 386] width 16 height 6
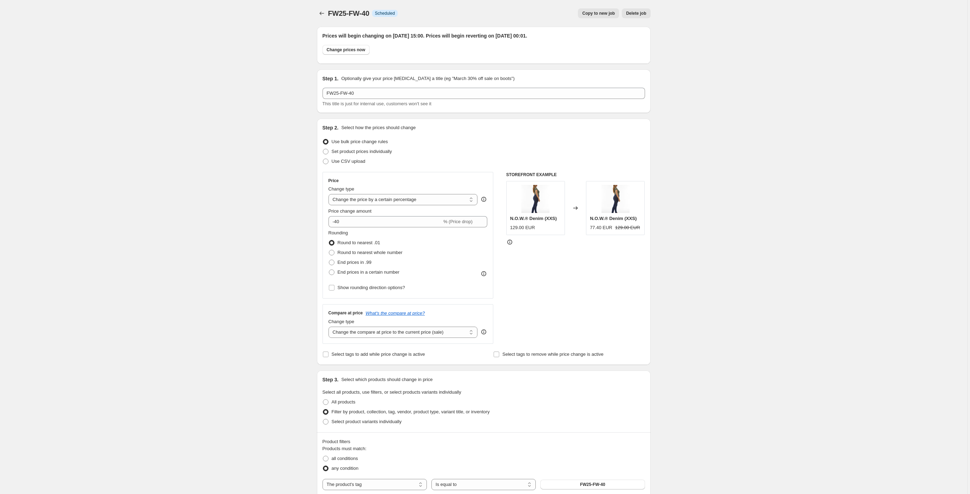
scroll to position [584, 0]
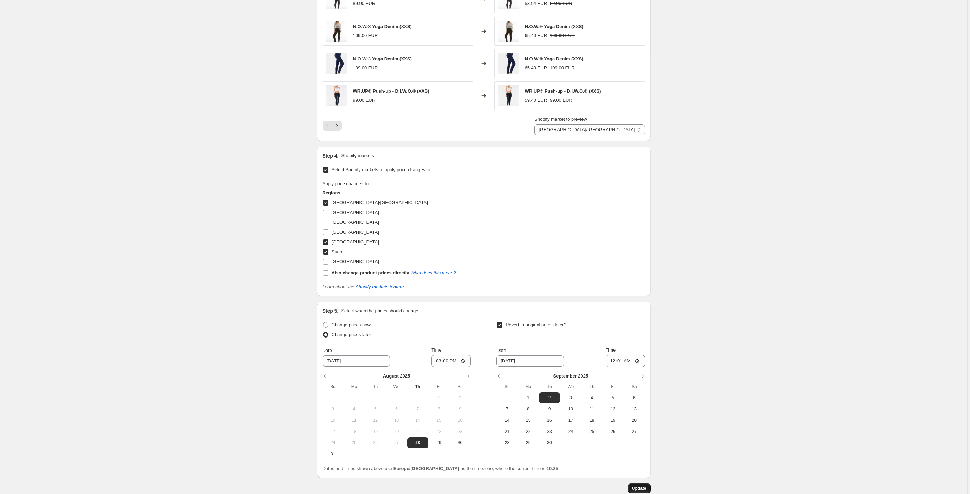
click at [636, 490] on span "Update" at bounding box center [639, 489] width 14 height 6
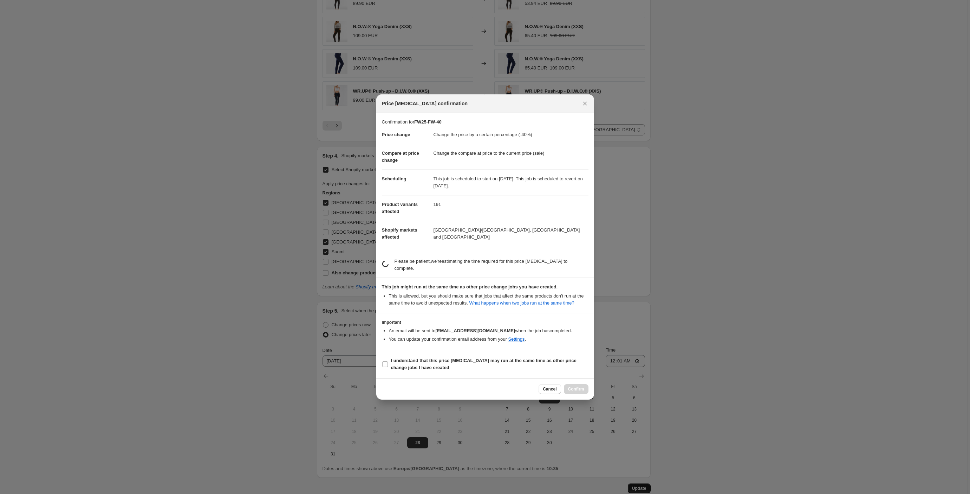
scroll to position [0, 0]
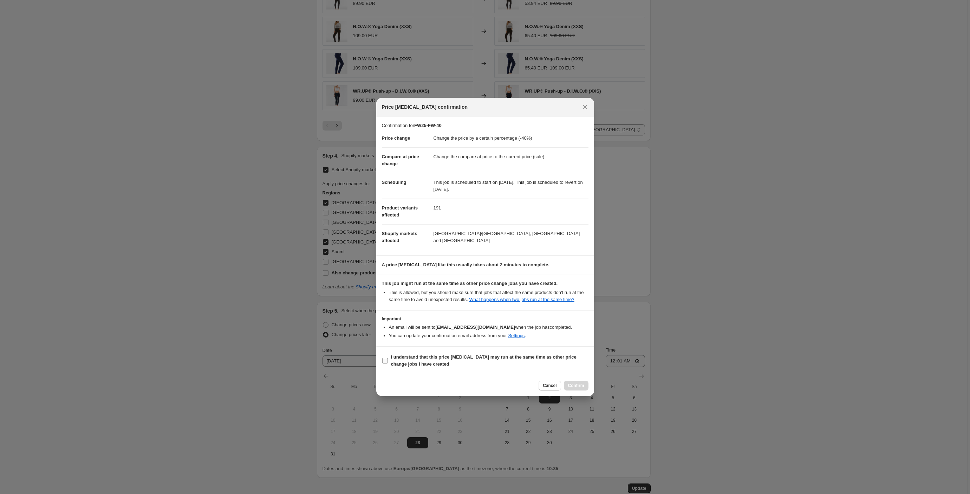
click at [397, 363] on b "I understand that this price change job may run at the same time as other price…" at bounding box center [483, 361] width 185 height 12
click at [388, 363] on input "I understand that this price change job may run at the same time as other price…" at bounding box center [385, 361] width 6 height 6
checkbox input "true"
click at [582, 389] on span "Confirm" at bounding box center [576, 386] width 16 height 6
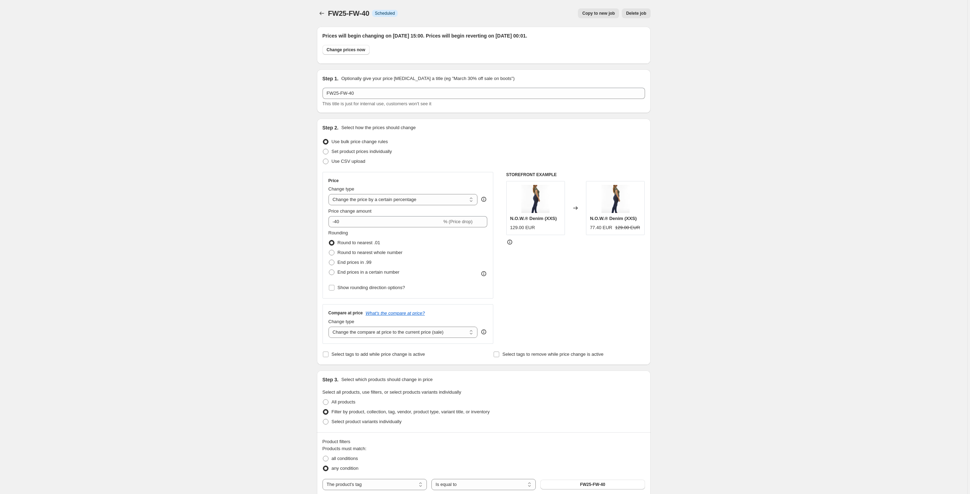
click at [598, 13] on span "Copy to new job" at bounding box center [598, 14] width 33 height 6
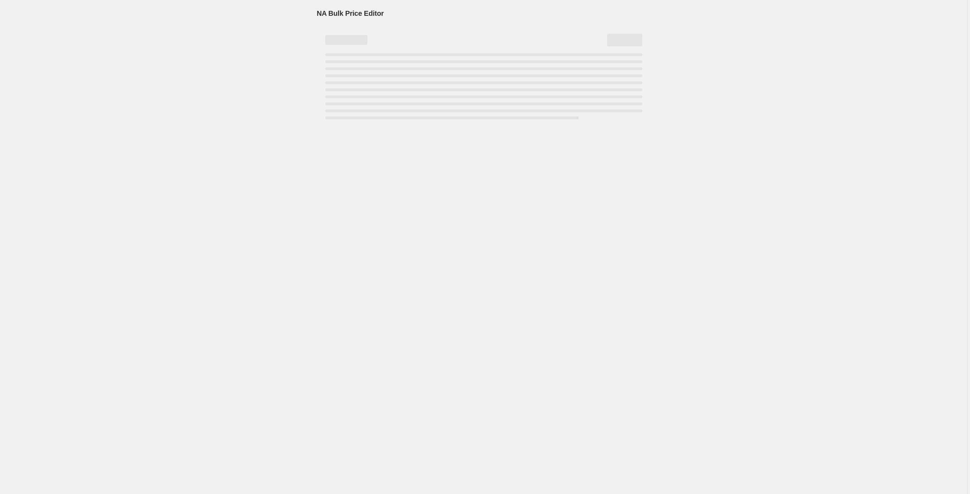
select select "percentage"
select select "tag"
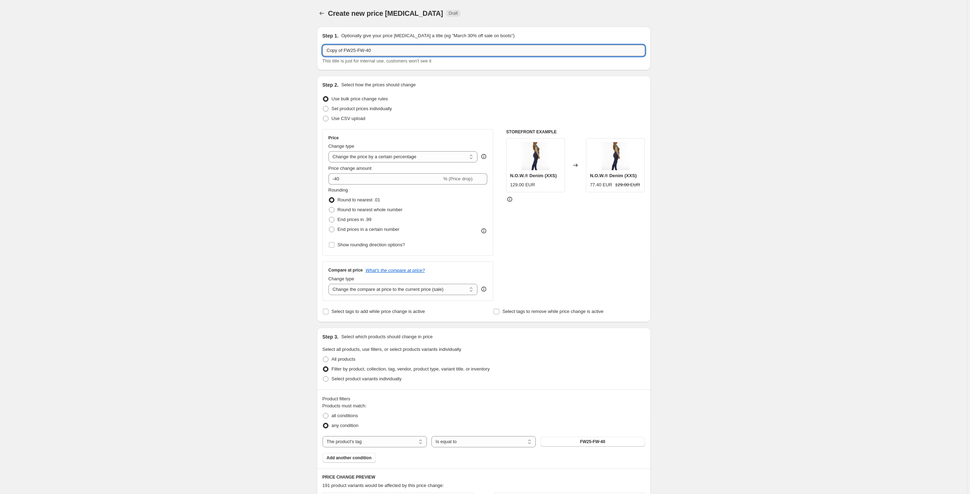
click at [414, 51] on input "Copy of FW25-FW-40" at bounding box center [483, 50] width 322 height 11
paste input "text"
type input "FW25-FW-50"
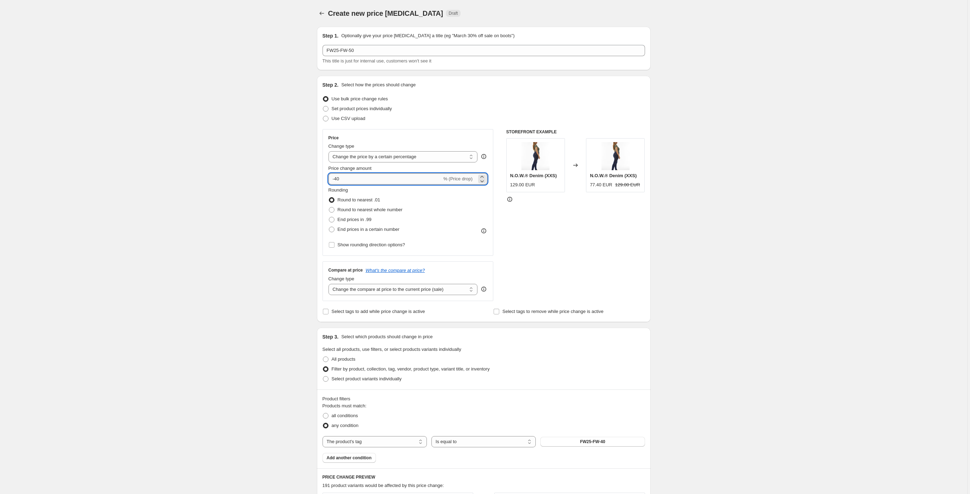
drag, startPoint x: 352, startPoint y: 180, endPoint x: 348, endPoint y: 179, distance: 3.5
click at [352, 180] on input "-40" at bounding box center [384, 178] width 113 height 11
type input "-50"
drag, startPoint x: 623, startPoint y: 236, endPoint x: 583, endPoint y: 238, distance: 39.7
click at [623, 236] on div "STOREFRONT EXAMPLE N.O.W.® Denim (XXS) 129.00 EUR Changed to N.O.W.® Denim (XXS…" at bounding box center [575, 215] width 139 height 172
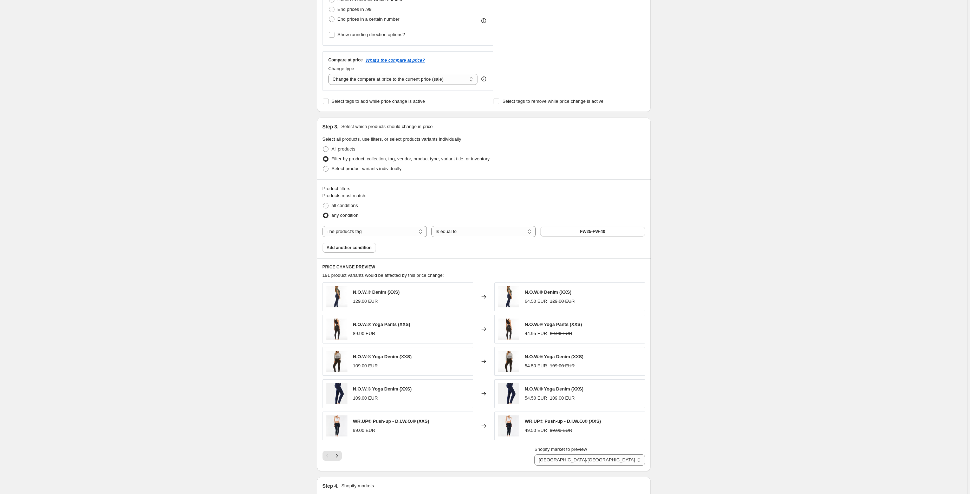
scroll to position [225, 0]
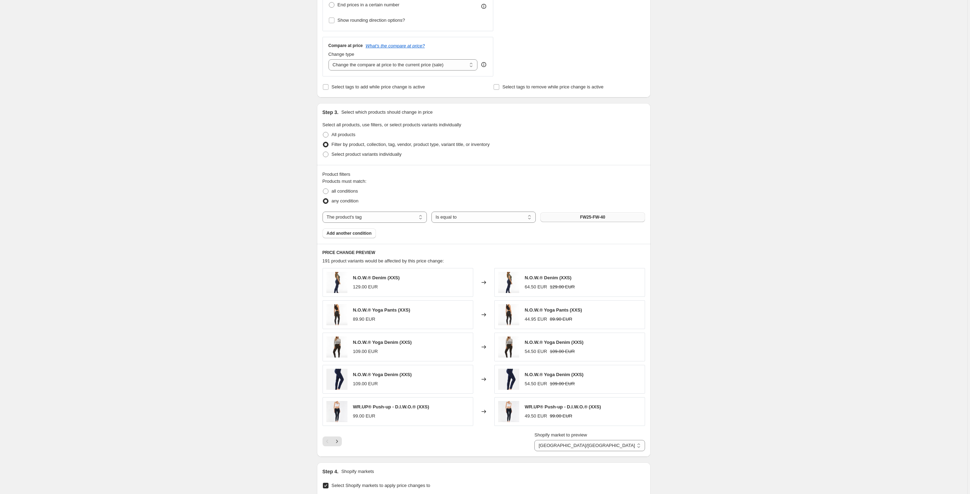
click at [621, 216] on button "FW25-FW-40" at bounding box center [592, 217] width 104 height 10
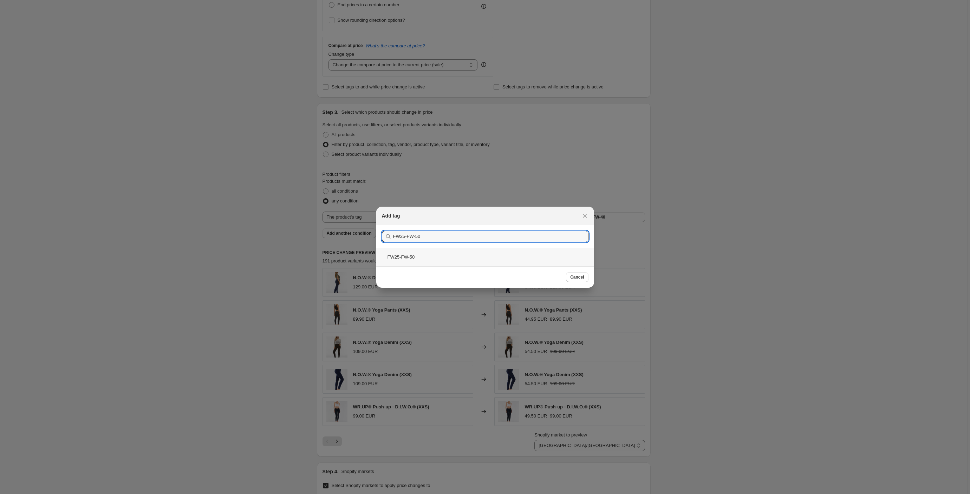
type input "FW25-FW-50"
click at [466, 255] on div "FW25-FW-50" at bounding box center [485, 257] width 218 height 19
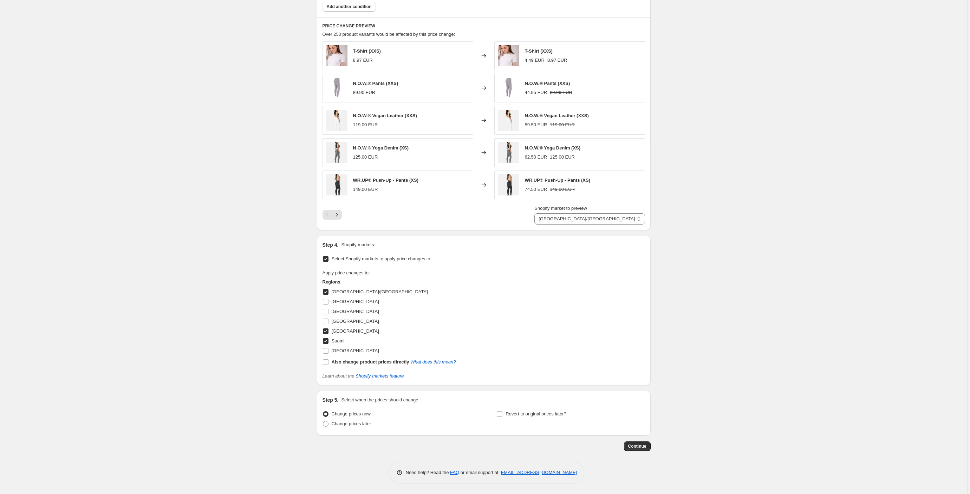
scroll to position [452, 0]
drag, startPoint x: 326, startPoint y: 423, endPoint x: 402, endPoint y: 425, distance: 75.9
click at [326, 423] on span at bounding box center [326, 424] width 6 height 6
click at [323, 422] on input "Change prices later" at bounding box center [323, 421] width 0 height 0
radio input "true"
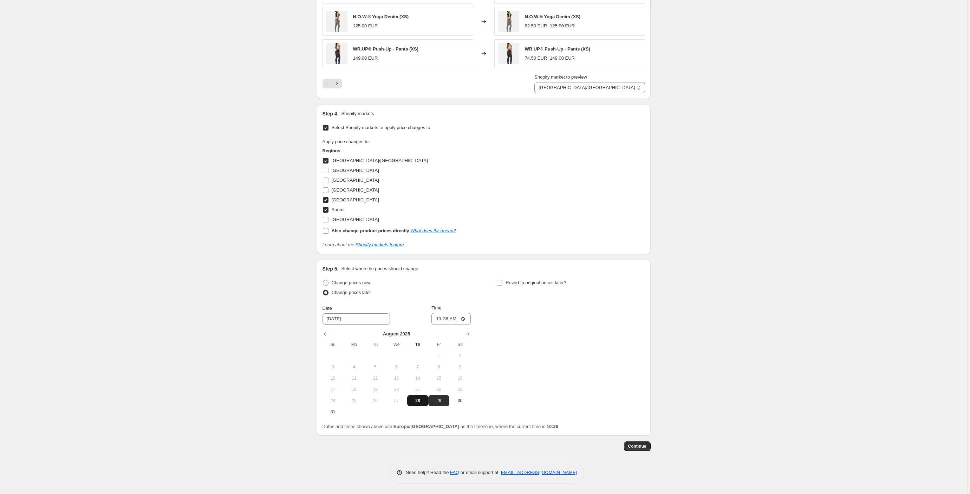
scroll to position [584, 0]
drag, startPoint x: 423, startPoint y: 400, endPoint x: 427, endPoint y: 396, distance: 6.0
click at [423, 400] on span "28" at bounding box center [417, 401] width 15 height 6
type input "[DATE]"
click at [455, 317] on input "10:36" at bounding box center [450, 319] width 39 height 12
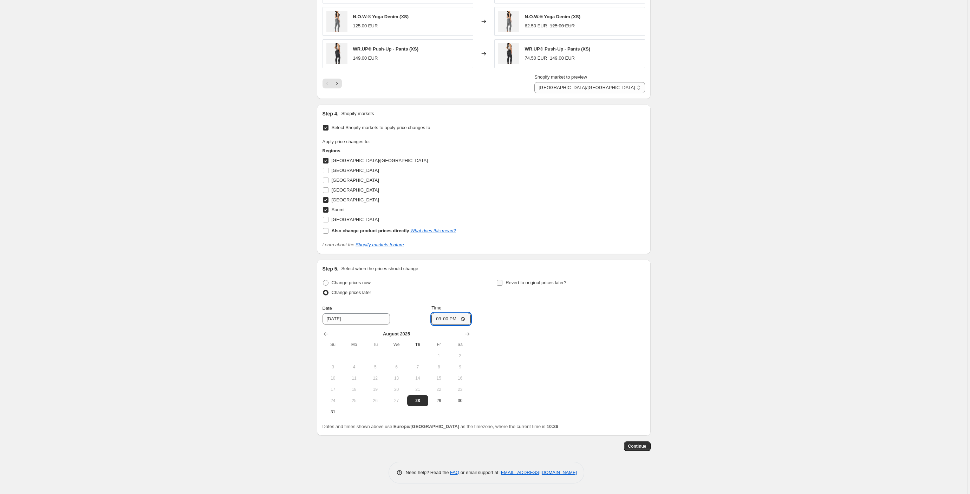
type input "15:00"
click at [500, 282] on input "Revert to original prices later?" at bounding box center [500, 283] width 6 height 6
checkbox input "true"
click at [546, 355] on span "2" at bounding box center [549, 356] width 15 height 6
type input "[DATE]"
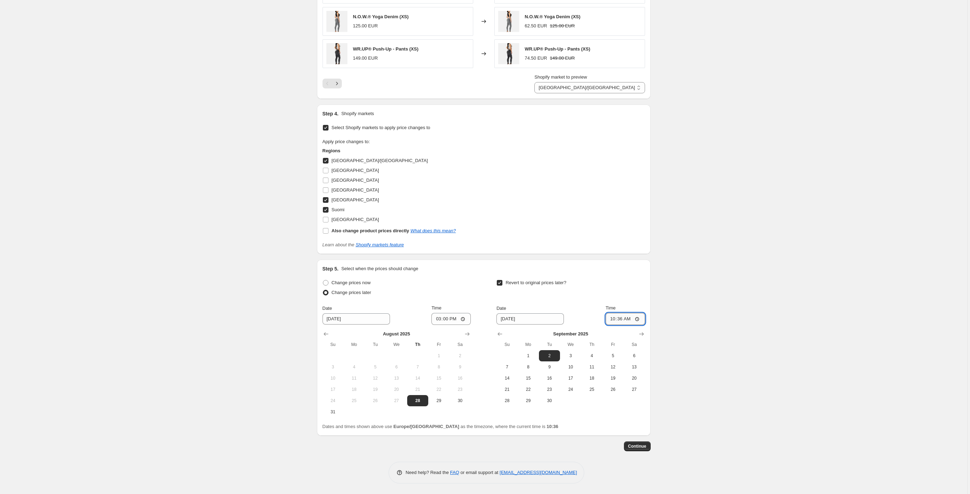
click at [631, 319] on input "10:36" at bounding box center [624, 319] width 39 height 12
type input "00:01"
click at [635, 444] on button "Continue" at bounding box center [637, 447] width 27 height 10
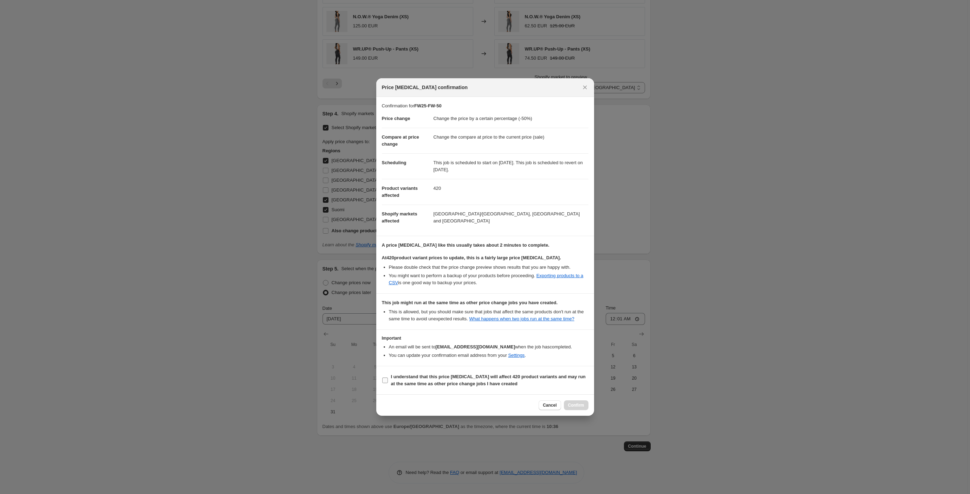
drag, startPoint x: 385, startPoint y: 385, endPoint x: 411, endPoint y: 391, distance: 26.1
click at [385, 384] on input "I understand that this price [MEDICAL_DATA] will affect 420 product variants an…" at bounding box center [385, 381] width 6 height 6
checkbox input "true"
click at [578, 408] on span "Confirm" at bounding box center [576, 406] width 16 height 6
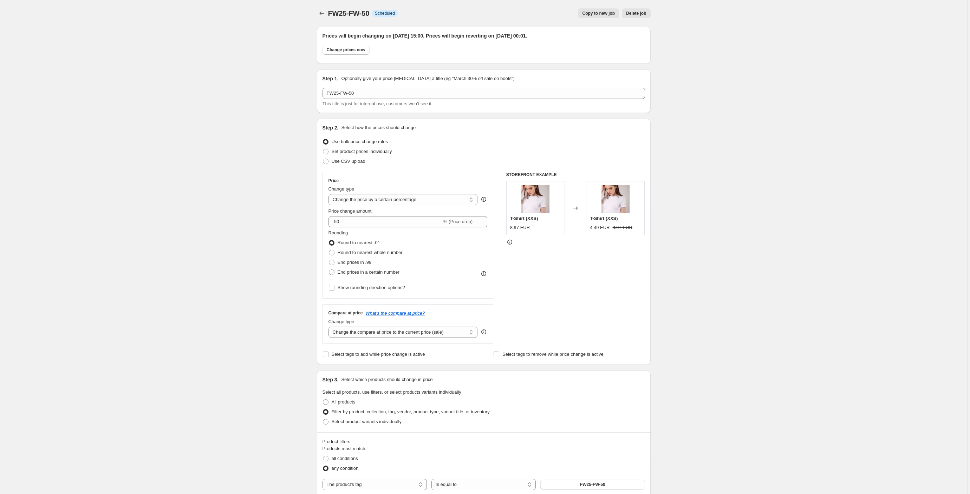
scroll to position [584, 0]
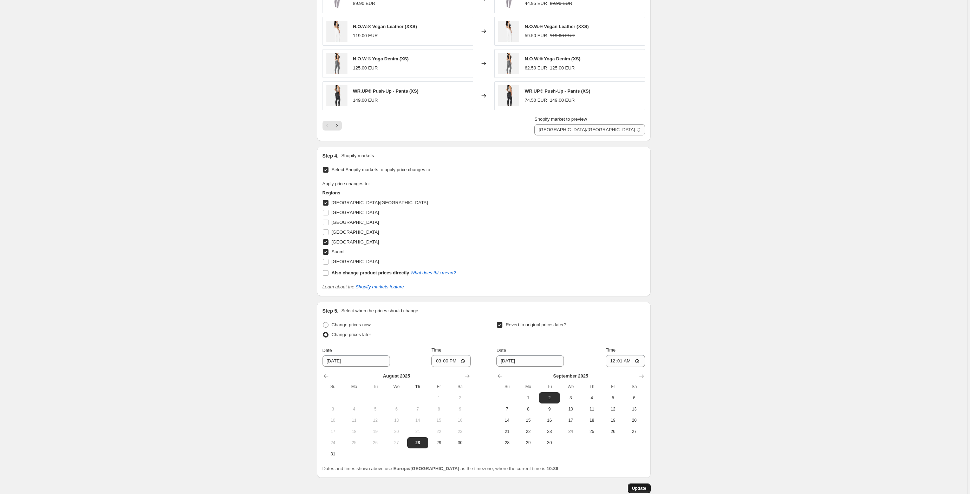
click at [645, 490] on span "Update" at bounding box center [639, 489] width 14 height 6
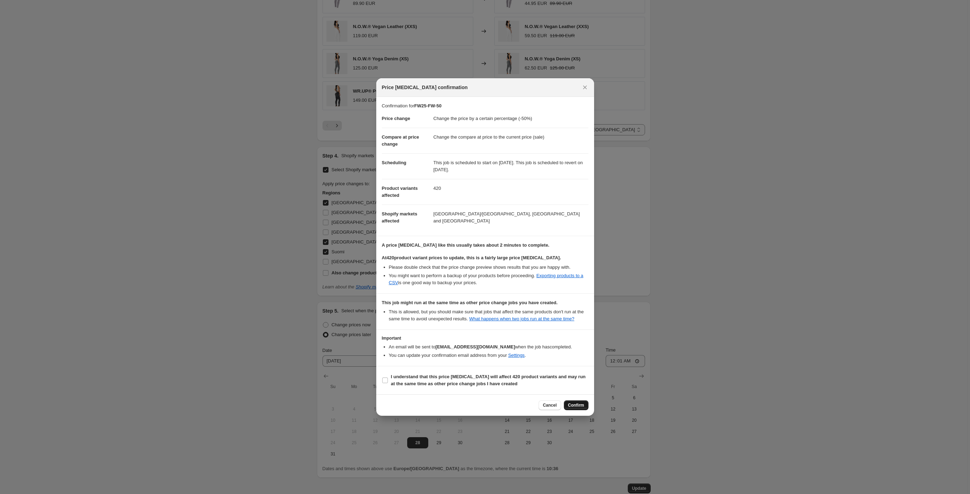
drag, startPoint x: 385, startPoint y: 385, endPoint x: 567, endPoint y: 408, distance: 183.7
click at [384, 384] on input "I understand that this price [MEDICAL_DATA] will affect 420 product variants an…" at bounding box center [385, 381] width 6 height 6
checkbox input "true"
drag, startPoint x: 573, startPoint y: 408, endPoint x: 618, endPoint y: 404, distance: 45.8
click at [573, 408] on span "Confirm" at bounding box center [576, 406] width 16 height 6
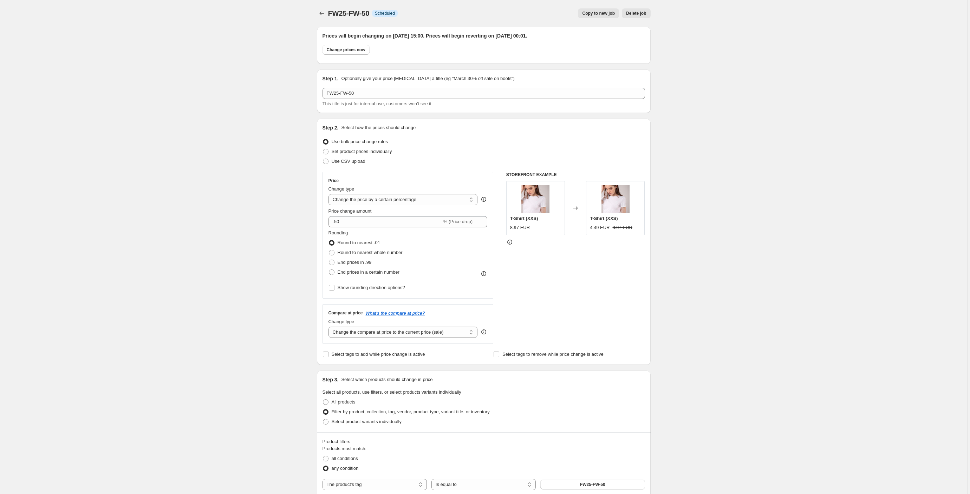
click at [606, 16] on span "Copy to new job" at bounding box center [598, 14] width 33 height 6
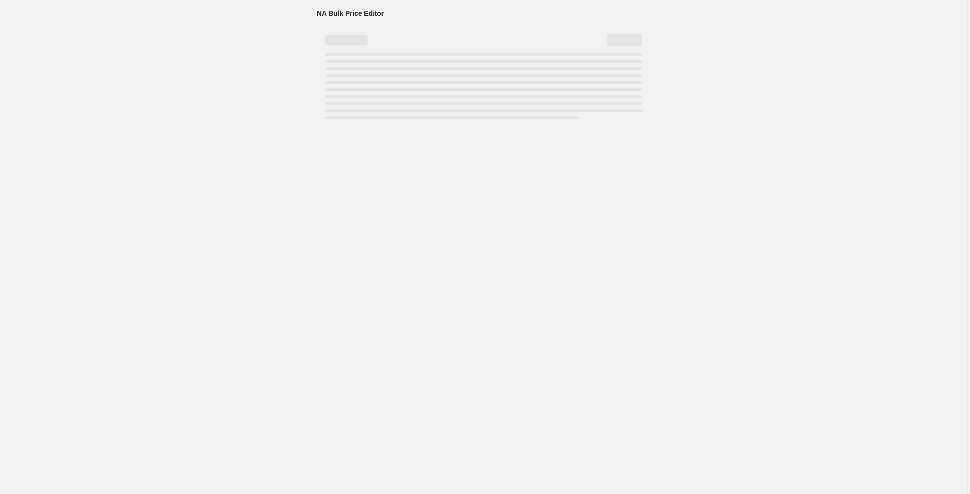
select select "percentage"
select select "tag"
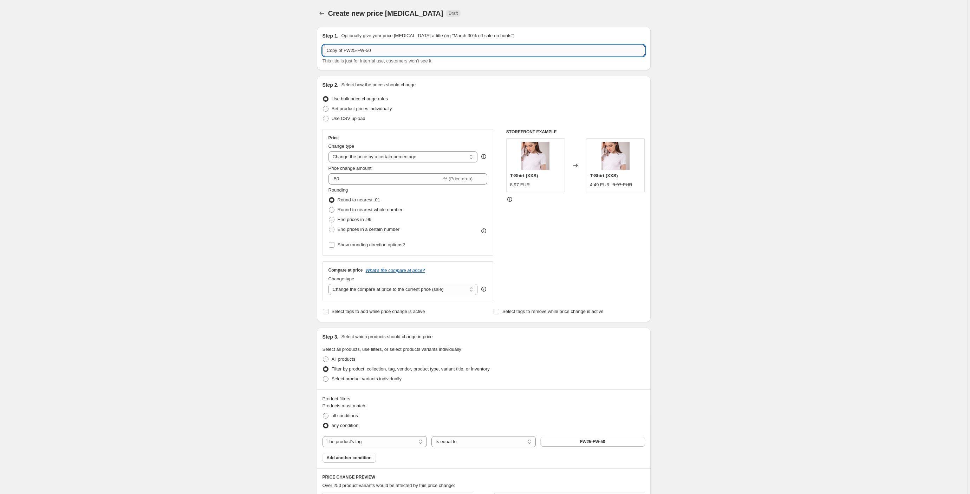
click at [405, 51] on input "Copy of FW25-FW-50" at bounding box center [483, 50] width 322 height 11
paste input "FW25-FW-4"
type input "FW25-FW-60"
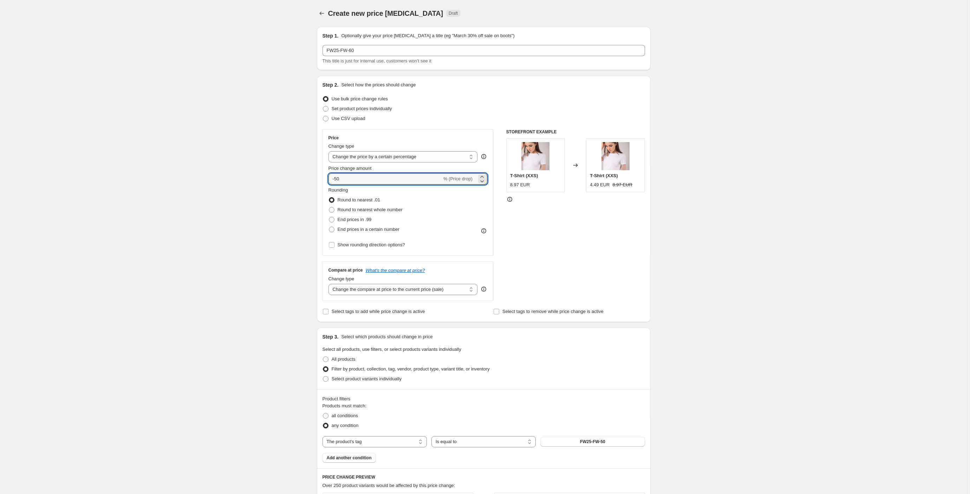
drag, startPoint x: 340, startPoint y: 178, endPoint x: 454, endPoint y: 178, distance: 114.1
click at [340, 178] on input "-50" at bounding box center [384, 178] width 113 height 11
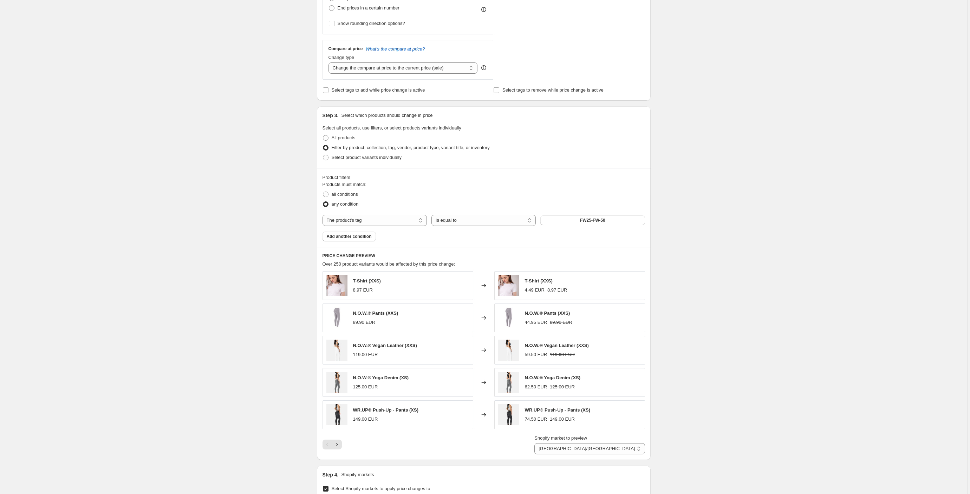
scroll to position [225, 0]
type input "-60"
click at [614, 218] on button "FW25-FW-50" at bounding box center [592, 217] width 104 height 10
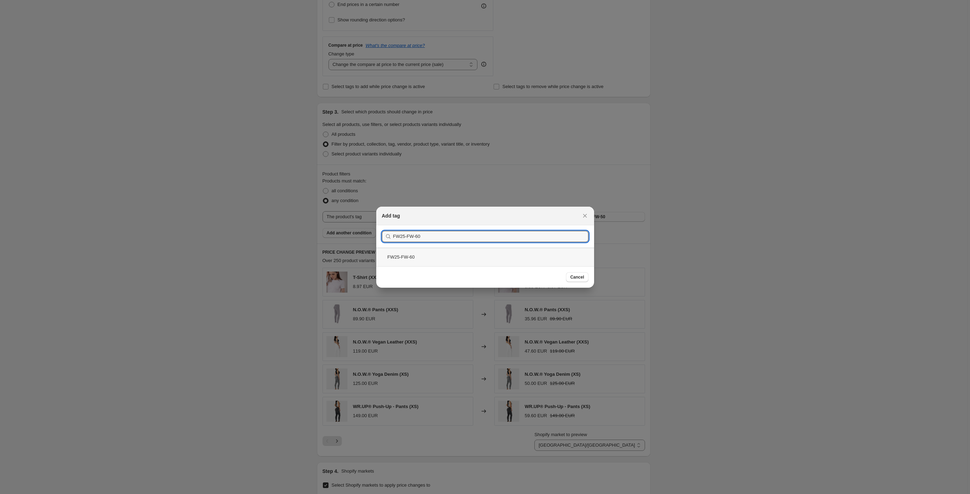
type input "FW25-FW-60"
click at [417, 256] on div "FW25-FW-60" at bounding box center [485, 257] width 218 height 19
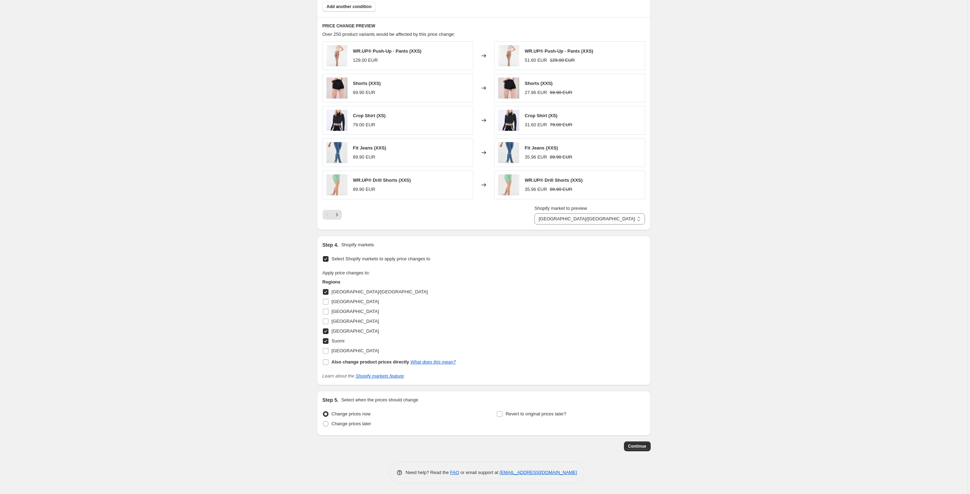
scroll to position [452, 0]
click at [328, 424] on span at bounding box center [326, 424] width 6 height 6
click at [323, 422] on input "Change prices later" at bounding box center [323, 421] width 0 height 0
radio input "true"
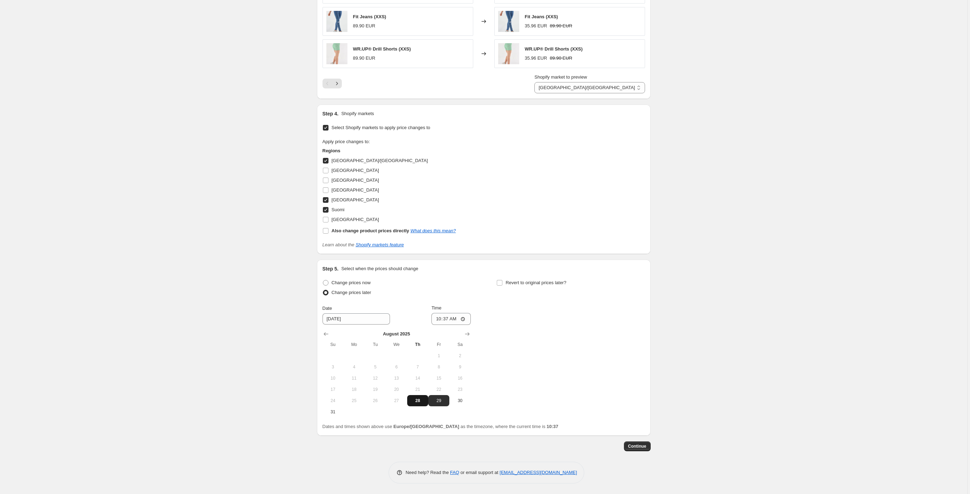
scroll to position [584, 0]
drag, startPoint x: 419, startPoint y: 399, endPoint x: 422, endPoint y: 393, distance: 6.8
click at [419, 399] on span "28" at bounding box center [417, 401] width 15 height 6
type input "[DATE]"
click at [457, 319] on input "10:37" at bounding box center [450, 319] width 39 height 12
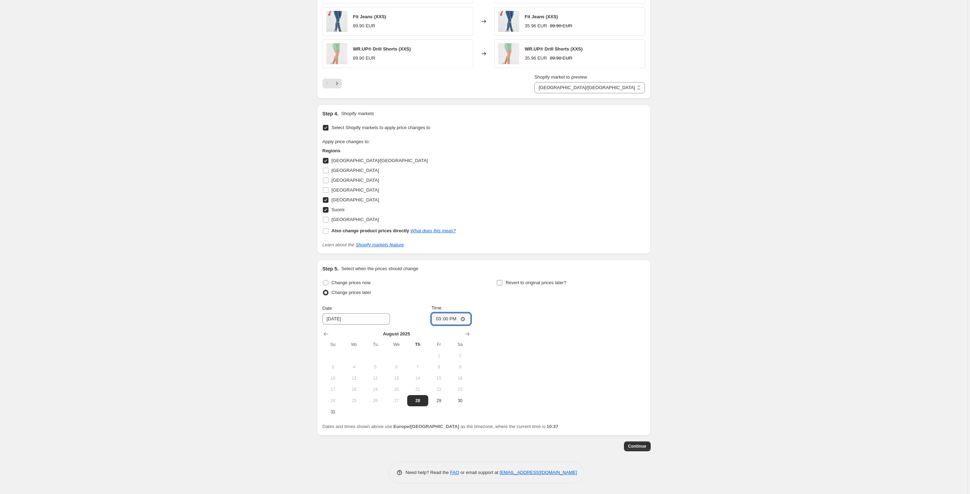
type input "15:00"
click at [501, 282] on input "Revert to original prices later?" at bounding box center [500, 283] width 6 height 6
checkbox input "true"
click at [548, 355] on span "2" at bounding box center [549, 356] width 15 height 6
type input "[DATE]"
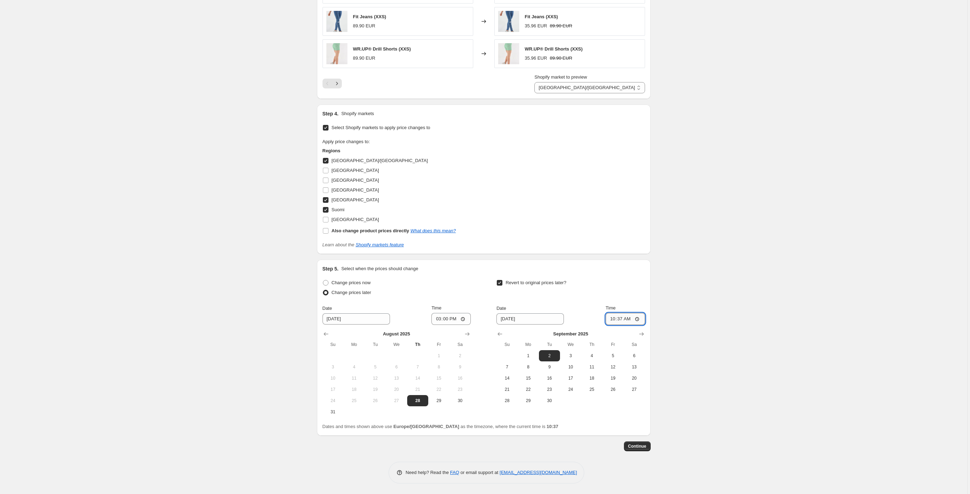
click at [627, 317] on input "10:37" at bounding box center [624, 319] width 39 height 12
type input "00:01"
click at [638, 447] on span "Continue" at bounding box center [637, 447] width 18 height 6
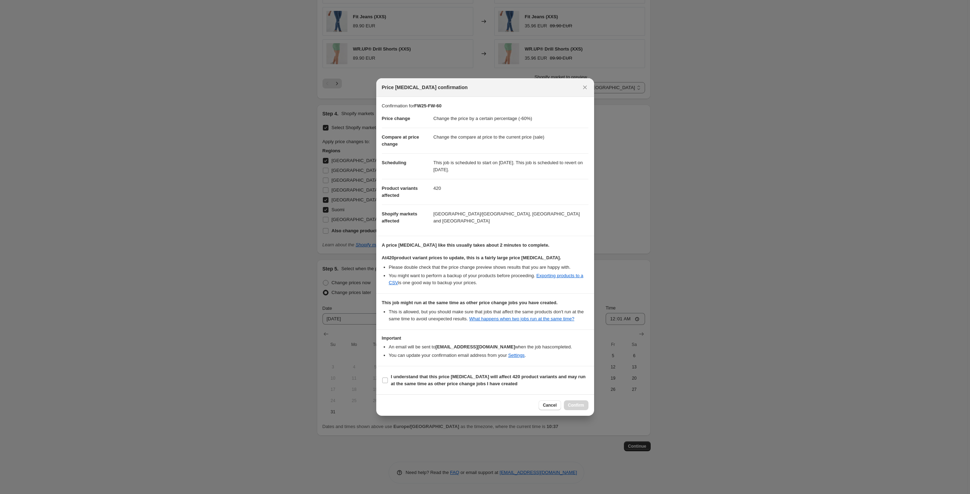
drag, startPoint x: 385, startPoint y: 384, endPoint x: 478, endPoint y: 412, distance: 96.8
click at [385, 384] on input "I understand that this price [MEDICAL_DATA] will affect 420 product variants an…" at bounding box center [385, 381] width 6 height 6
checkbox input "true"
click at [578, 408] on span "Confirm" at bounding box center [576, 406] width 16 height 6
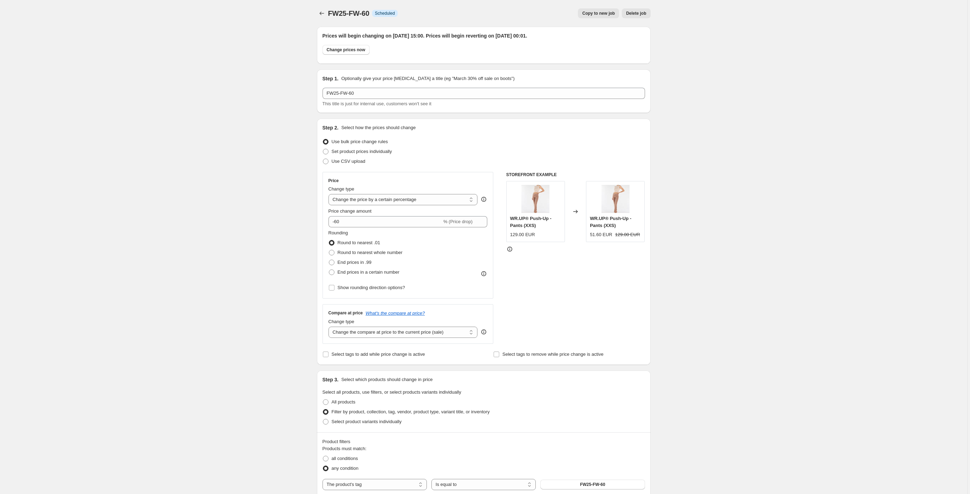
click at [595, 14] on span "Copy to new job" at bounding box center [598, 14] width 33 height 6
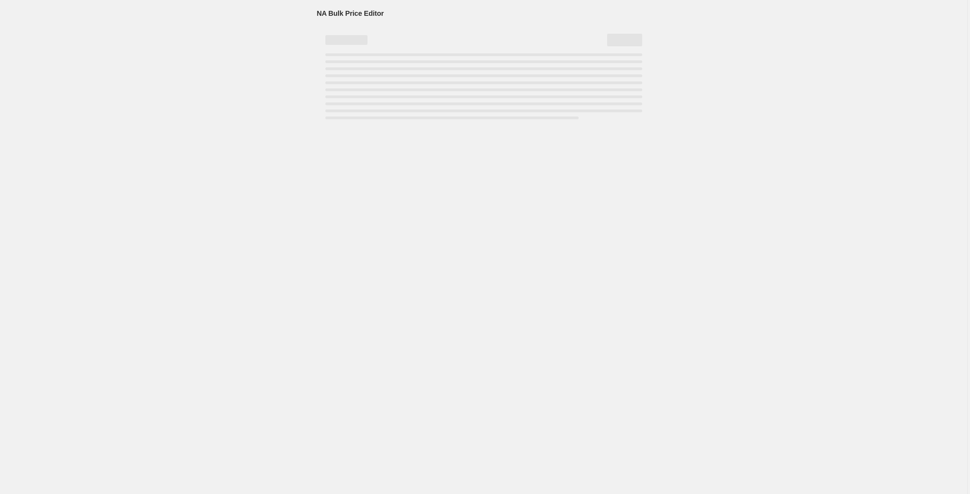
select select "percentage"
select select "tag"
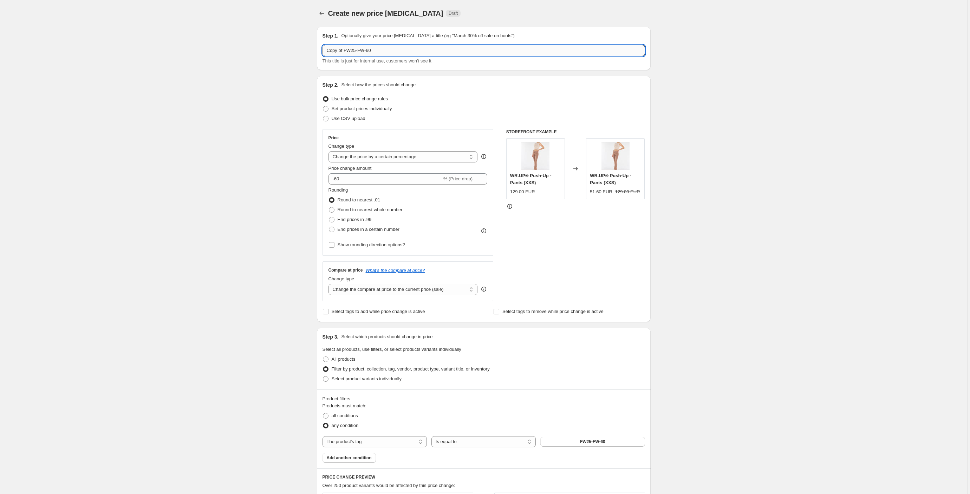
paste input "FW25-FW-4"
type input "FW25-FW-70"
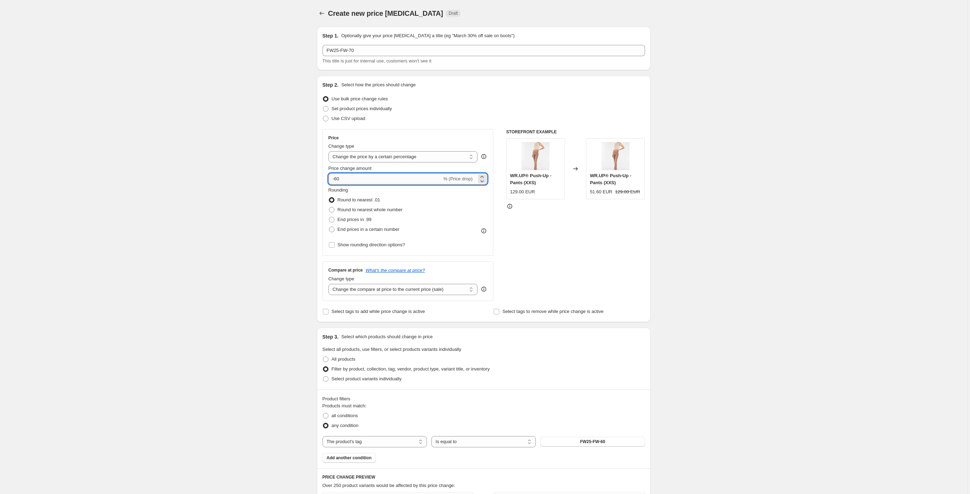
click at [337, 178] on input "-60" at bounding box center [384, 178] width 113 height 11
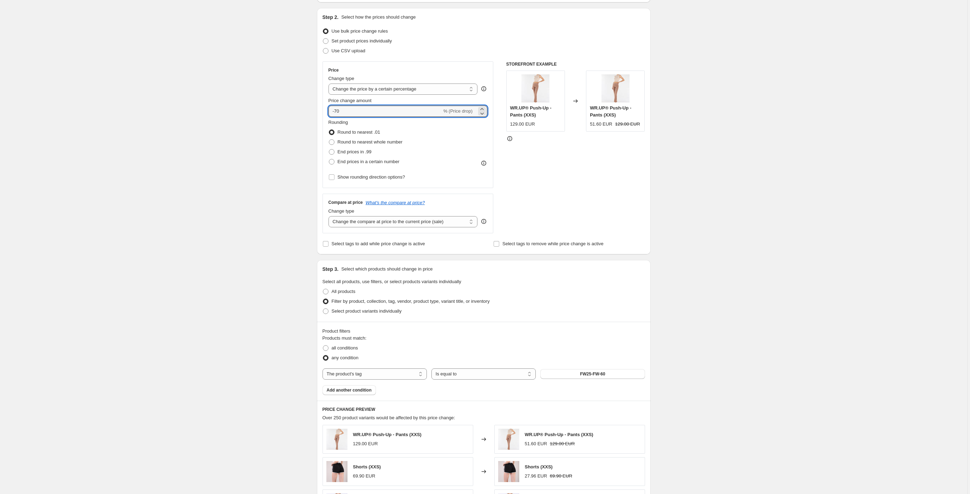
scroll to position [93, 0]
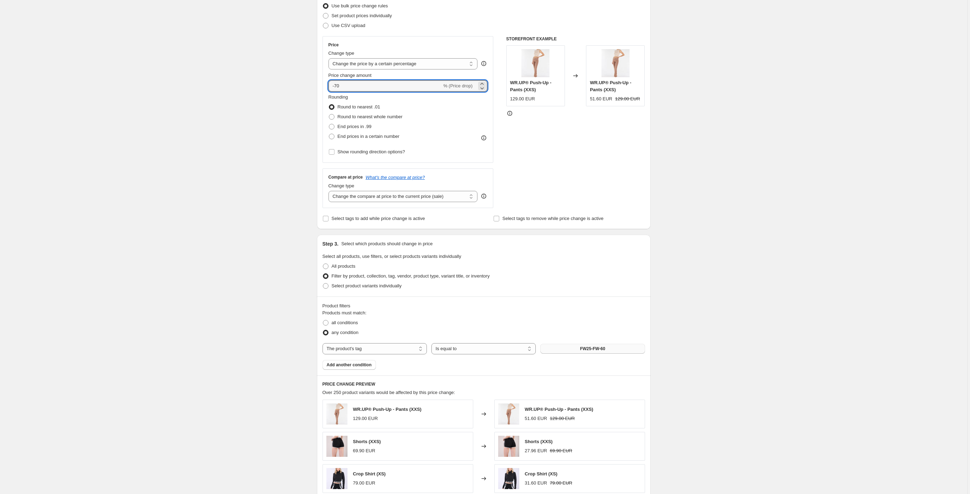
type input "-70"
click at [605, 347] on span "FW25-FW-60" at bounding box center [592, 349] width 25 height 6
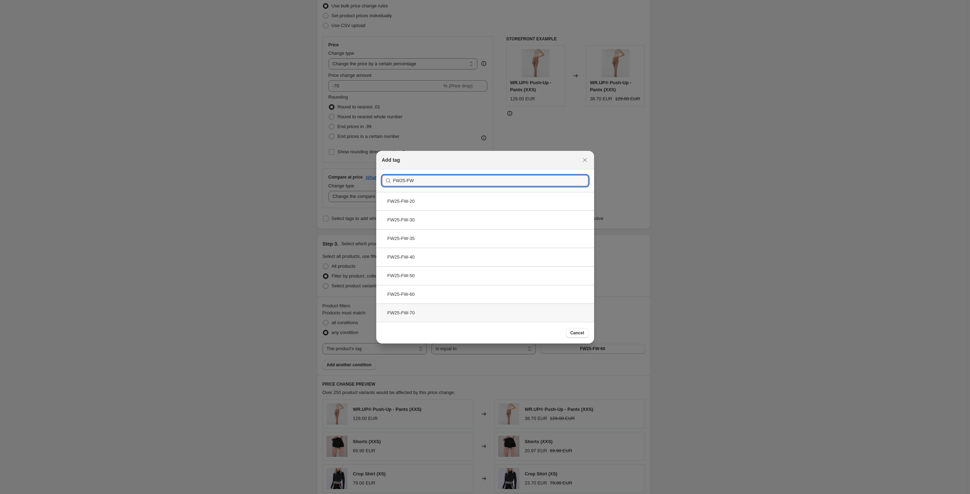
type input "FW25-FW"
click at [419, 314] on div "FW25-FW-70" at bounding box center [485, 313] width 218 height 19
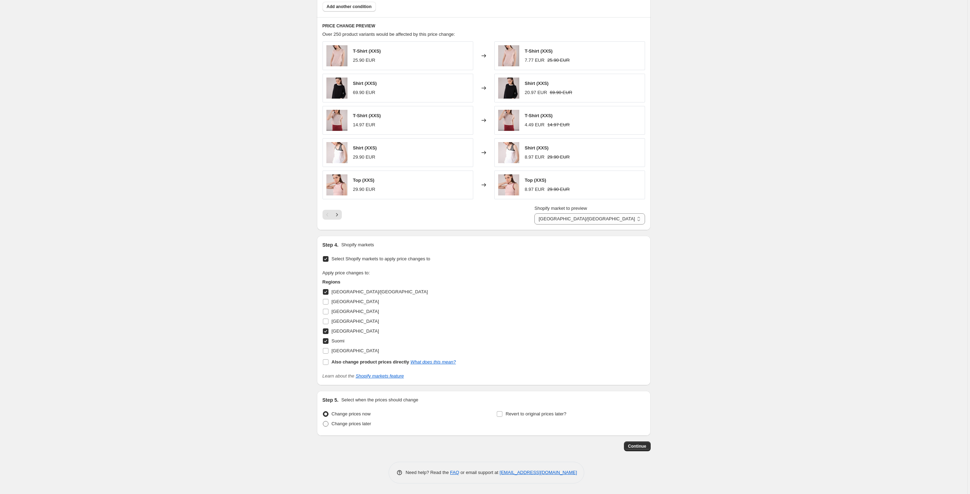
scroll to position [452, 0]
click at [350, 424] on span "Change prices later" at bounding box center [352, 423] width 40 height 5
click at [323, 422] on input "Change prices later" at bounding box center [323, 421] width 0 height 0
radio input "true"
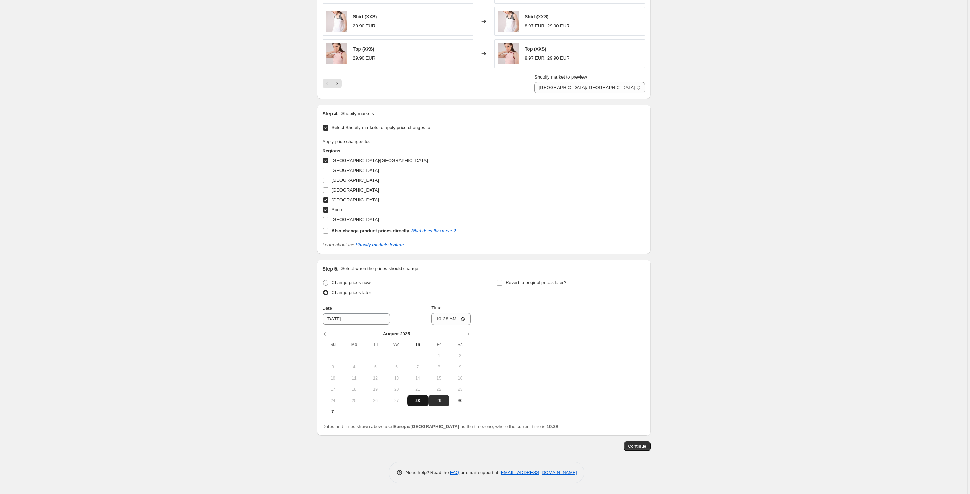
scroll to position [584, 0]
drag, startPoint x: 420, startPoint y: 401, endPoint x: 443, endPoint y: 375, distance: 34.6
click at [420, 401] on span "28" at bounding box center [417, 401] width 15 height 6
type input "[DATE]"
drag, startPoint x: 457, startPoint y: 318, endPoint x: 499, endPoint y: 325, distance: 43.0
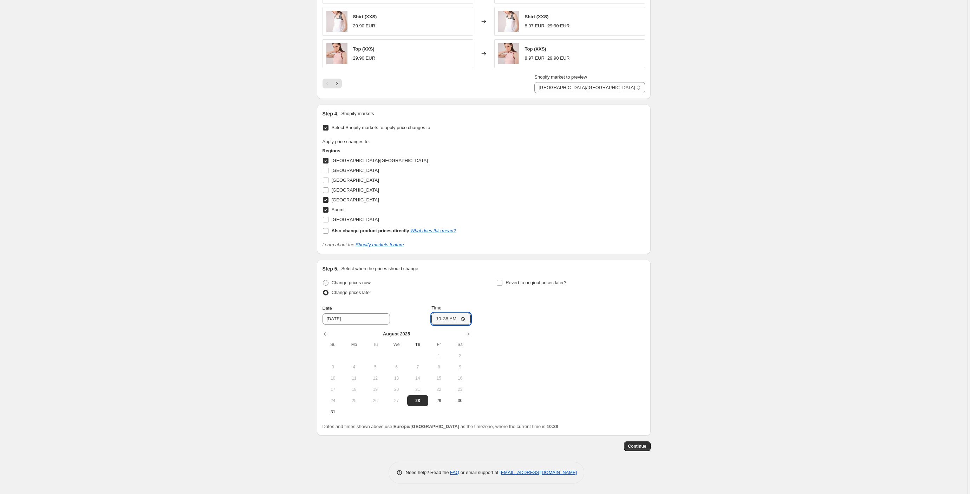
click at [457, 318] on input "10:38" at bounding box center [450, 319] width 39 height 12
type input "15:00"
click at [500, 282] on input "Revert to original prices later?" at bounding box center [500, 283] width 6 height 6
checkbox input "true"
click at [551, 354] on span "2" at bounding box center [549, 356] width 15 height 6
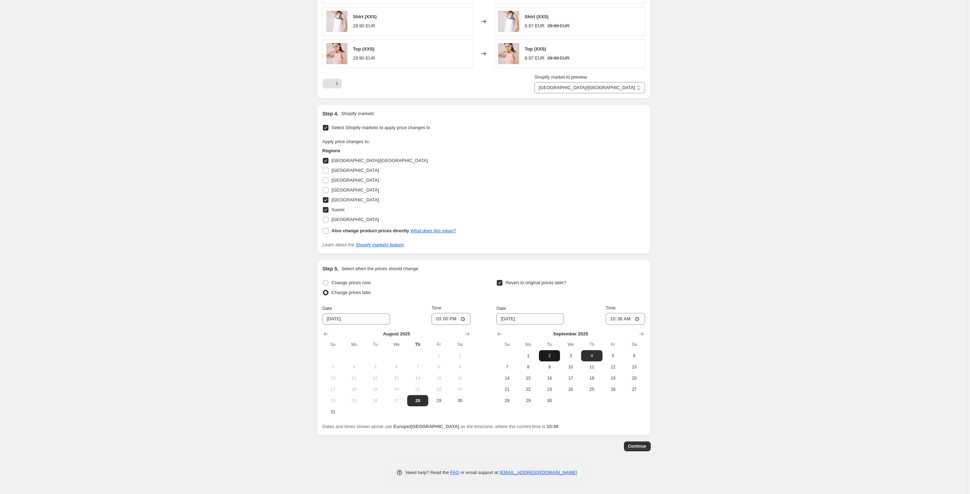
type input "[DATE]"
drag, startPoint x: 631, startPoint y: 318, endPoint x: 681, endPoint y: 340, distance: 55.2
click at [631, 318] on input "10:38" at bounding box center [624, 319] width 39 height 12
type input "00:01"
click at [628, 445] on button "Continue" at bounding box center [637, 447] width 27 height 10
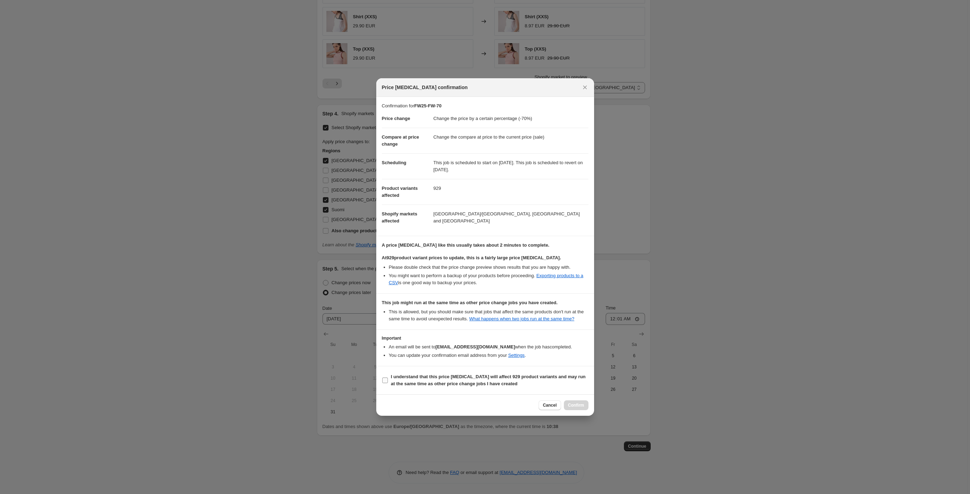
click at [385, 384] on input "I understand that this price change job will affect 929 product variants and ma…" at bounding box center [385, 381] width 6 height 6
checkbox input "true"
click at [579, 408] on span "Confirm" at bounding box center [576, 406] width 16 height 6
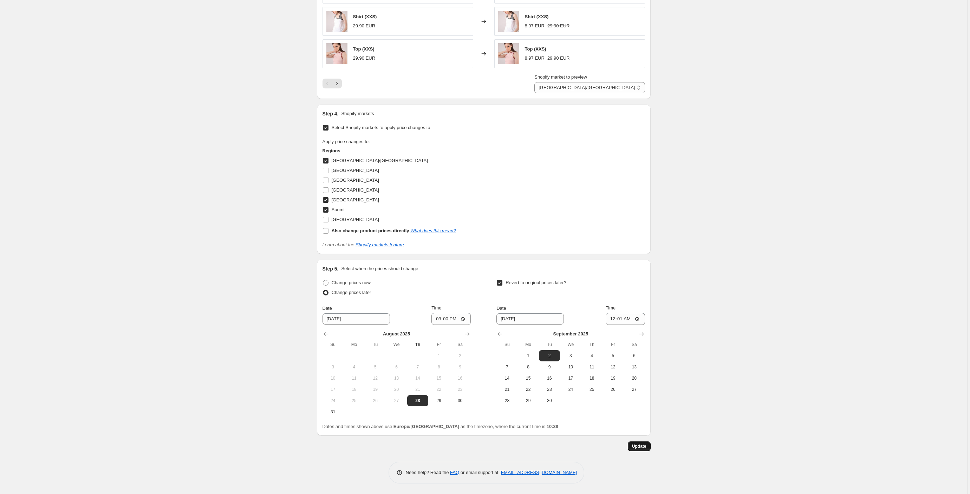
click at [645, 447] on span "Update" at bounding box center [639, 447] width 14 height 6
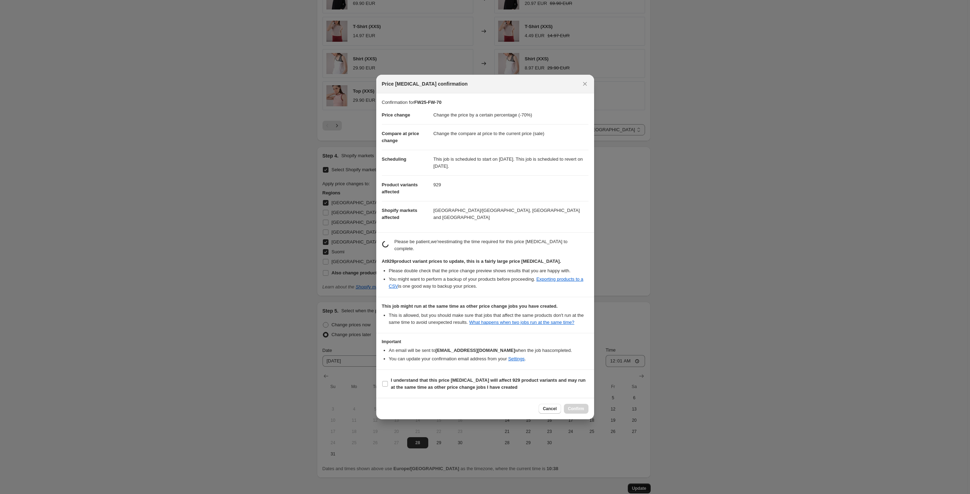
scroll to position [627, 0]
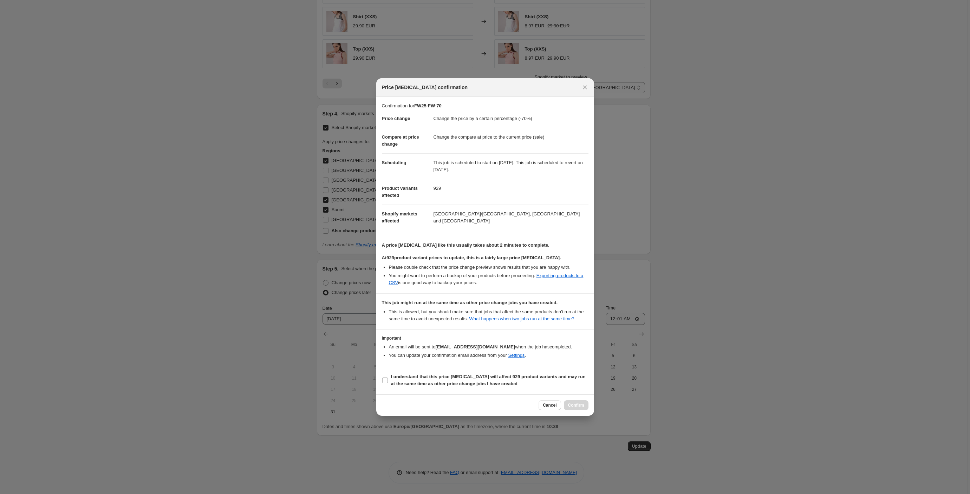
drag, startPoint x: 645, startPoint y: 447, endPoint x: 386, endPoint y: 384, distance: 267.5
click at [386, 384] on html "Home Settings Plans Skip to content FW25-FW-70. This page is ready FW25-FW-70 I…" at bounding box center [485, 247] width 970 height 494
click at [384, 384] on html "Home Settings Plans Skip to content FW25-FW-70. This page is ready FW25-FW-70 I…" at bounding box center [485, 247] width 970 height 494
click at [385, 384] on html "Home Settings Plans Skip to content FW25-FW-70. This page is ready FW25-FW-70 I…" at bounding box center [485, 247] width 970 height 494
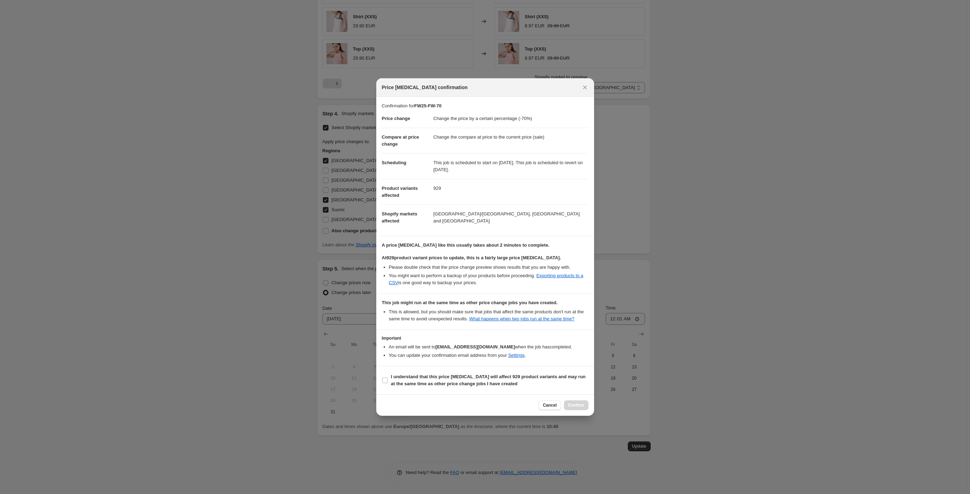
click at [387, 385] on html "Home Settings Plans Skip to content FW25-FW-70. This page is ready FW25-FW-70 I…" at bounding box center [485, 247] width 970 height 494
click at [385, 385] on html "Home Settings Plans Skip to content FW25-FW-70. This page is ready FW25-FW-70 I…" at bounding box center [485, 247] width 970 height 494
drag, startPoint x: 385, startPoint y: 385, endPoint x: 584, endPoint y: 85, distance: 360.2
click at [584, 85] on html "Home Settings Plans Skip to content FW25-FW-70. This page is ready FW25-FW-70 I…" at bounding box center [485, 247] width 970 height 494
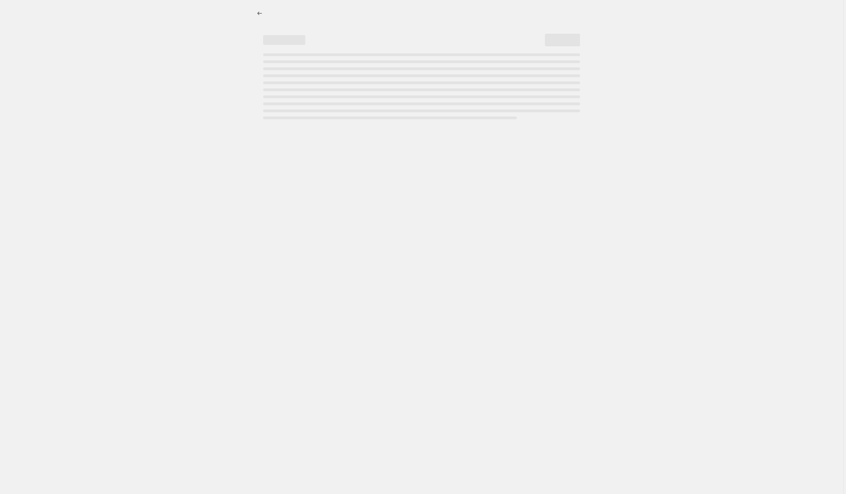
select select "percentage"
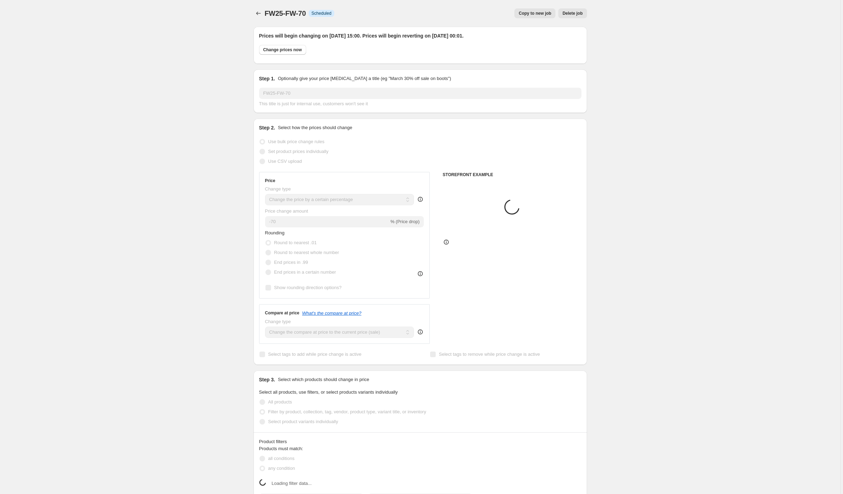
select select "tag"
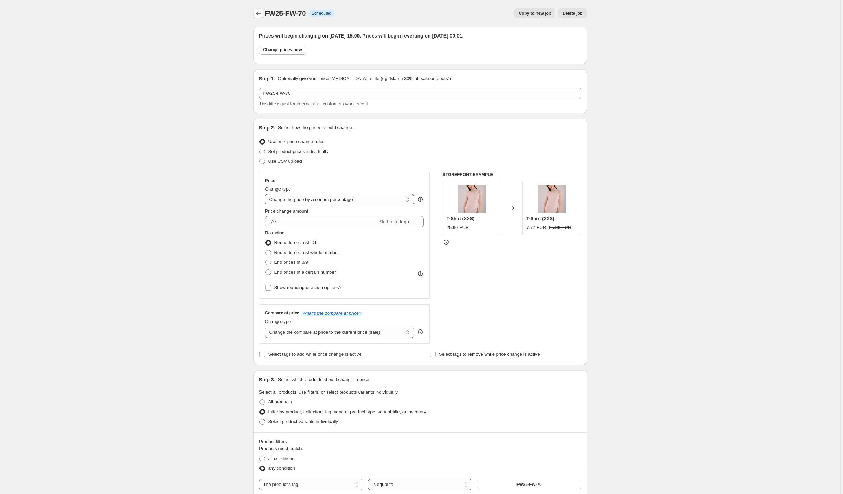
click at [260, 14] on icon "Price change jobs" at bounding box center [258, 13] width 7 height 7
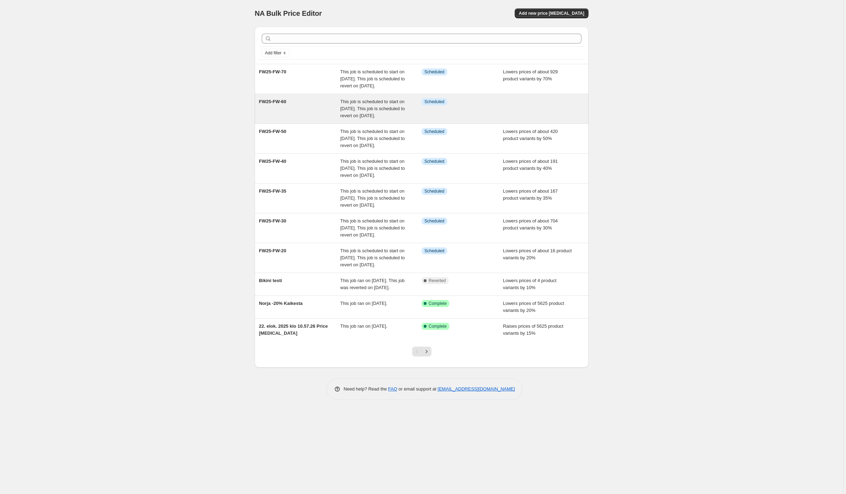
click at [356, 118] on span "This job is scheduled to start on [DATE]. This job is scheduled to revert on [D…" at bounding box center [372, 108] width 65 height 19
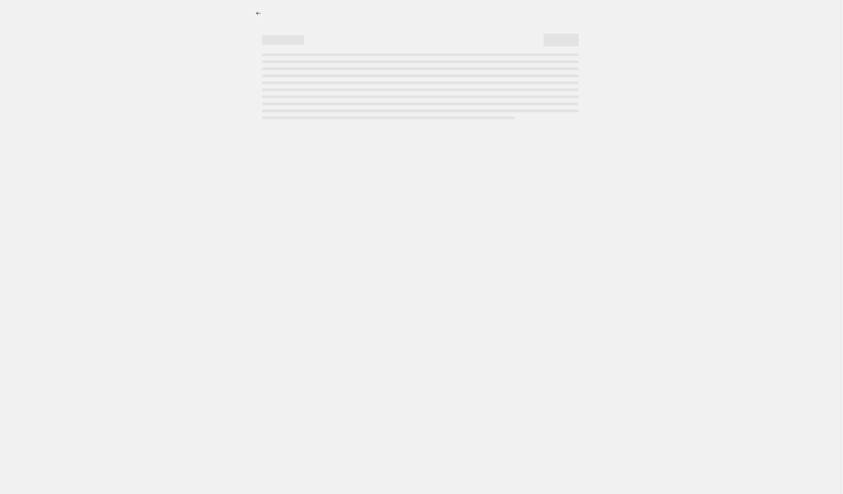
select select "percentage"
select select "tag"
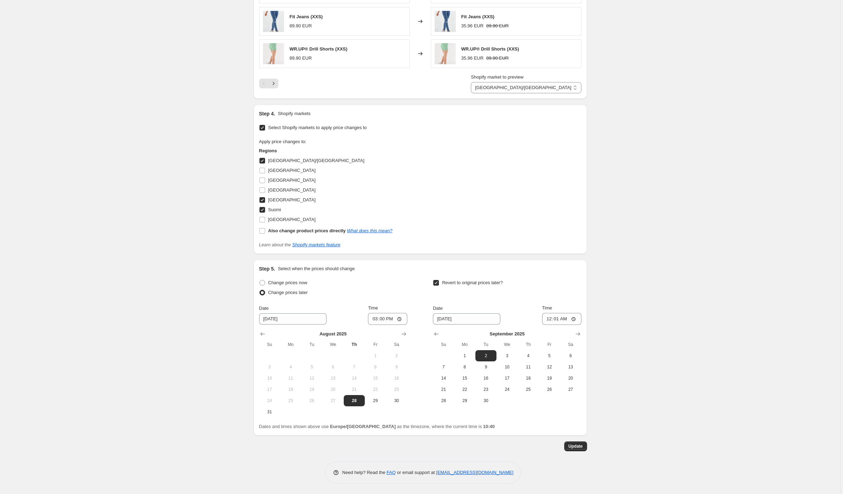
scroll to position [627, 0]
click at [577, 444] on button "Update" at bounding box center [575, 447] width 23 height 10
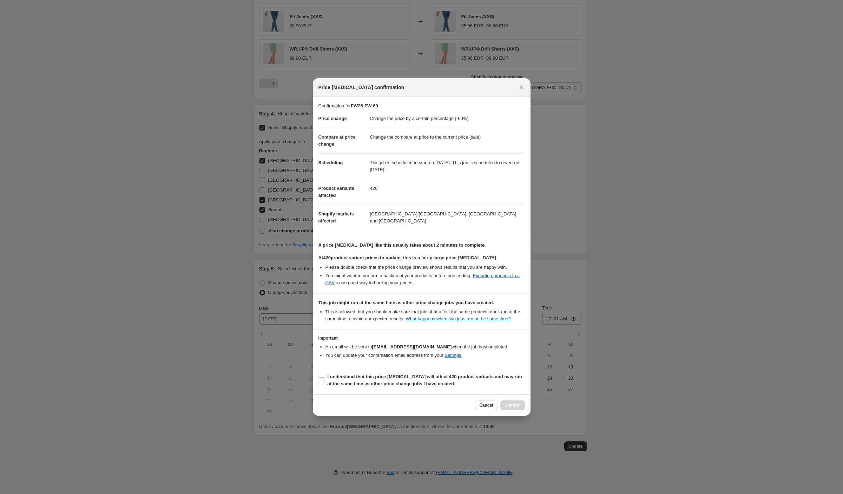
click at [322, 384] on input "I understand that this price [MEDICAL_DATA] will affect 420 product variants an…" at bounding box center [322, 381] width 6 height 6
checkbox input "true"
click at [512, 408] on span "Confirm" at bounding box center [513, 406] width 16 height 6
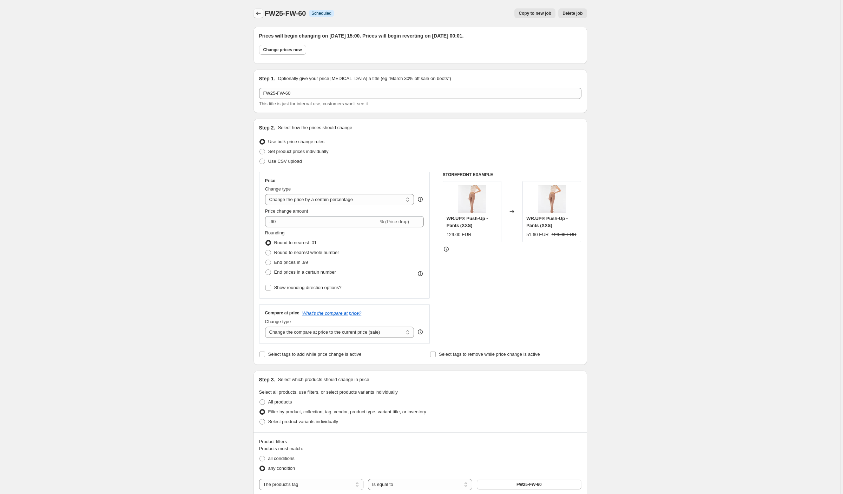
scroll to position [0, 0]
click at [259, 10] on icon "Price change jobs" at bounding box center [258, 13] width 7 height 7
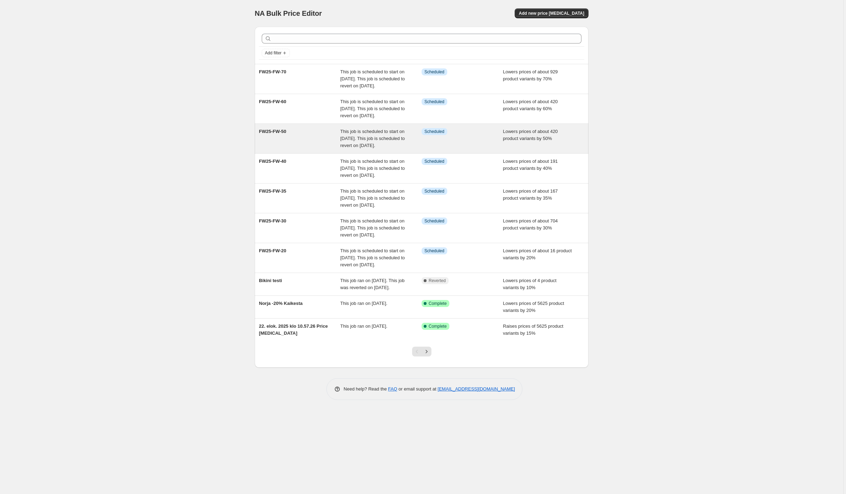
click at [408, 149] on div "This job is scheduled to start on [DATE]. This job is scheduled to revert on [D…" at bounding box center [380, 138] width 81 height 21
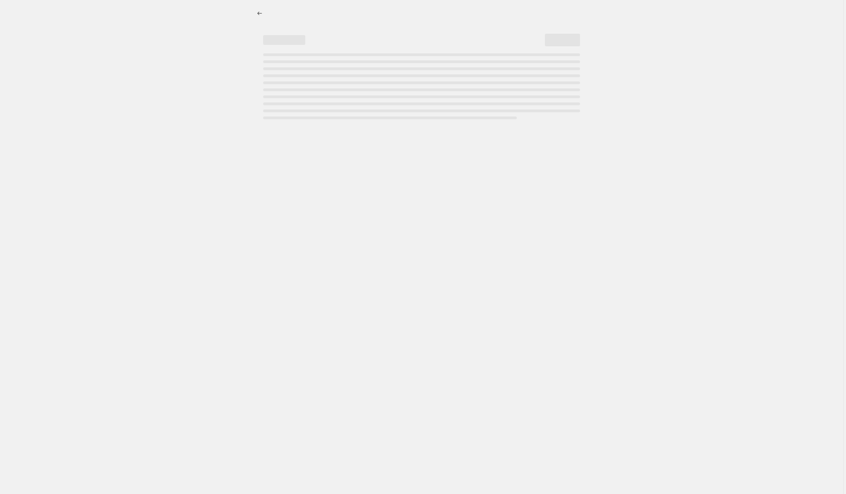
select select "percentage"
select select "tag"
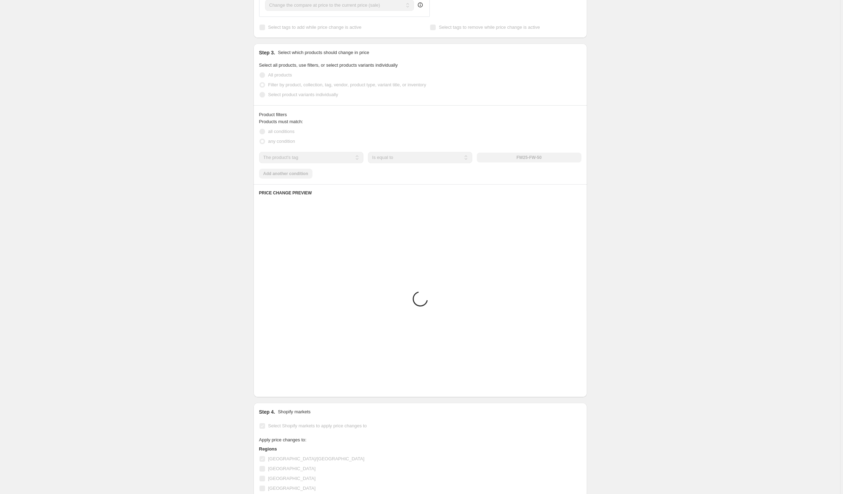
scroll to position [333, 0]
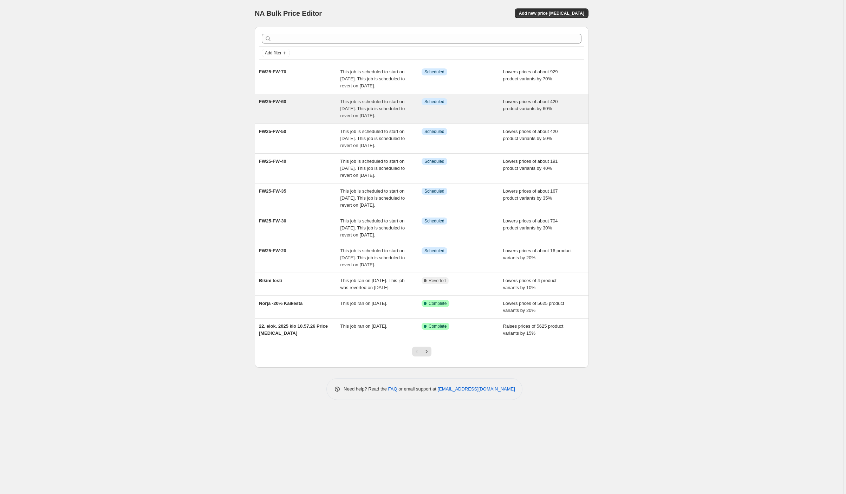
click at [460, 119] on div "Info Scheduled" at bounding box center [461, 108] width 81 height 21
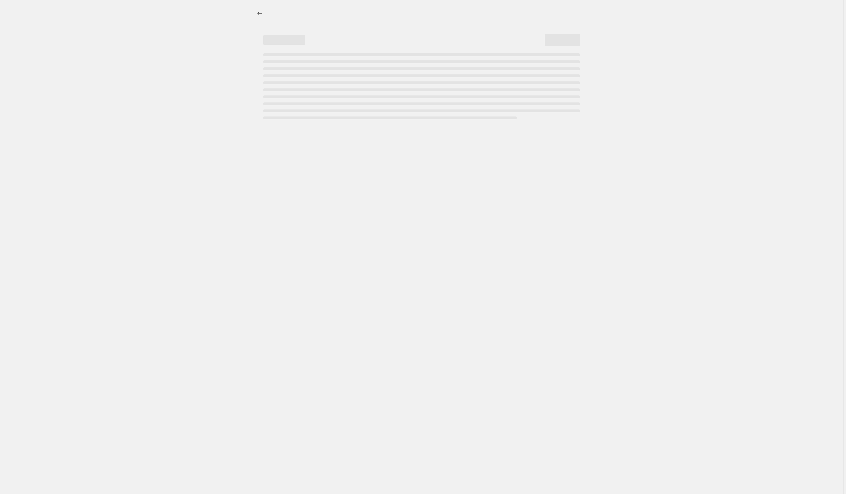
select select "percentage"
select select "tag"
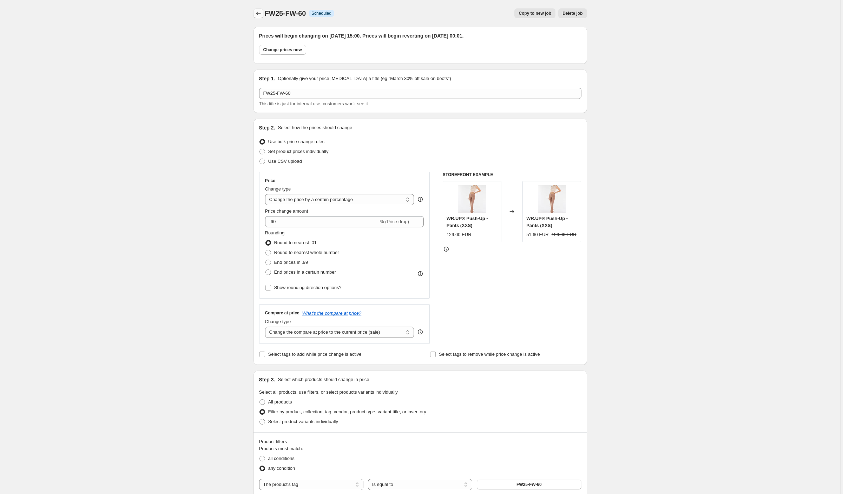
click at [262, 15] on icon "Price change jobs" at bounding box center [258, 13] width 7 height 7
